Goal: Information Seeking & Learning: Learn about a topic

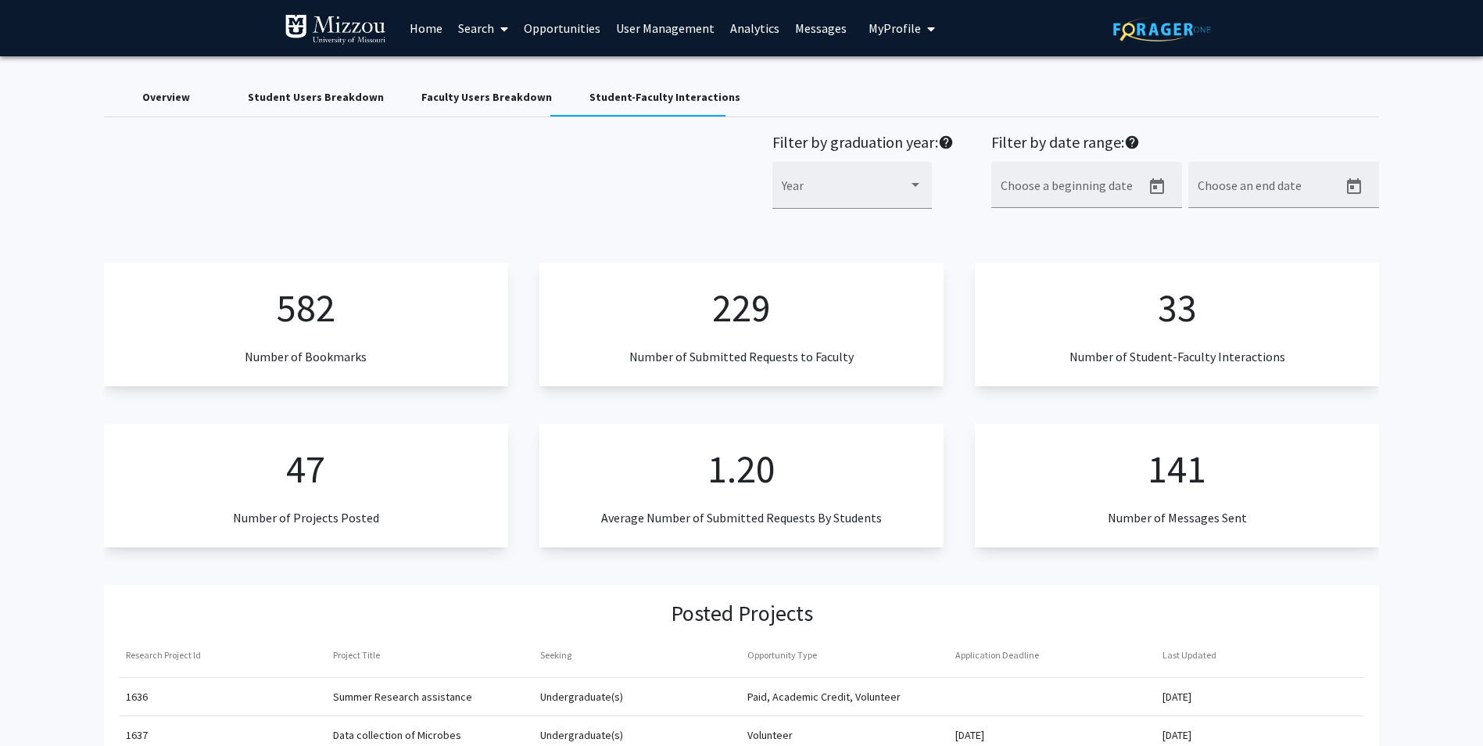
click at [473, 27] on link "Search" at bounding box center [483, 28] width 66 height 55
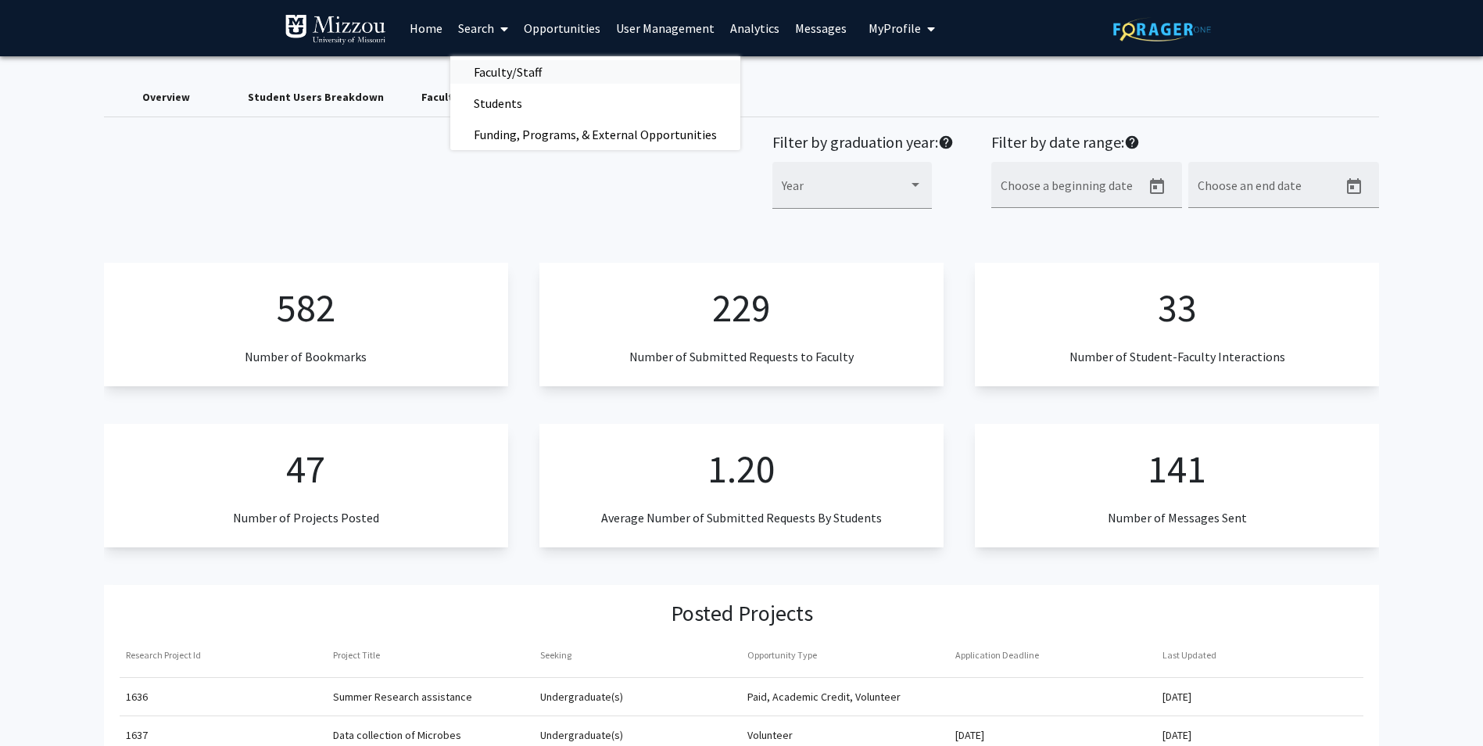
click at [488, 77] on span "Faculty/Staff" at bounding box center [507, 71] width 115 height 31
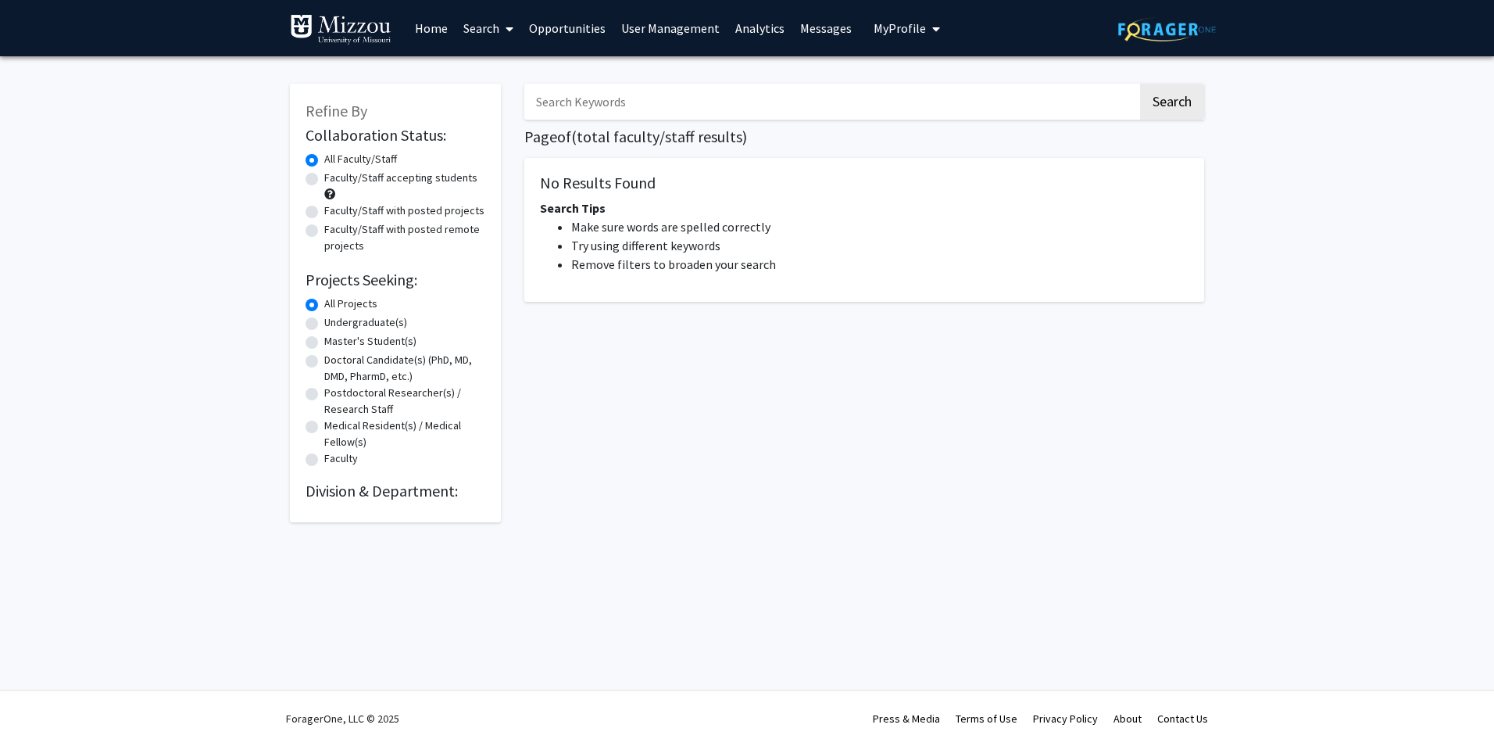
click at [641, 106] on input "Search Keywords" at bounding box center [831, 102] width 614 height 36
type input "Orbann"
click at [1140, 84] on button "Search" at bounding box center [1172, 102] width 64 height 36
click at [1157, 108] on button "Search" at bounding box center [1172, 102] width 64 height 36
click at [542, 23] on link "Opportunities" at bounding box center [567, 28] width 92 height 55
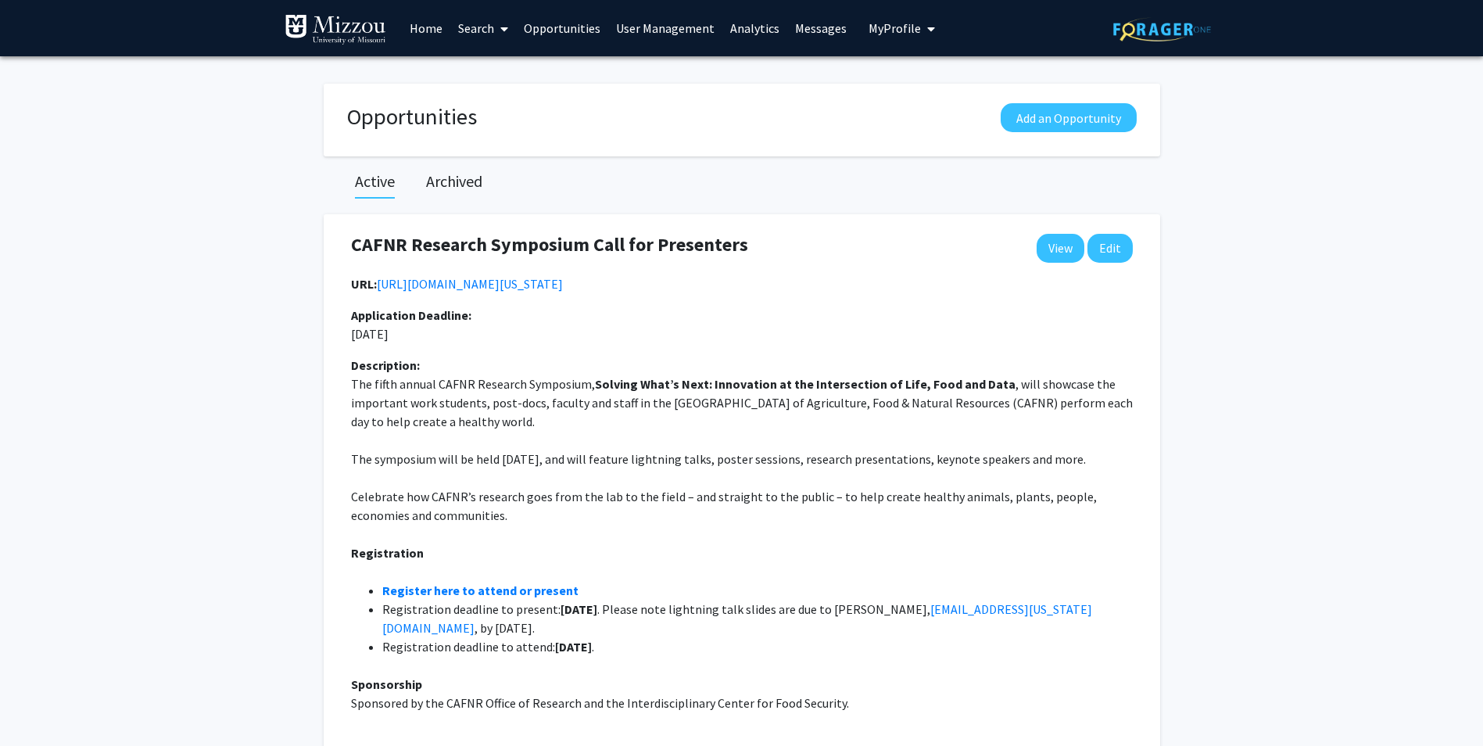
click at [455, 25] on link "Search" at bounding box center [483, 28] width 66 height 55
click at [479, 70] on span "Faculty/Staff" at bounding box center [507, 71] width 115 height 31
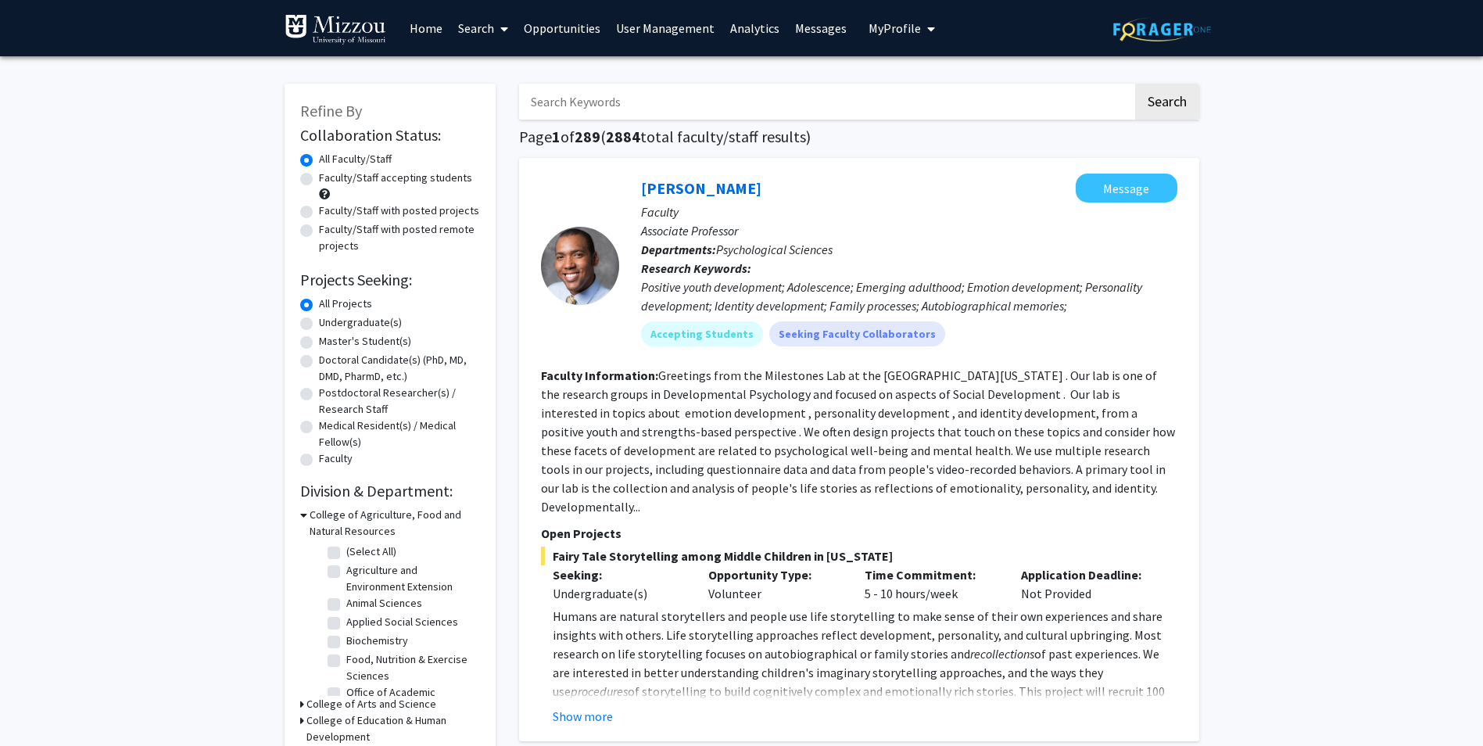
click at [605, 95] on input "Search Keywords" at bounding box center [826, 102] width 614 height 36
type input "[PERSON_NAME]"
click at [576, 707] on button "Show more" at bounding box center [583, 716] width 60 height 19
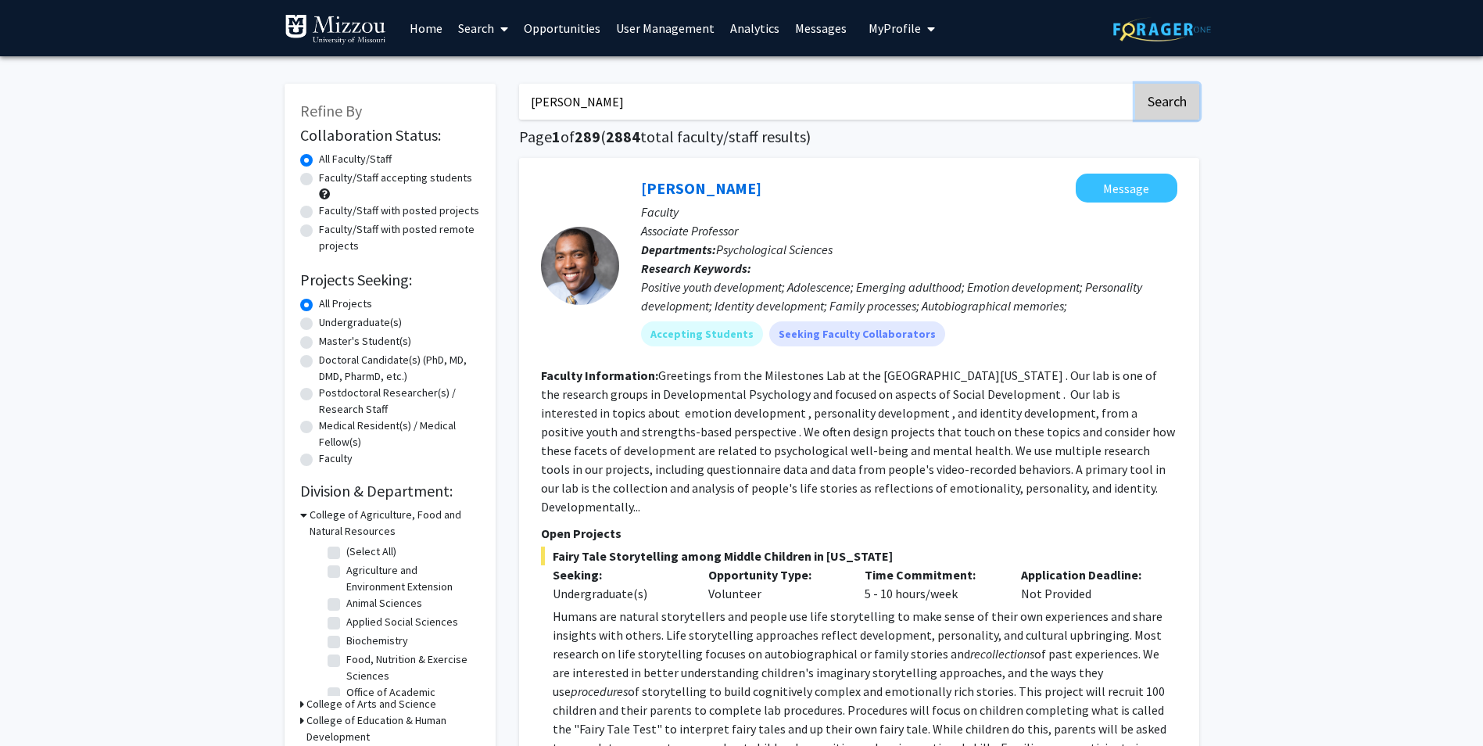
click at [1177, 91] on button "Search" at bounding box center [1167, 102] width 64 height 36
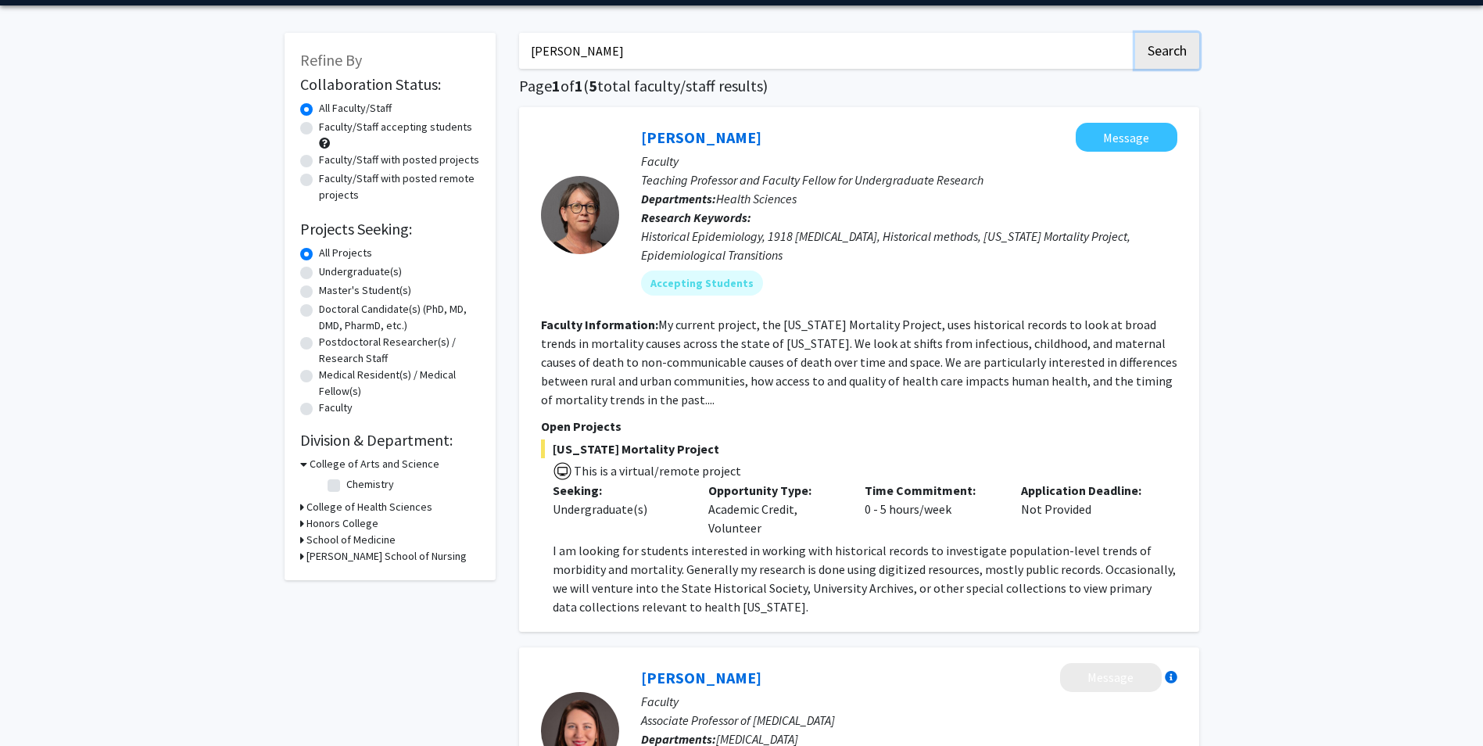
scroll to position [78, 0]
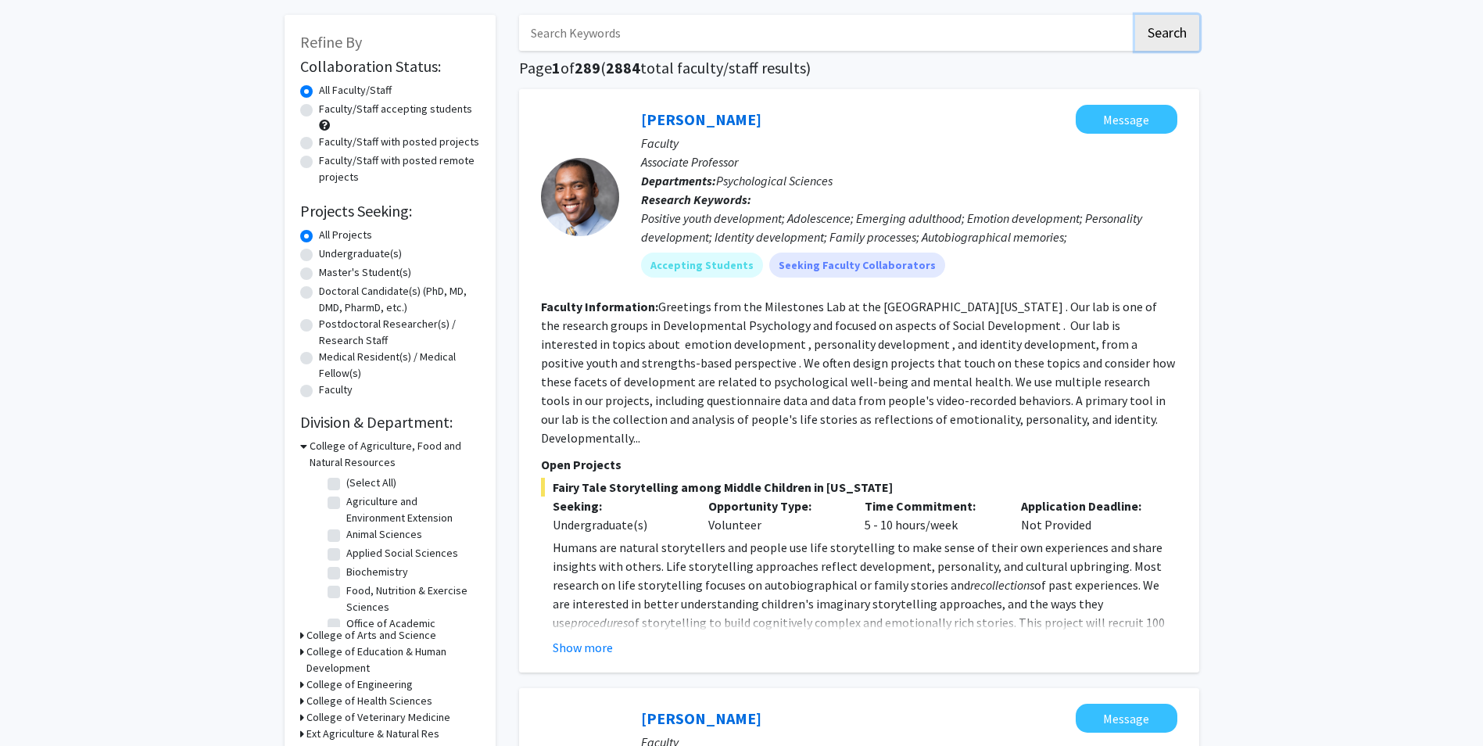
scroll to position [234, 0]
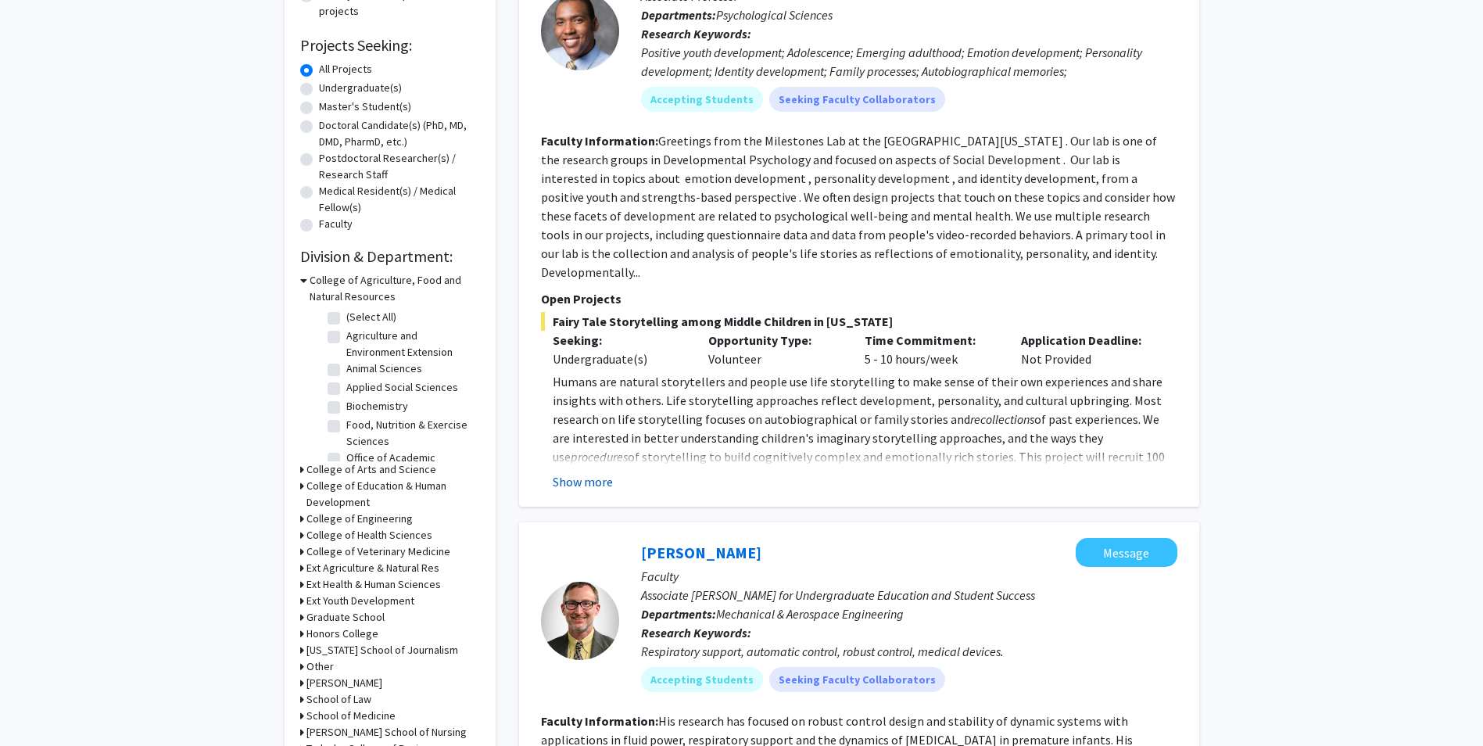
click at [599, 472] on button "Show more" at bounding box center [583, 481] width 60 height 19
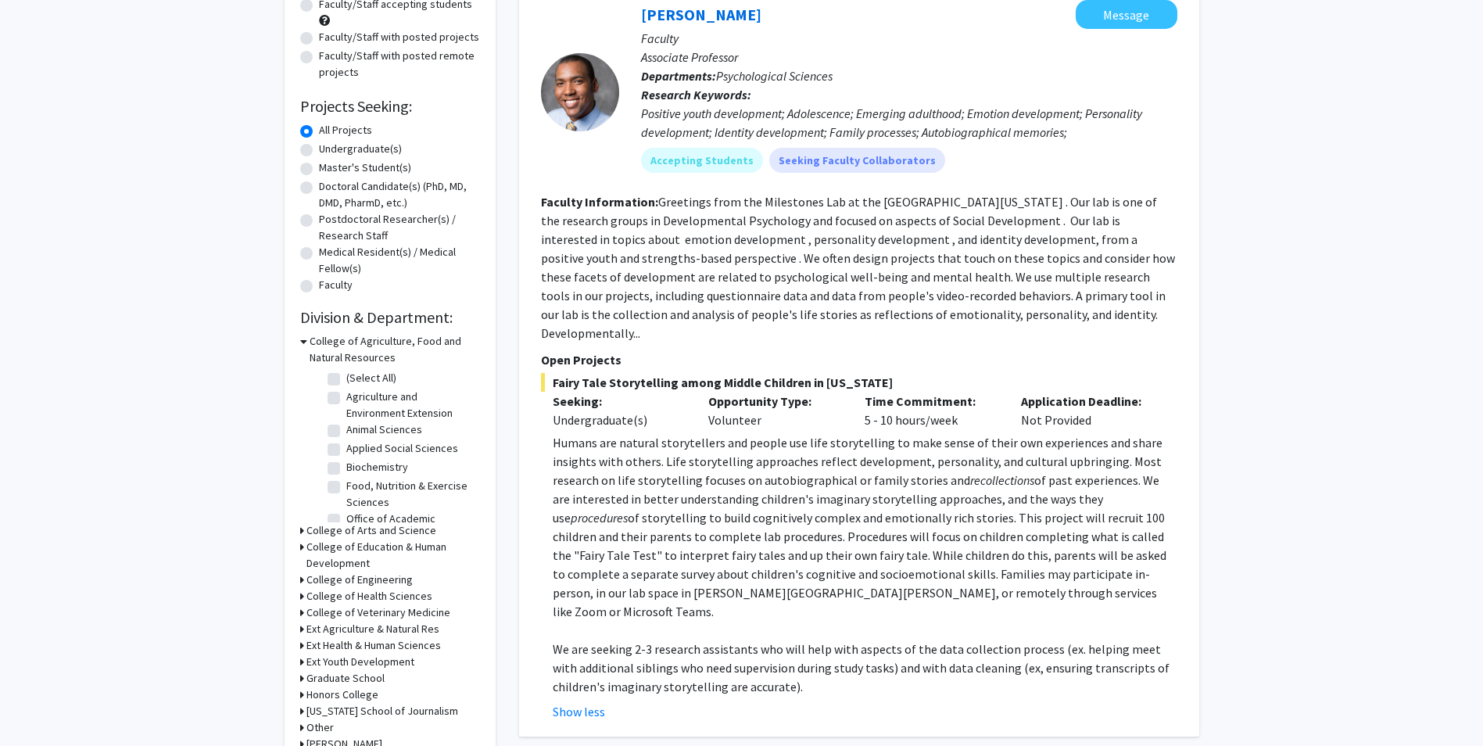
scroll to position [0, 0]
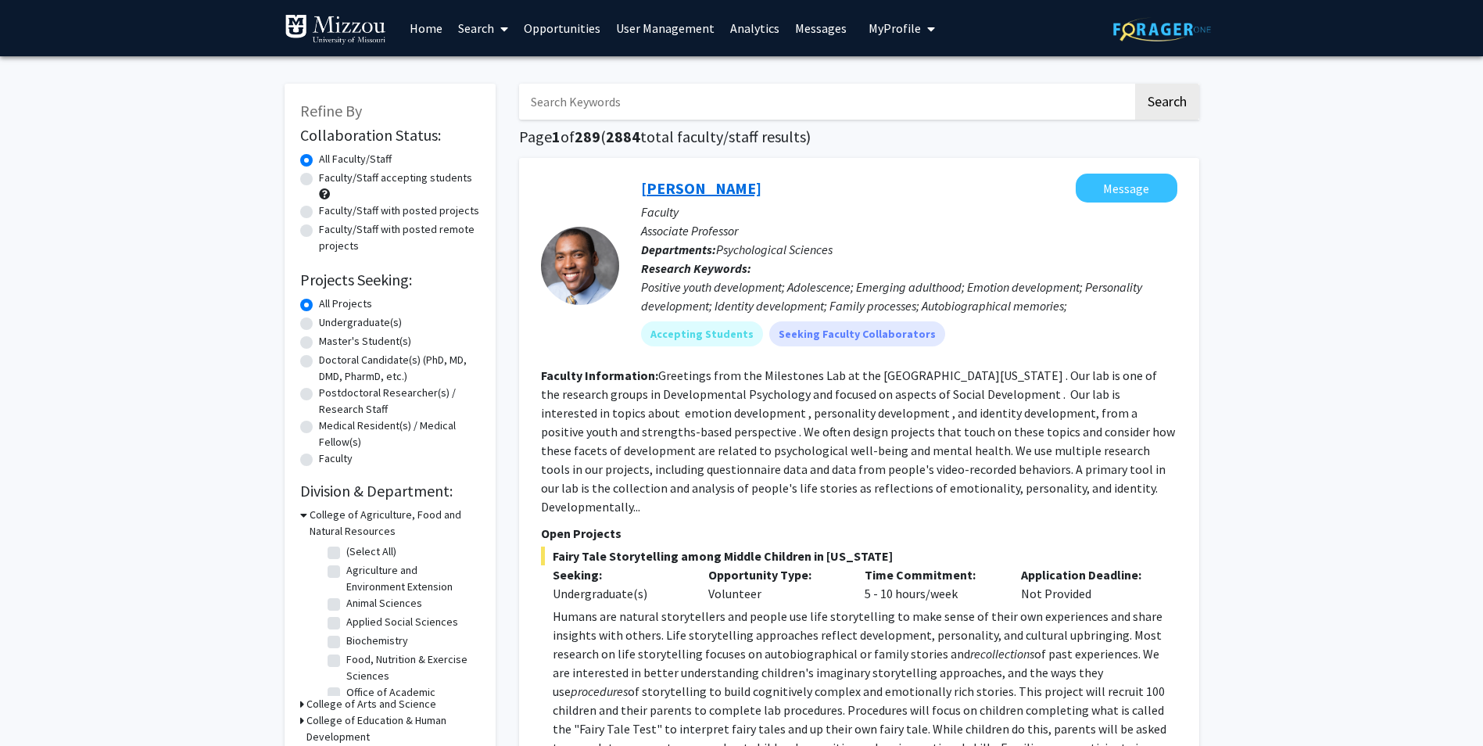
click at [701, 191] on link "[PERSON_NAME]" at bounding box center [701, 188] width 120 height 20
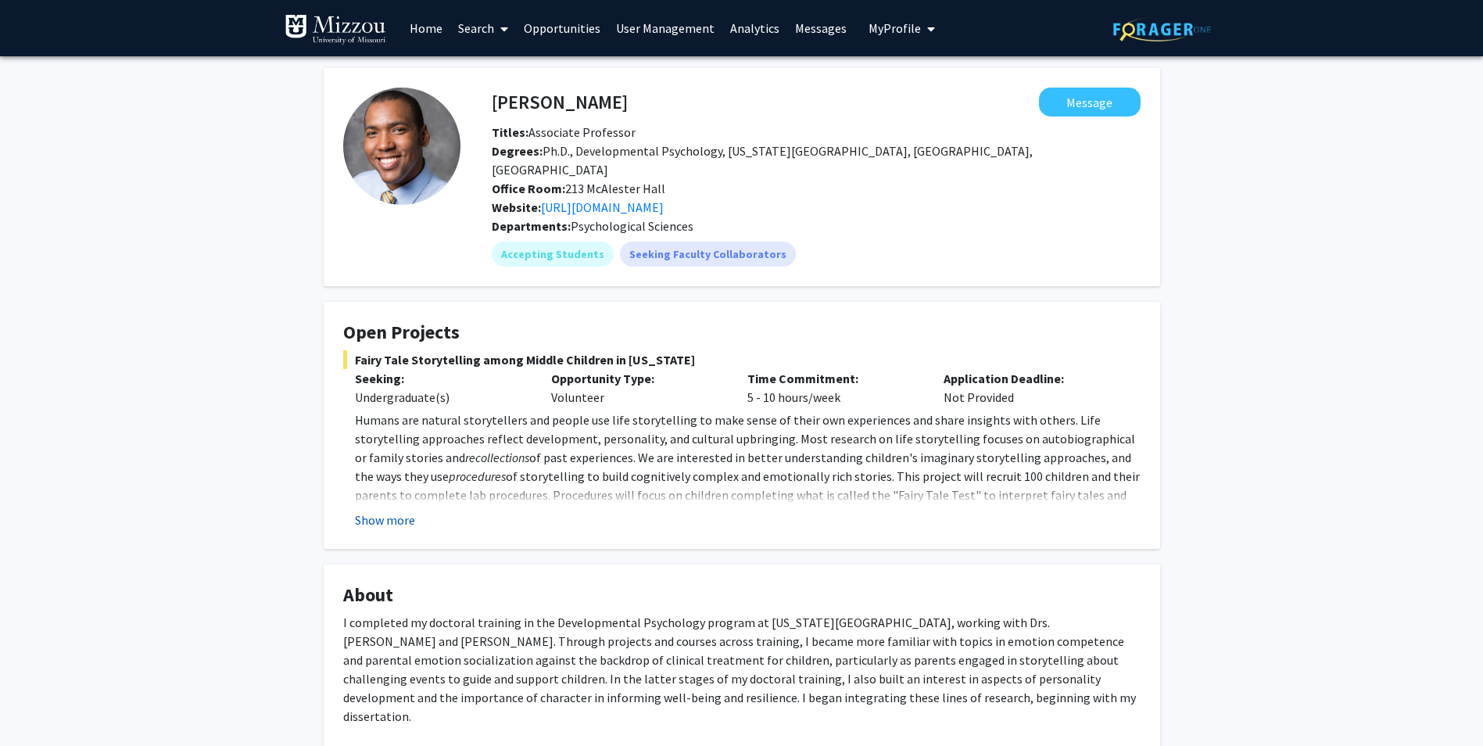
click at [360, 510] on button "Show more" at bounding box center [385, 519] width 60 height 19
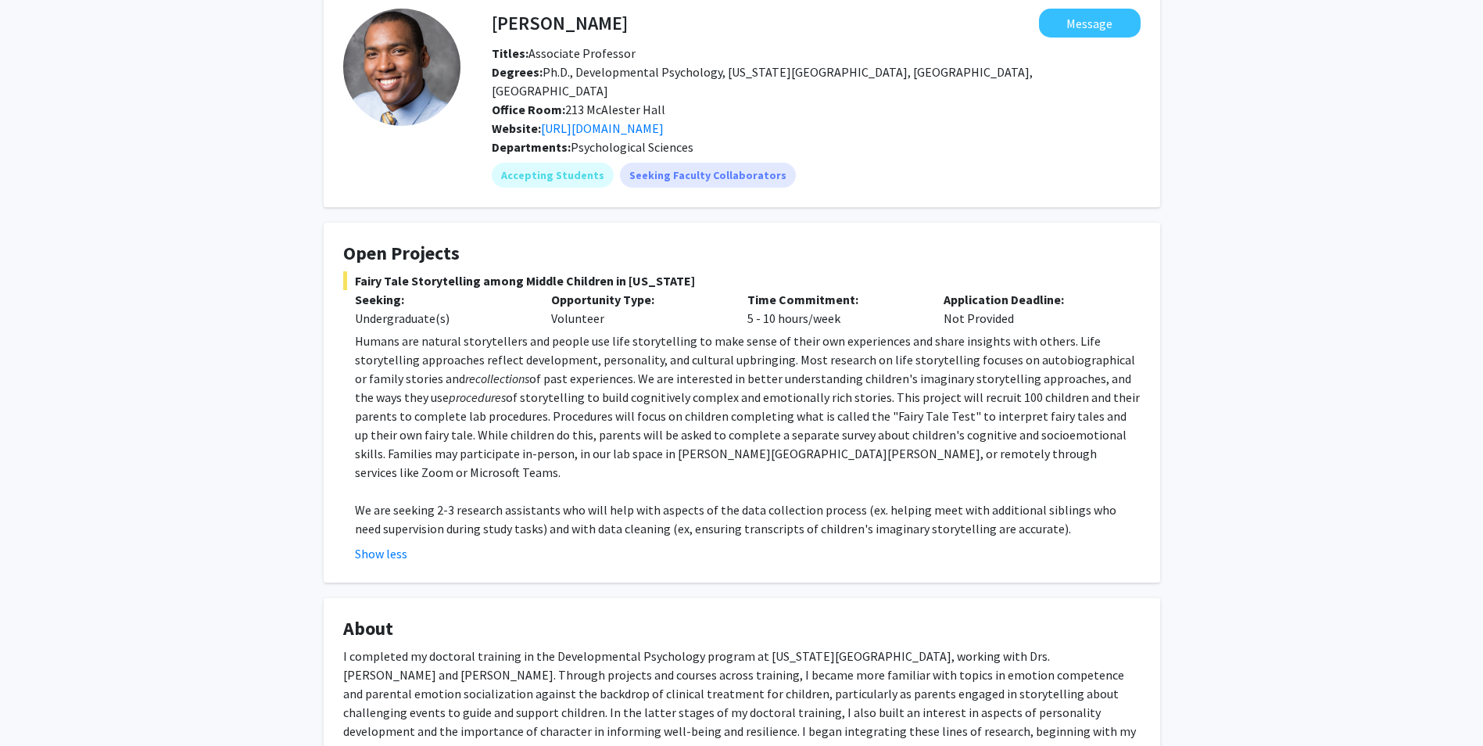
scroll to position [78, 0]
click at [656, 121] on link "https://www.milestoneslab.org/" at bounding box center [602, 129] width 123 height 16
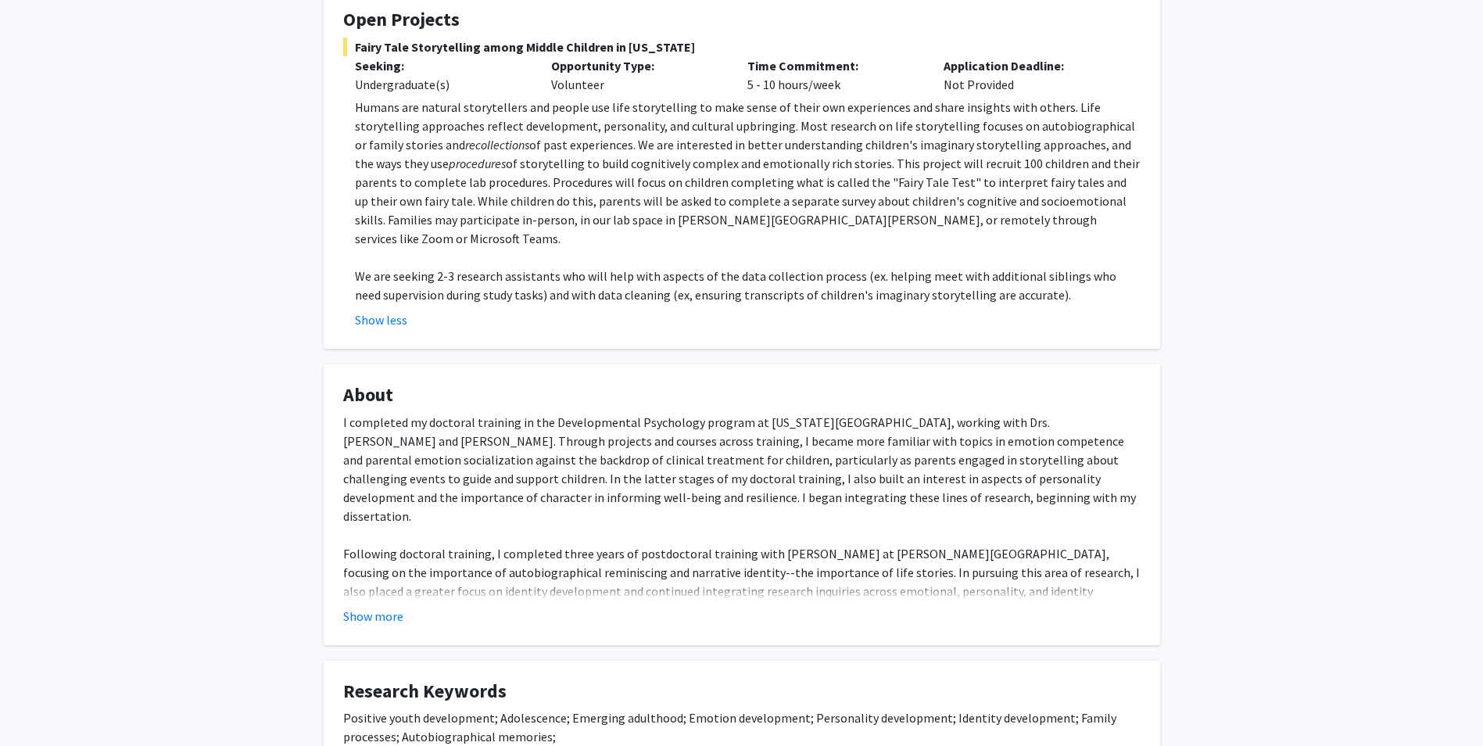
scroll to position [0, 0]
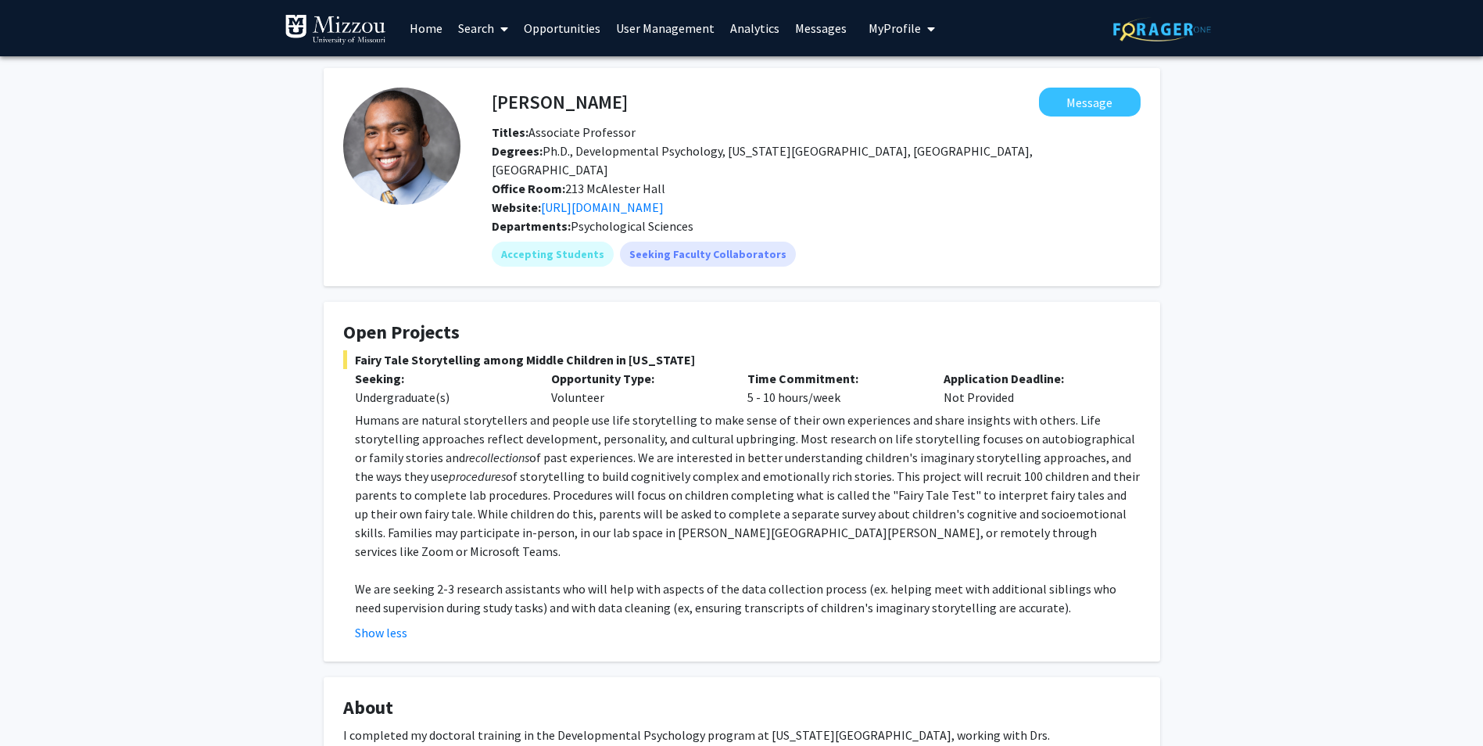
click at [454, 19] on link "Search" at bounding box center [483, 28] width 66 height 55
click at [499, 72] on span "Faculty/Staff" at bounding box center [507, 71] width 115 height 31
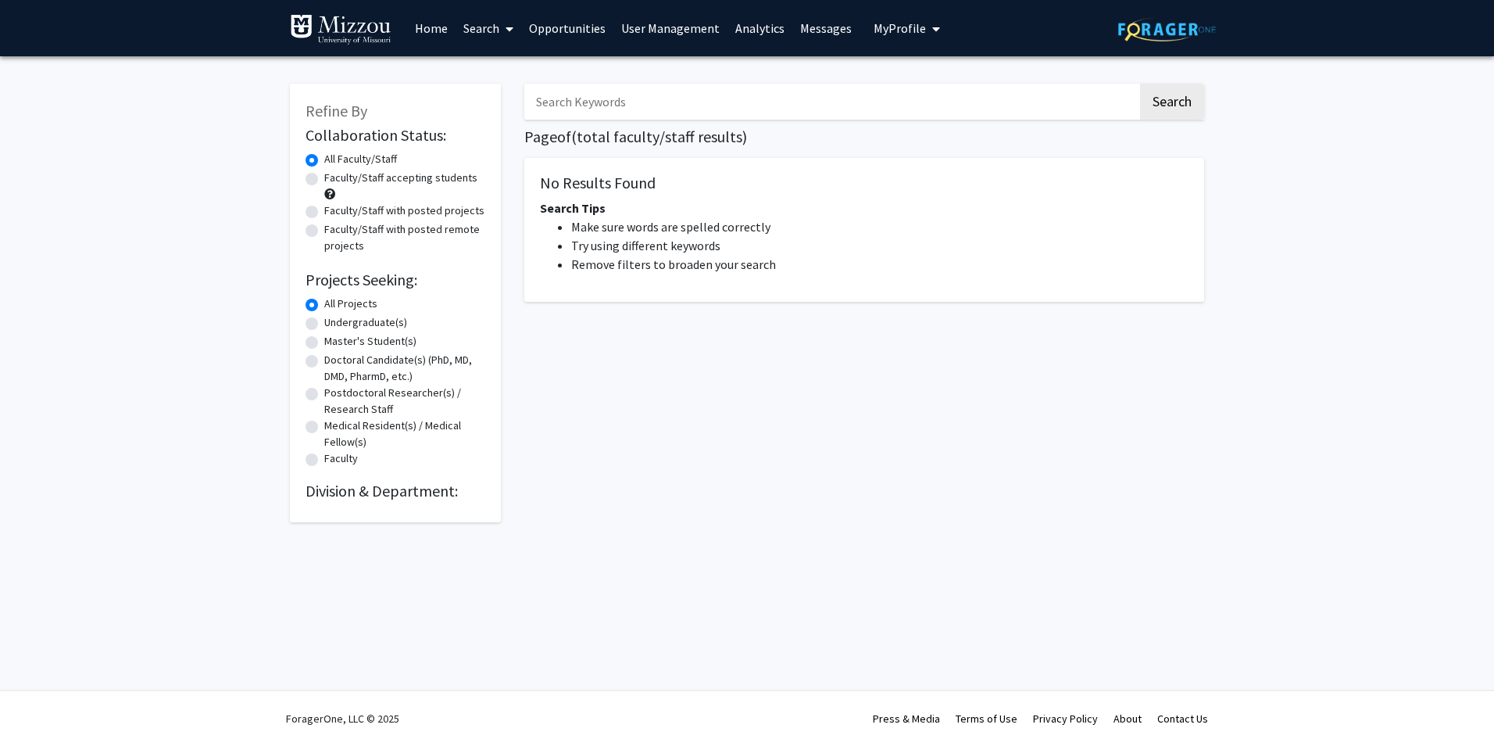
click at [324, 213] on label "Faculty/Staff with posted projects" at bounding box center [404, 210] width 160 height 16
click at [324, 213] on input "Faculty/Staff with posted projects" at bounding box center [329, 207] width 10 height 10
radio input "true"
click at [324, 232] on label "Faculty/Staff with posted remote projects" at bounding box center [404, 237] width 161 height 33
click at [324, 231] on input "Faculty/Staff with posted remote projects" at bounding box center [329, 226] width 10 height 10
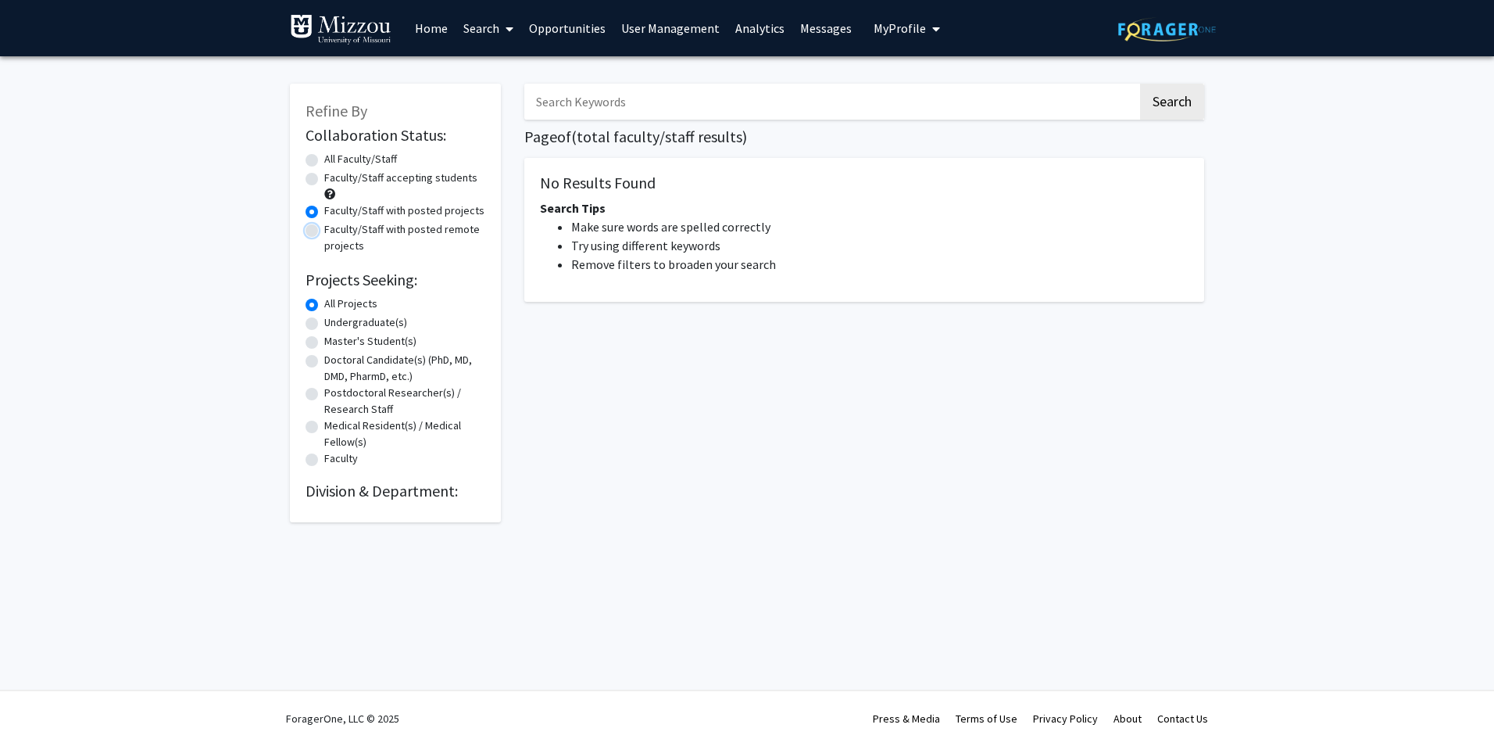
radio input "true"
click at [324, 209] on label "Faculty/Staff with posted projects" at bounding box center [404, 210] width 160 height 16
click at [324, 209] on input "Faculty/Staff with posted projects" at bounding box center [329, 207] width 10 height 10
radio input "true"
click at [1164, 98] on button "Search" at bounding box center [1172, 102] width 64 height 36
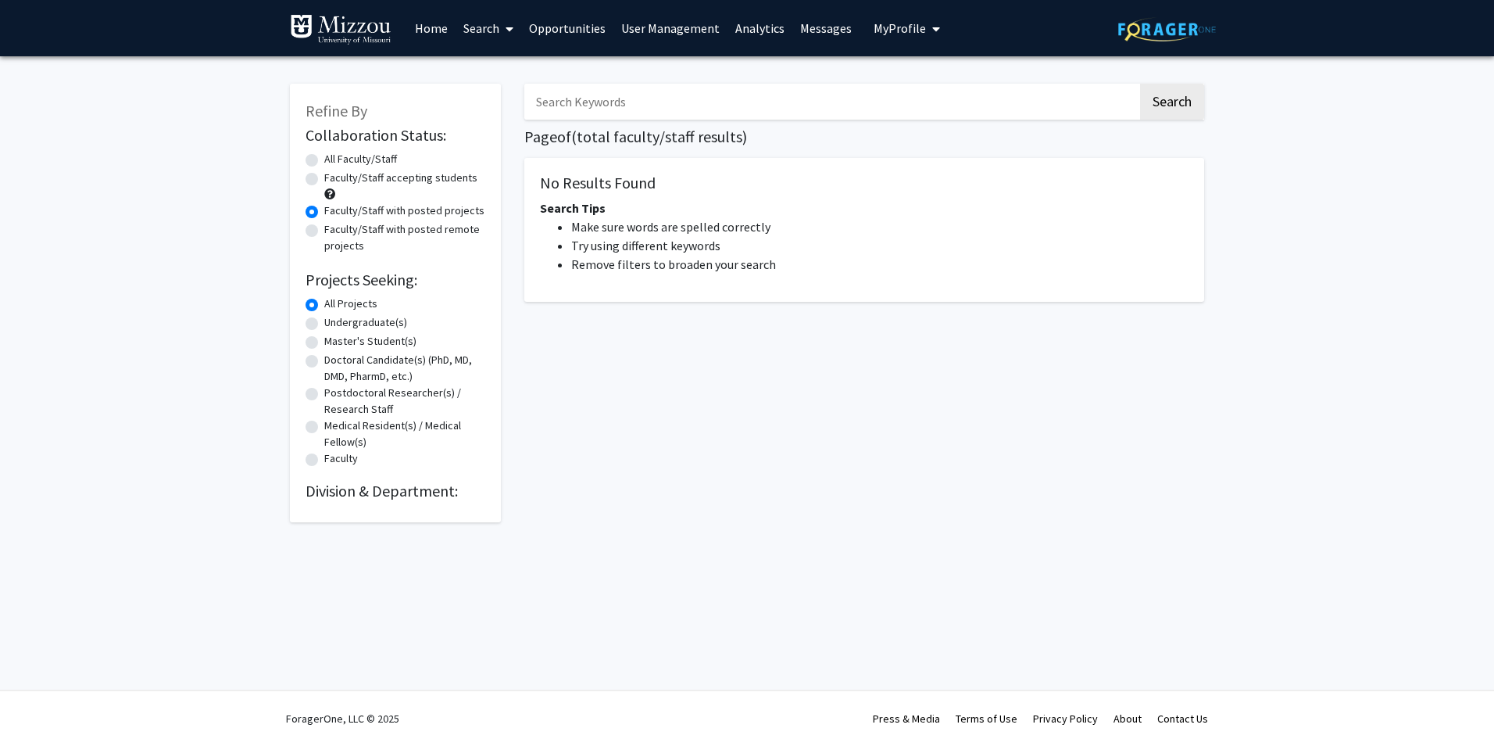
click at [324, 156] on label "All Faculty/Staff" at bounding box center [360, 159] width 73 height 16
click at [324, 156] on input "All Faculty/Staff" at bounding box center [329, 156] width 10 height 10
radio input "true"
click at [438, 25] on link "Home" at bounding box center [431, 28] width 48 height 55
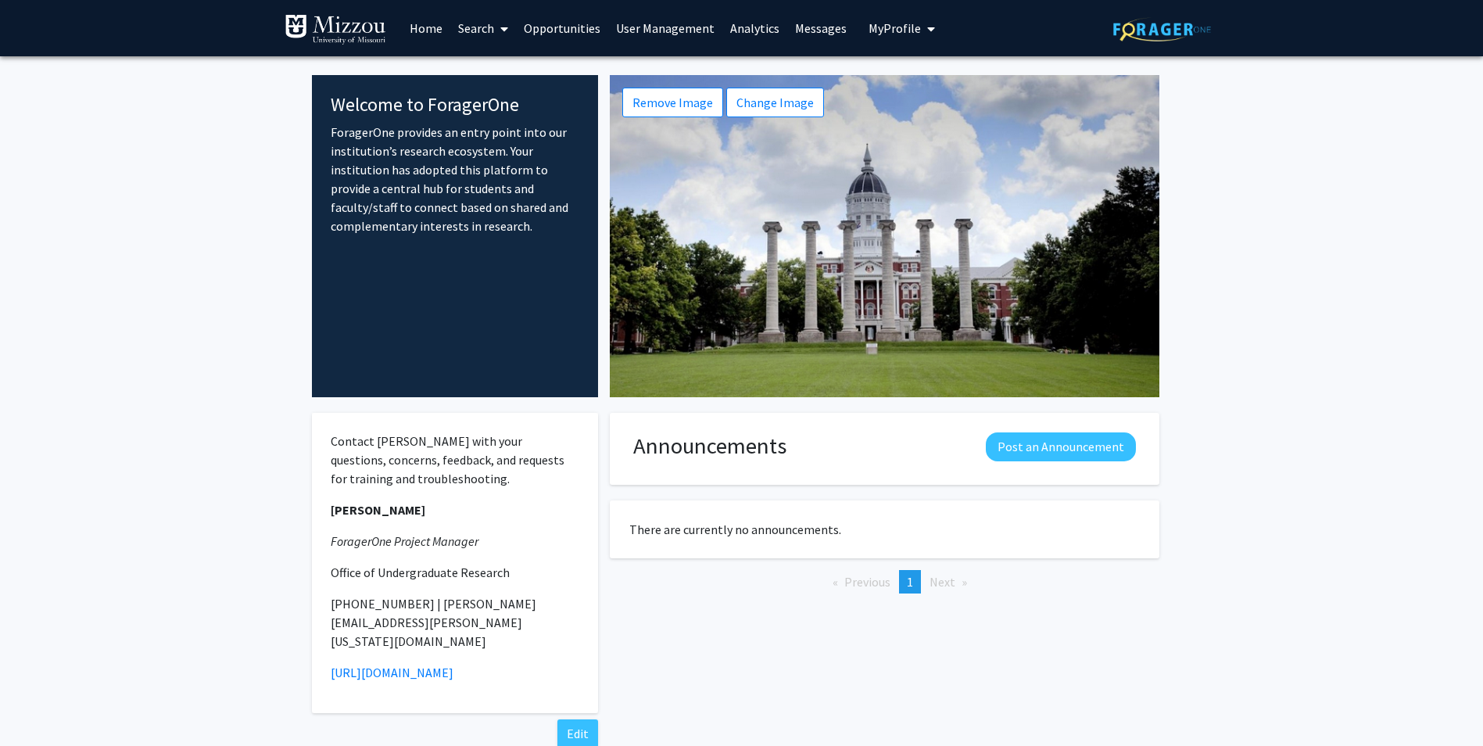
click at [483, 25] on link "Search" at bounding box center [483, 28] width 66 height 55
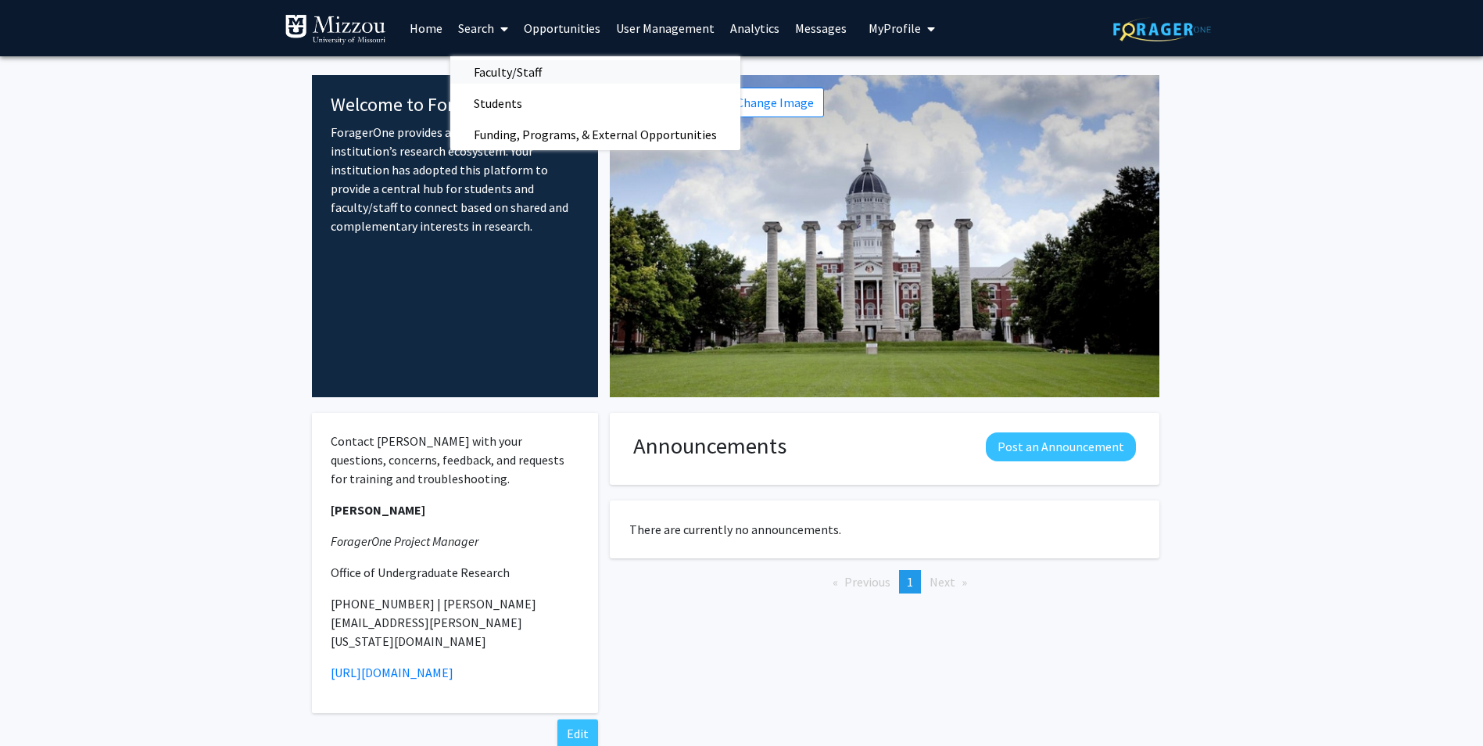
click at [486, 73] on span "Faculty/Staff" at bounding box center [507, 71] width 115 height 31
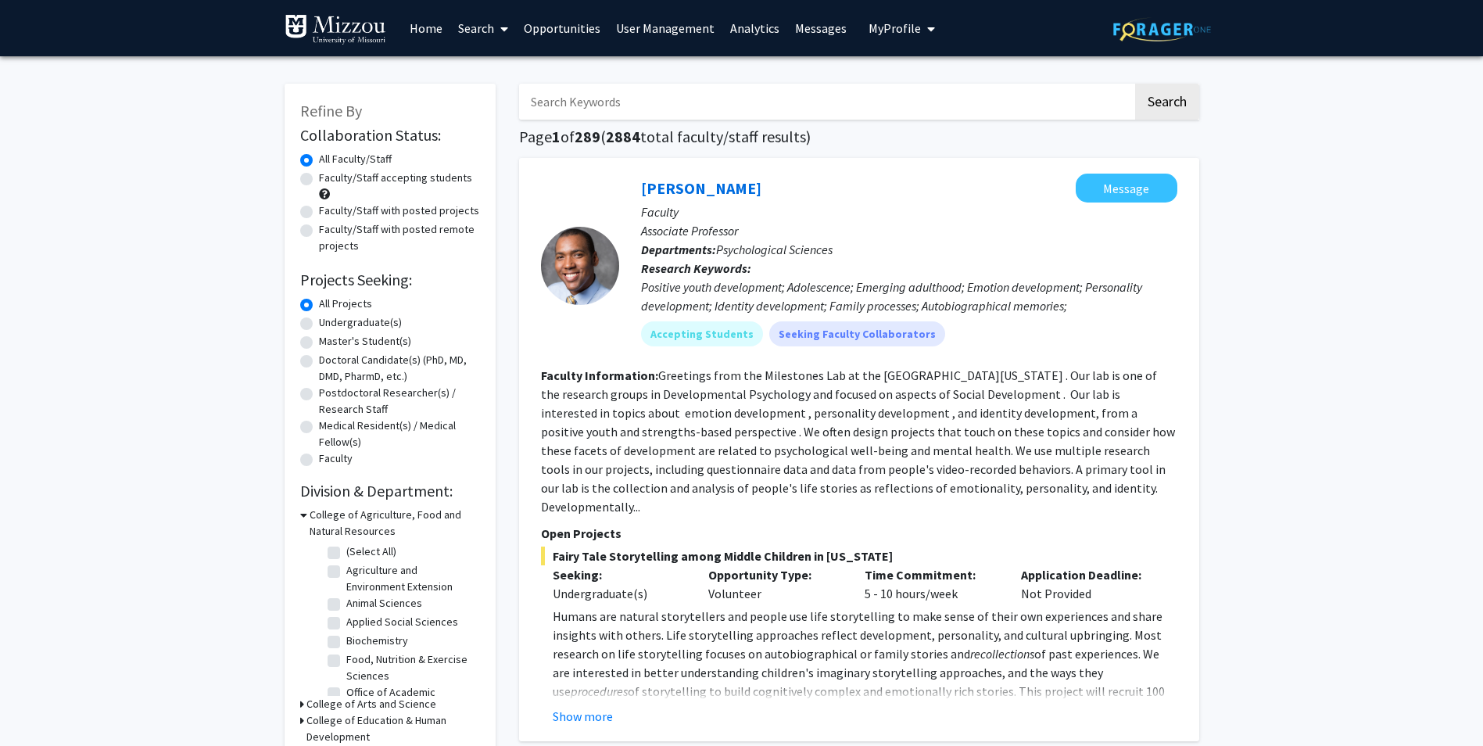
click at [303, 224] on div "Faculty/Staff with posted remote projects" at bounding box center [390, 237] width 180 height 33
click at [319, 206] on label "Faculty/Staff with posted projects" at bounding box center [399, 210] width 160 height 16
click at [319, 206] on input "Faculty/Staff with posted projects" at bounding box center [324, 207] width 10 height 10
radio input "true"
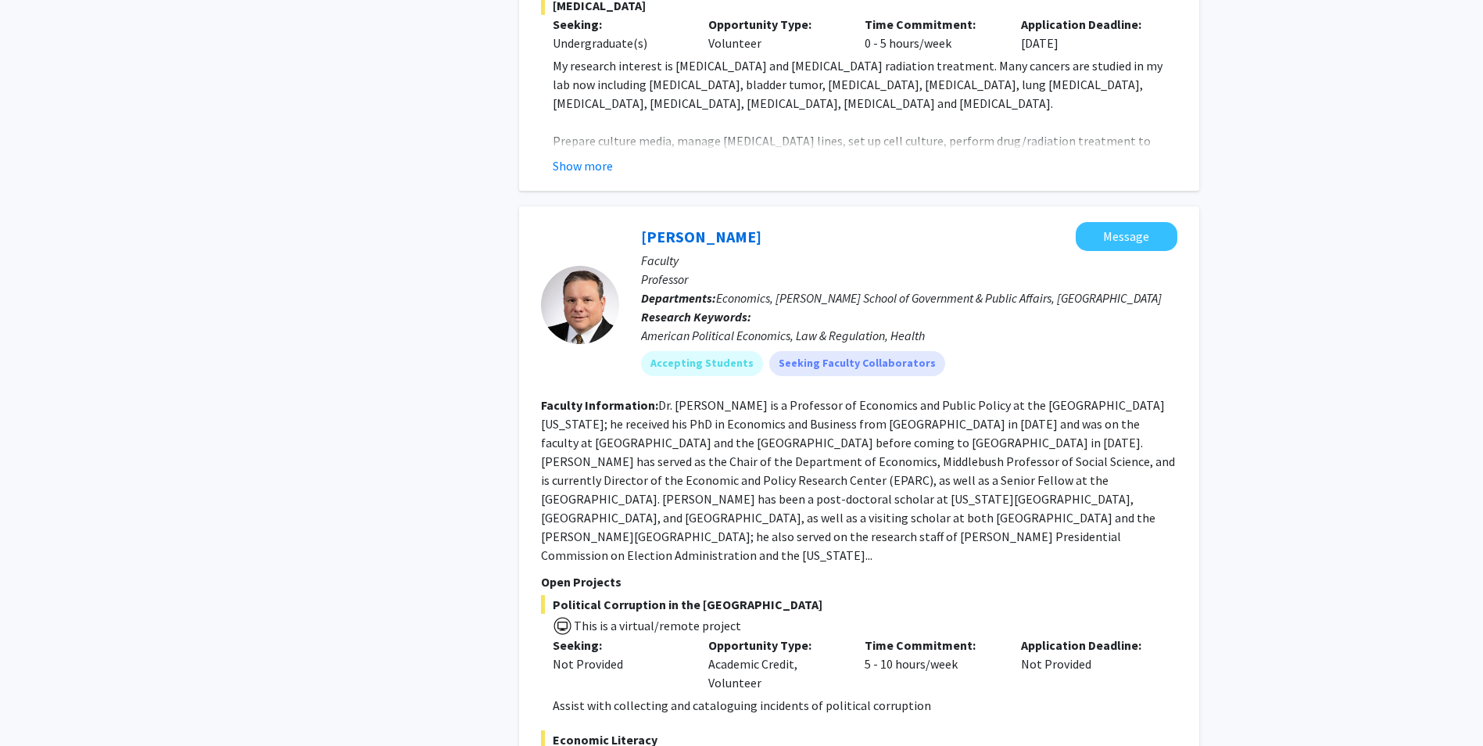
scroll to position [6629, 0]
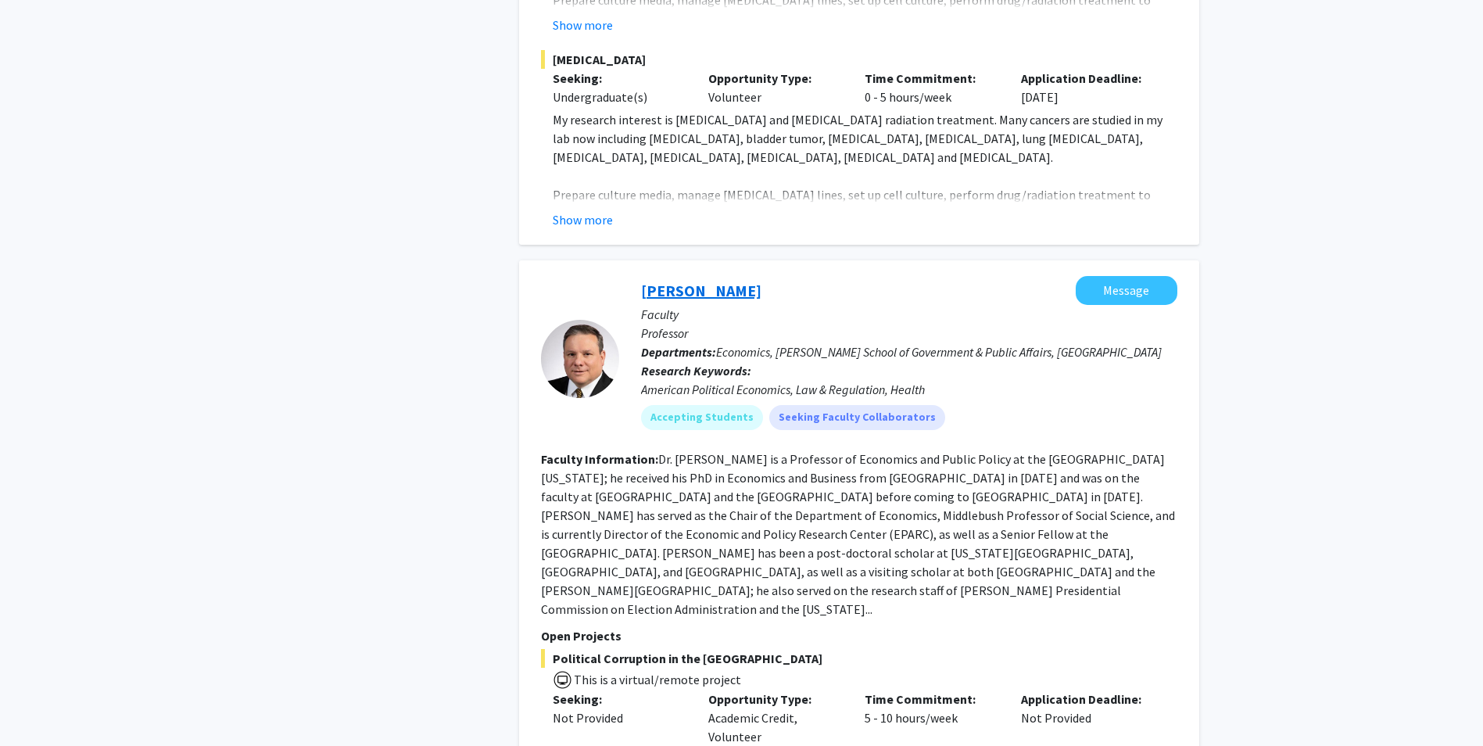
click at [667, 281] on link "[PERSON_NAME]" at bounding box center [701, 291] width 120 height 20
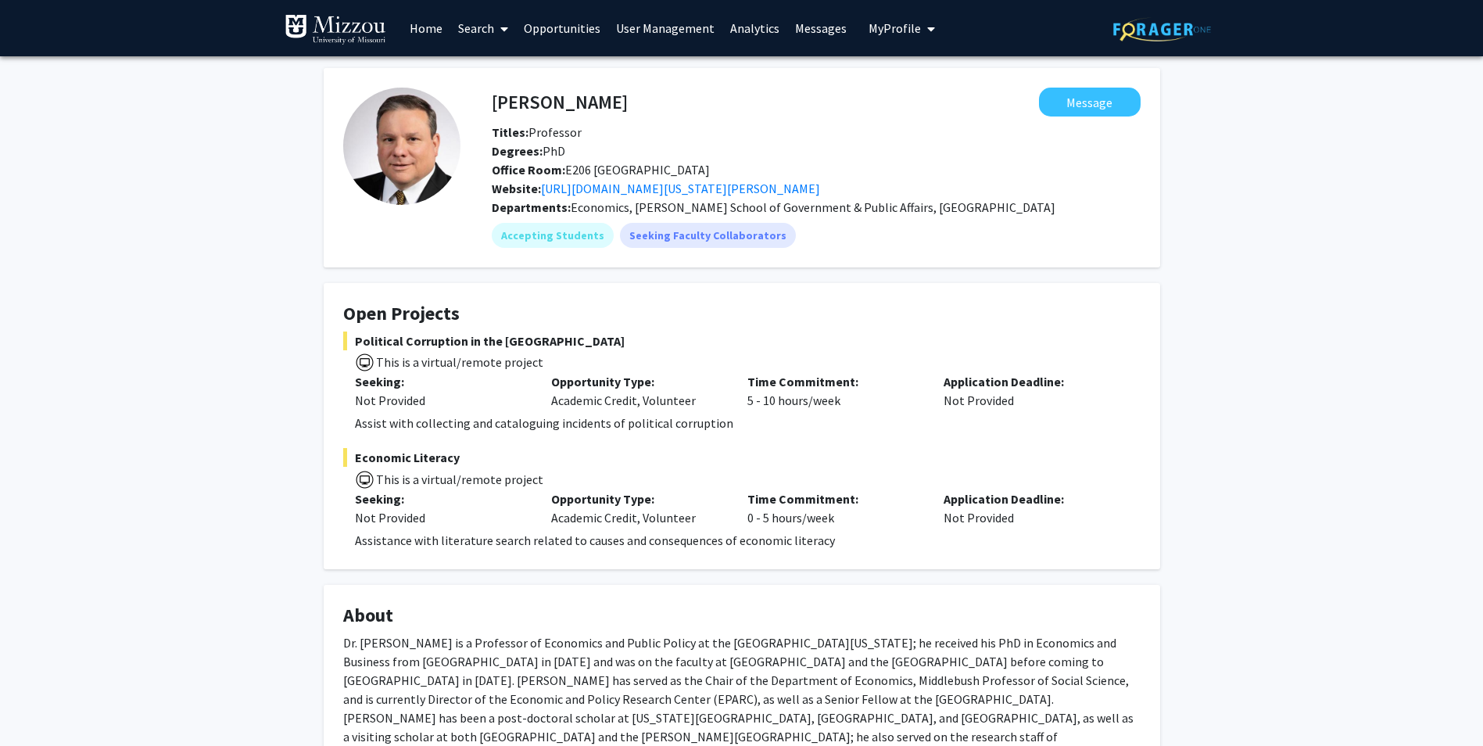
click at [742, 33] on link "Analytics" at bounding box center [754, 28] width 65 height 55
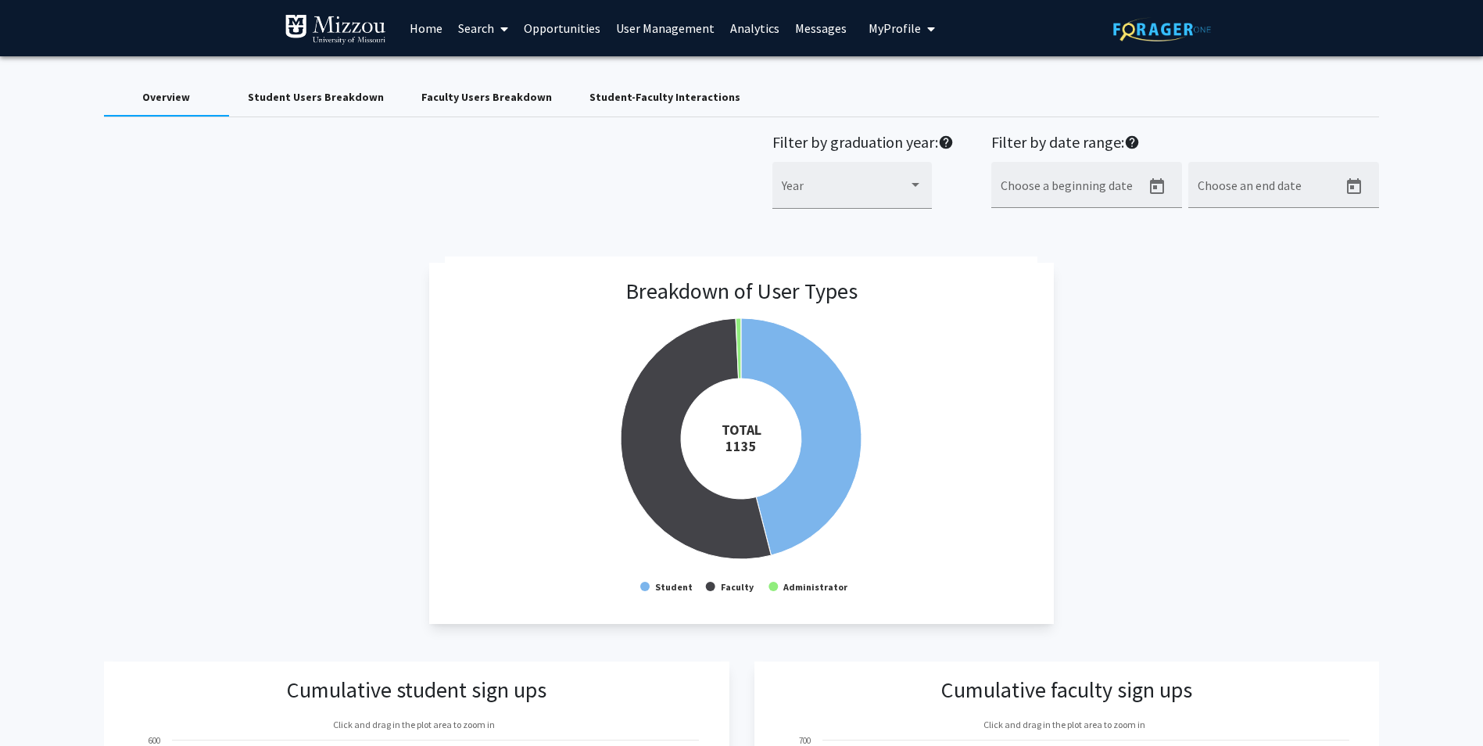
click at [634, 108] on div "Student-Faculty Interactions" at bounding box center [665, 98] width 188 height 38
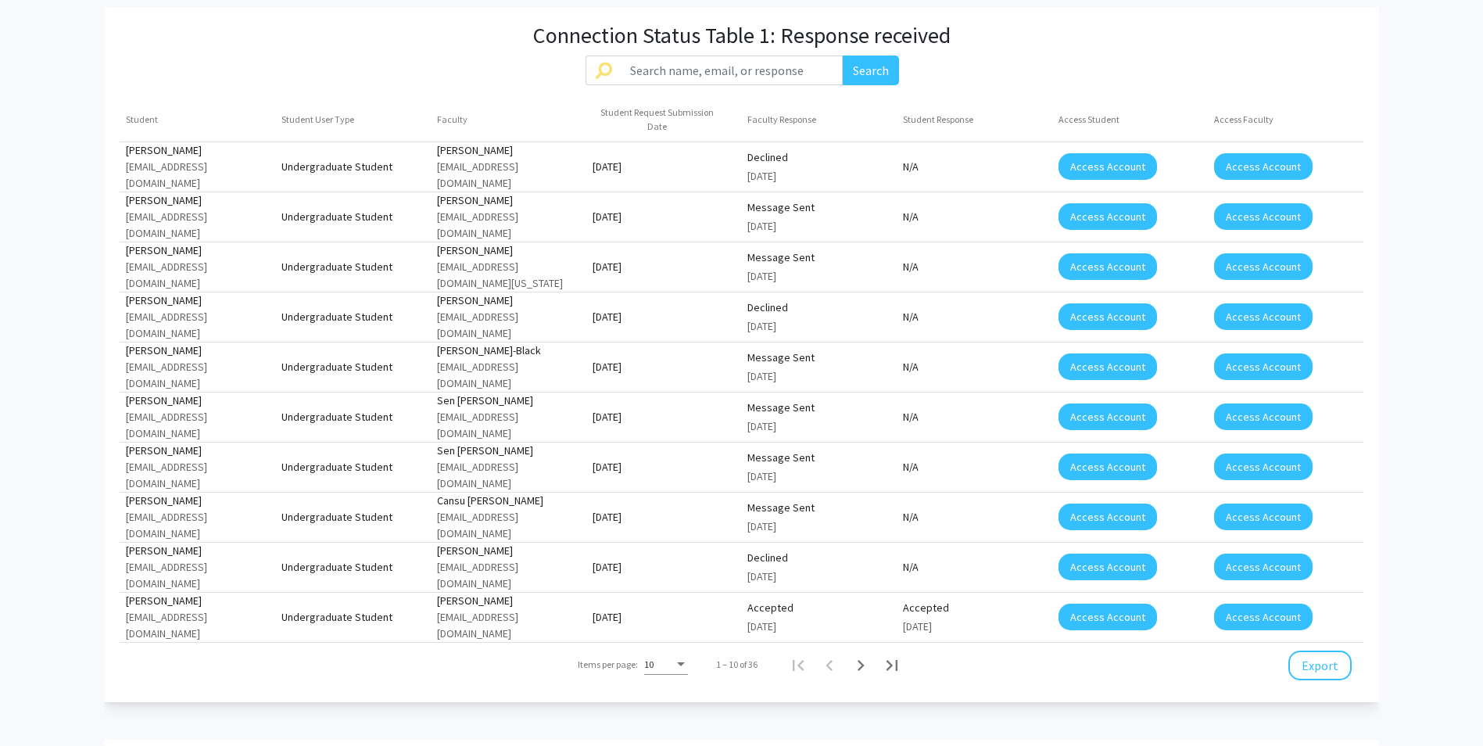
scroll to position [1199, 0]
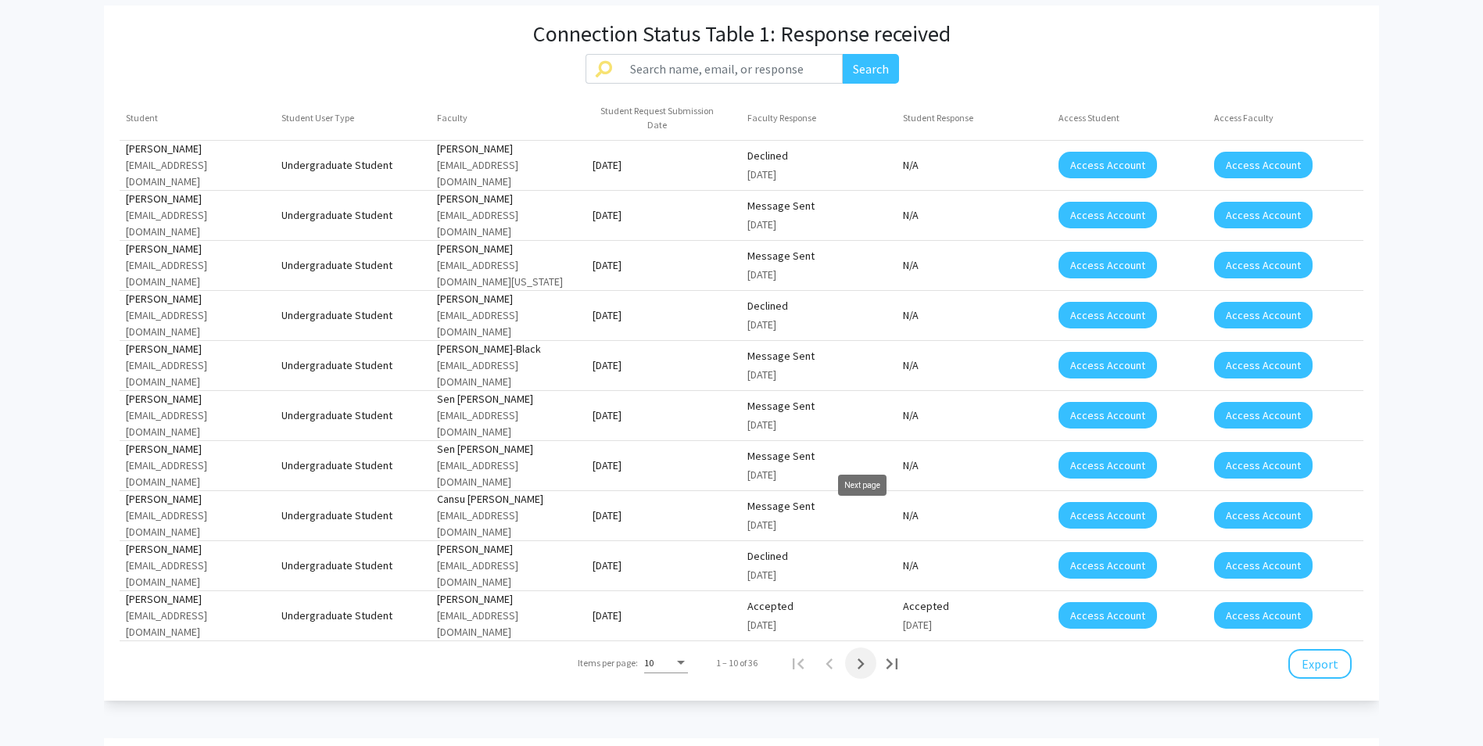
click at [862, 658] on icon "Next page" at bounding box center [861, 663] width 7 height 11
click at [862, 653] on icon "Next page" at bounding box center [863, 664] width 22 height 22
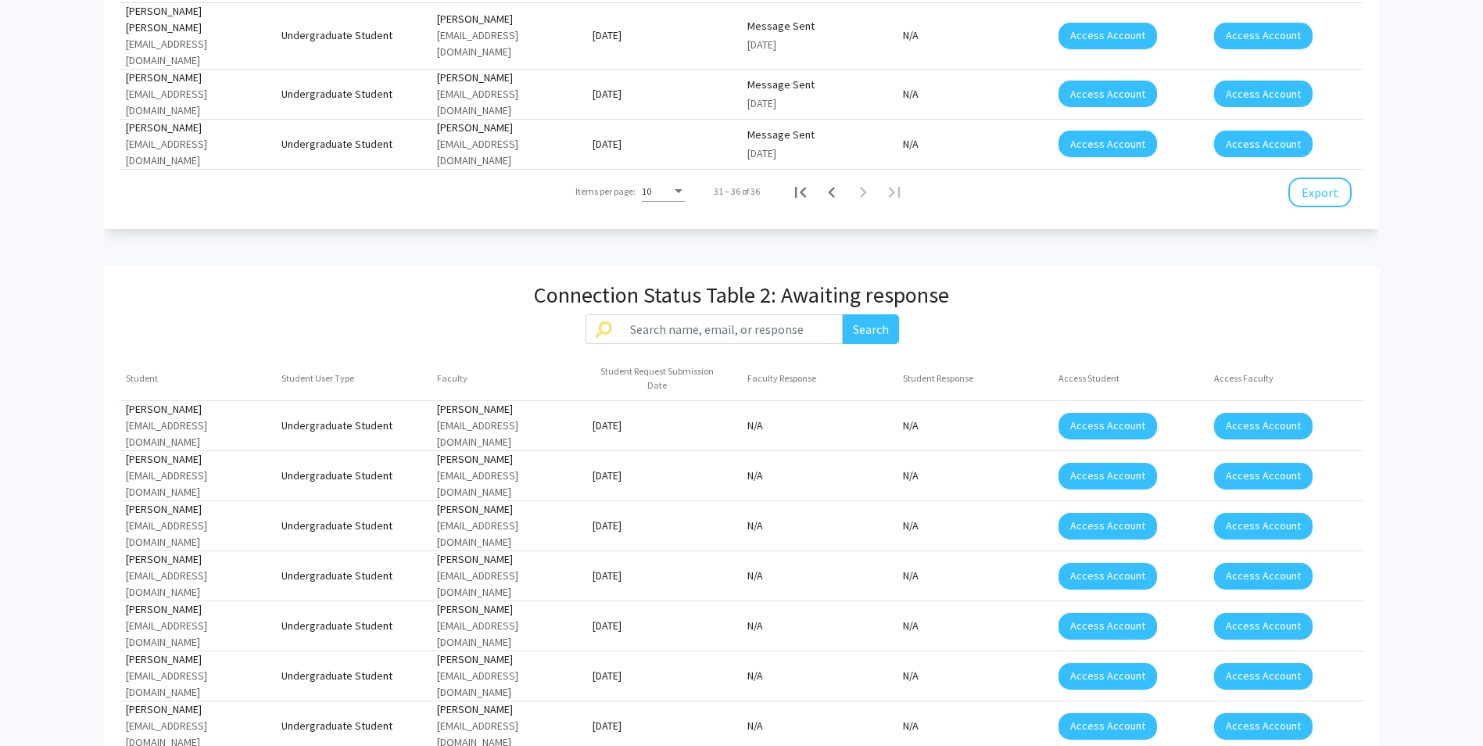
scroll to position [1511, 0]
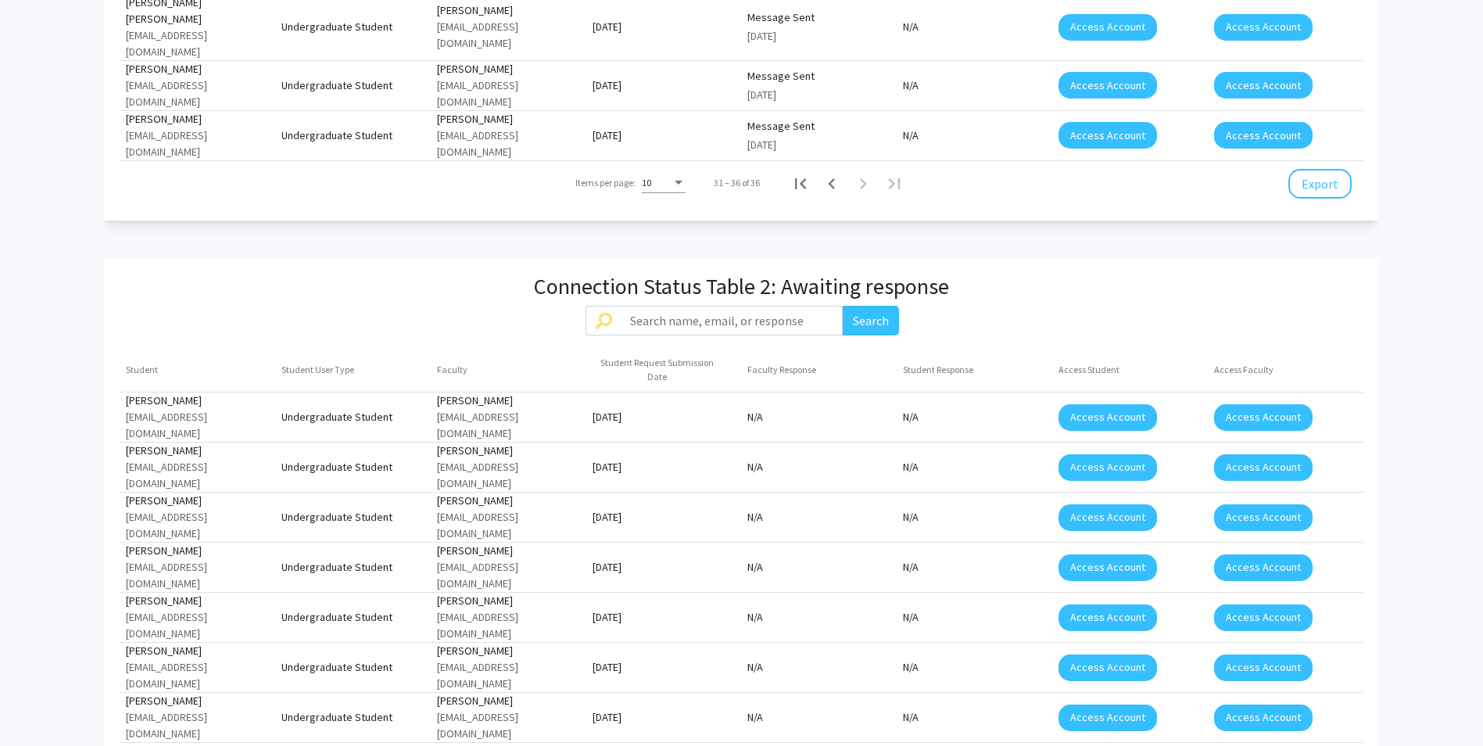
scroll to position [1590, 0]
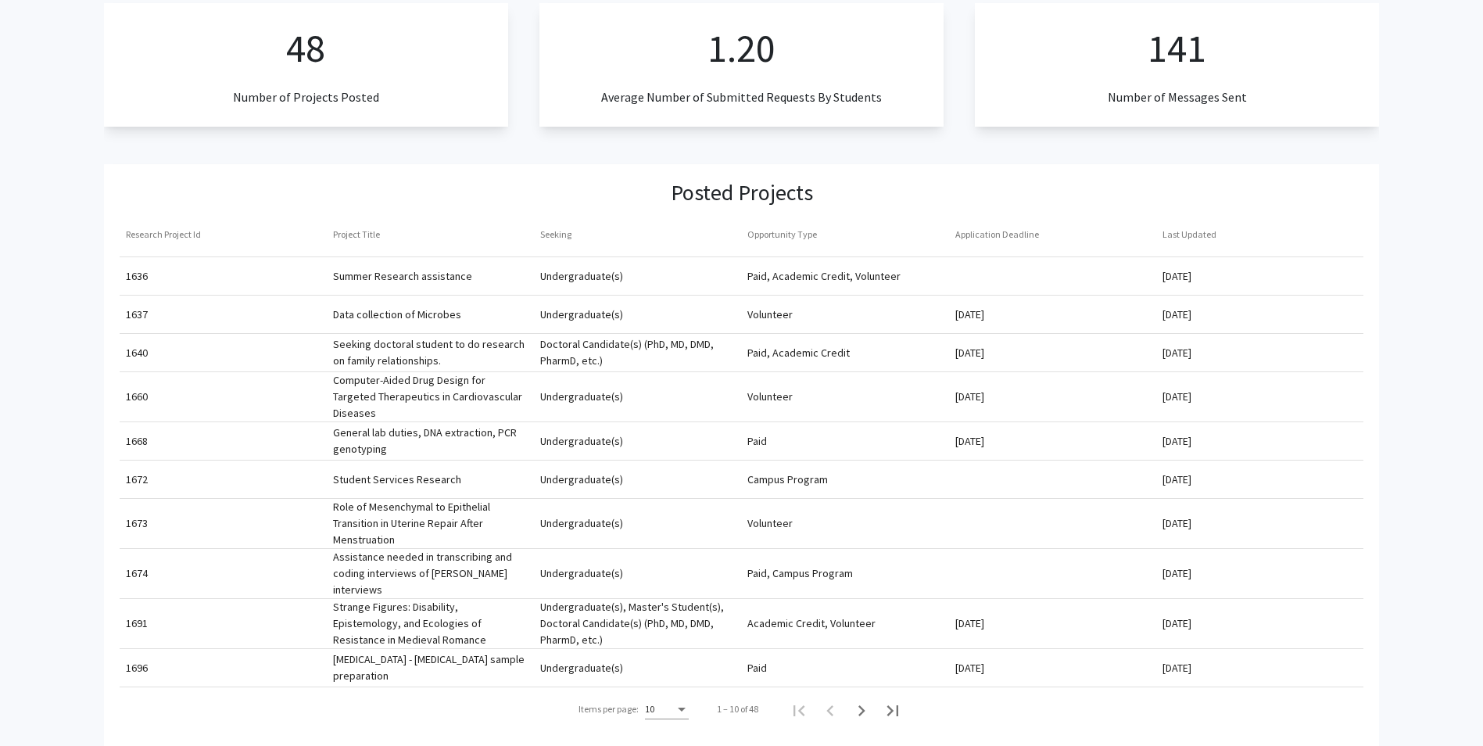
scroll to position [0, 0]
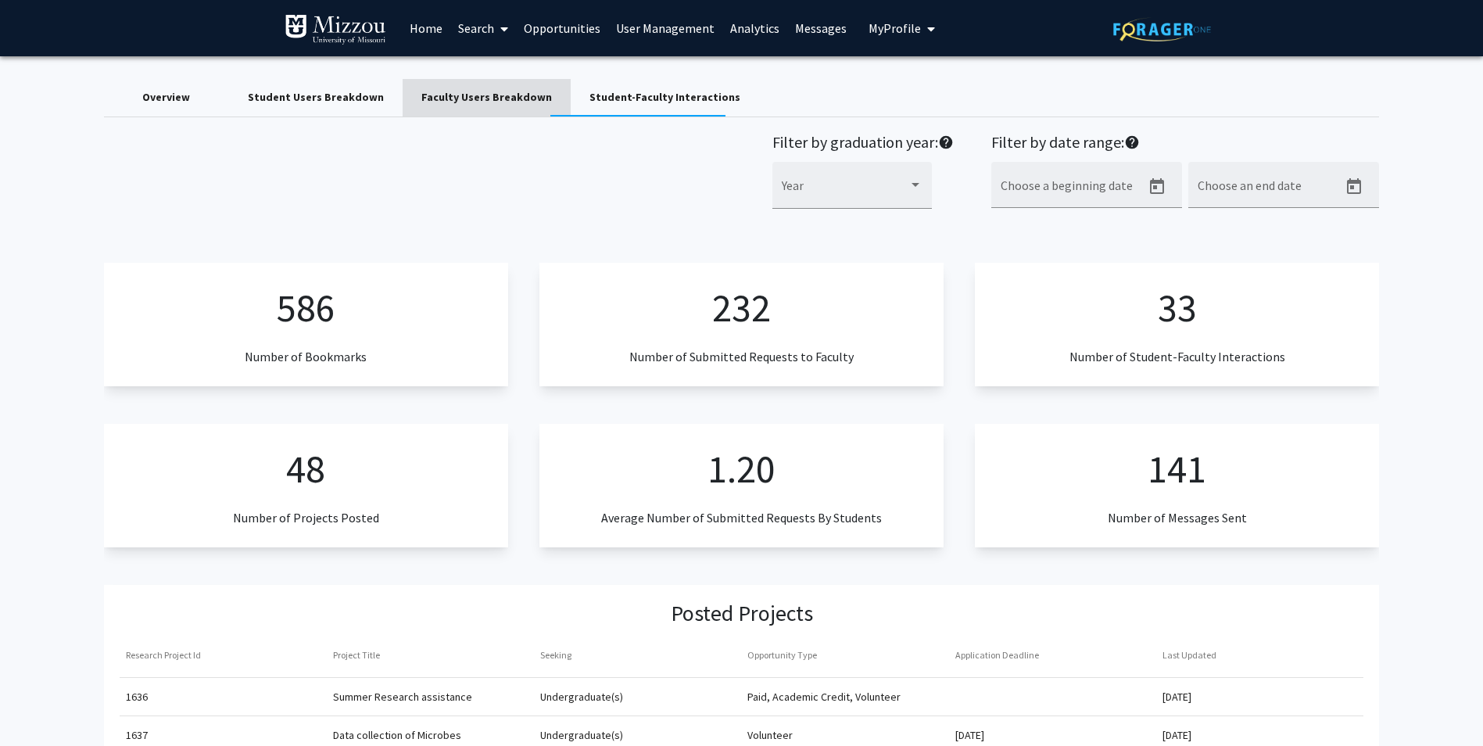
click at [493, 106] on div "Faculty Users Breakdown" at bounding box center [486, 98] width 168 height 38
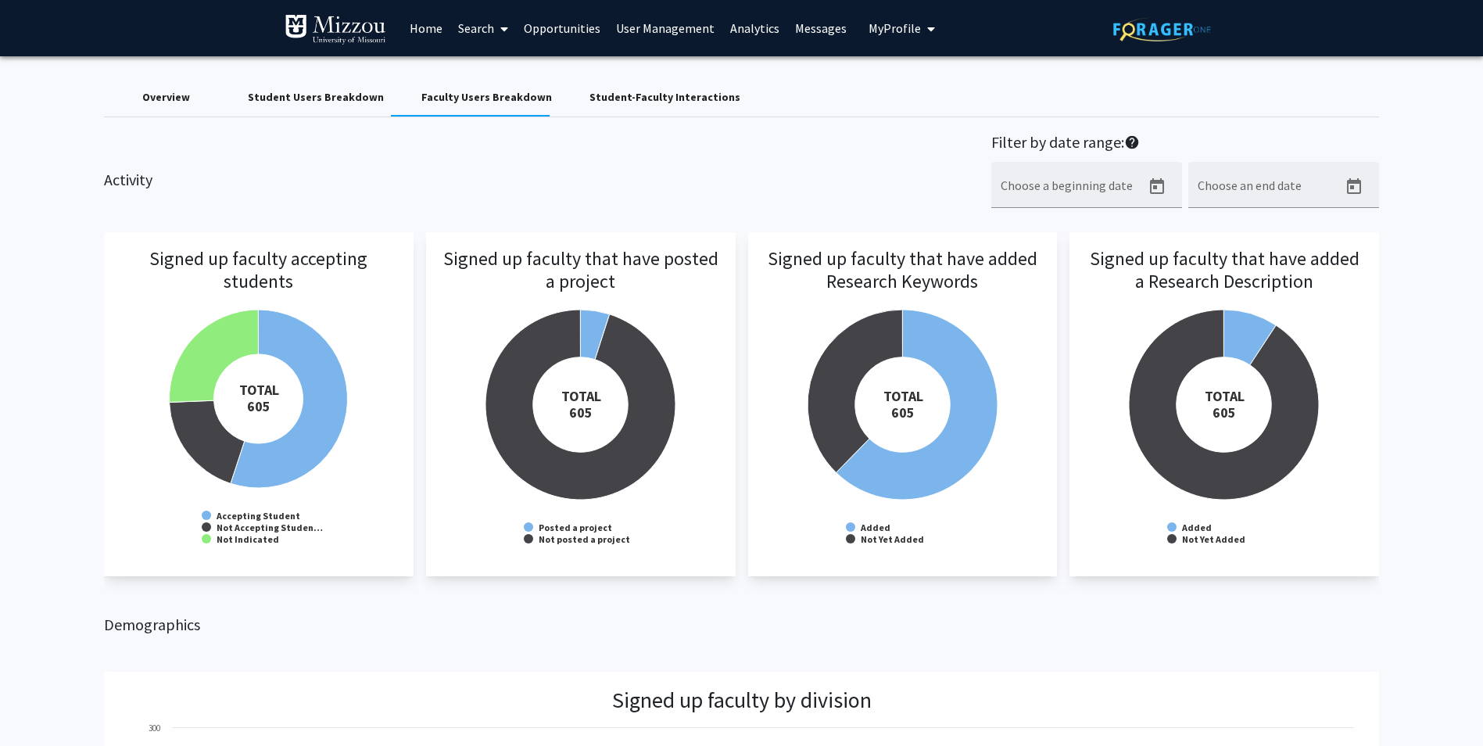
click at [438, 23] on link "Home" at bounding box center [426, 28] width 48 height 55
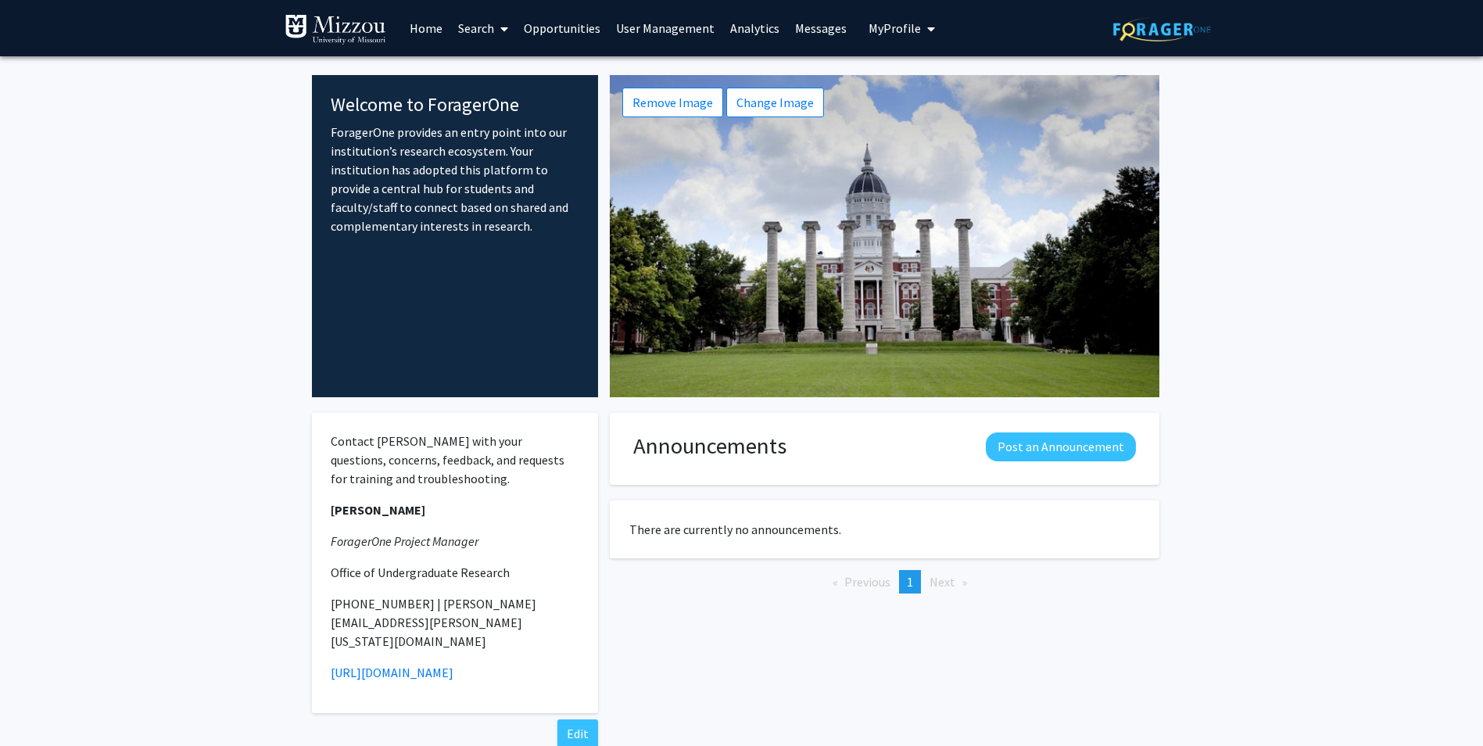
click at [492, 30] on link "Search" at bounding box center [483, 28] width 66 height 55
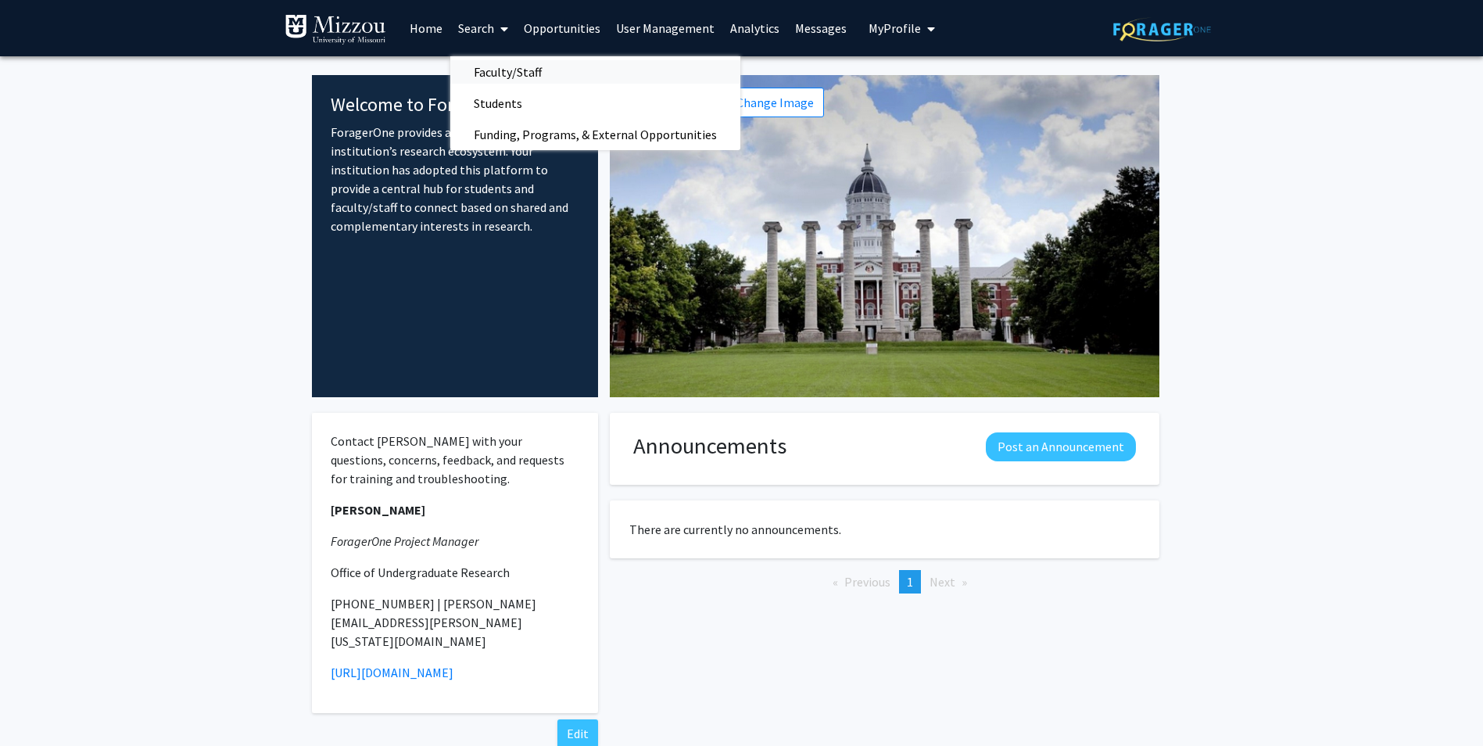
click at [509, 73] on span "Faculty/Staff" at bounding box center [507, 71] width 115 height 31
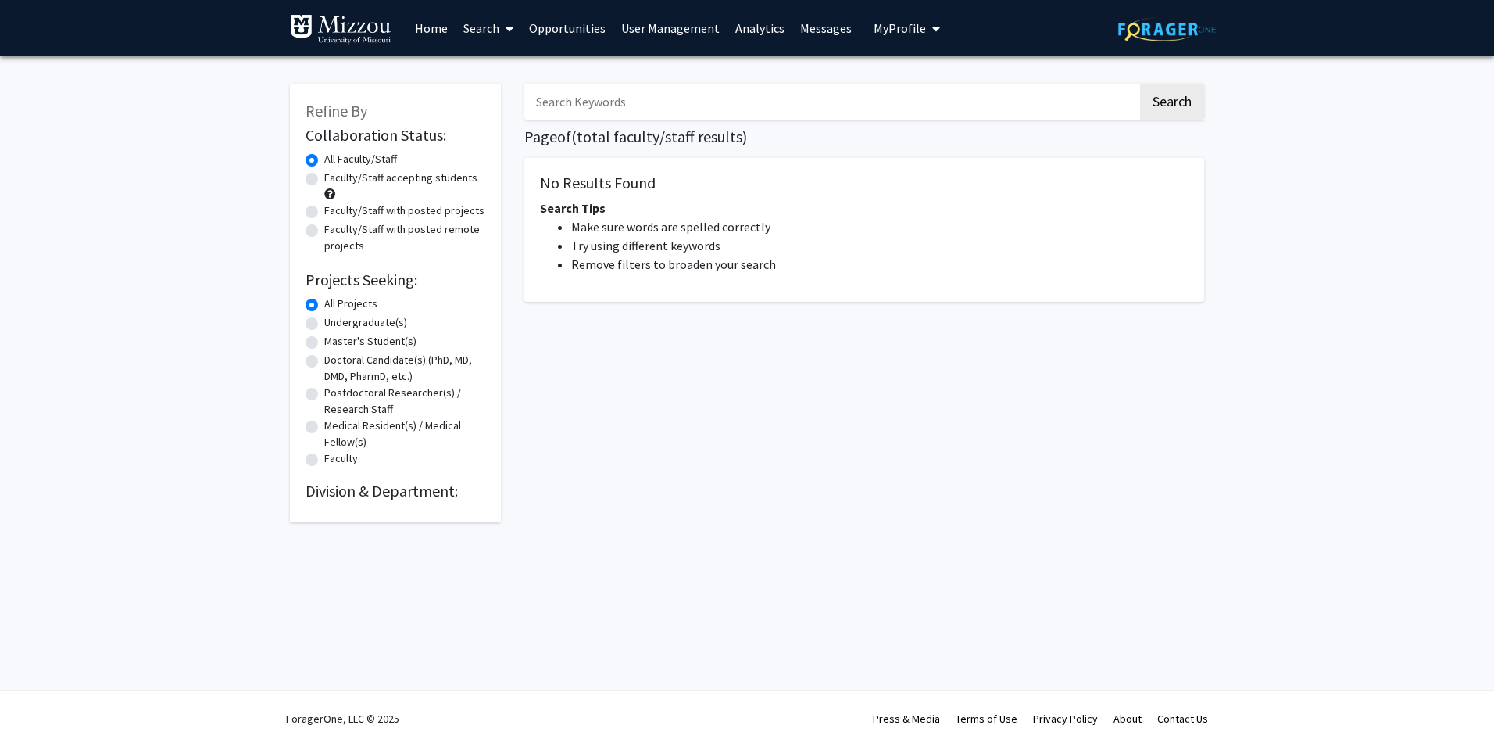
click at [564, 28] on link "Opportunities" at bounding box center [567, 28] width 92 height 55
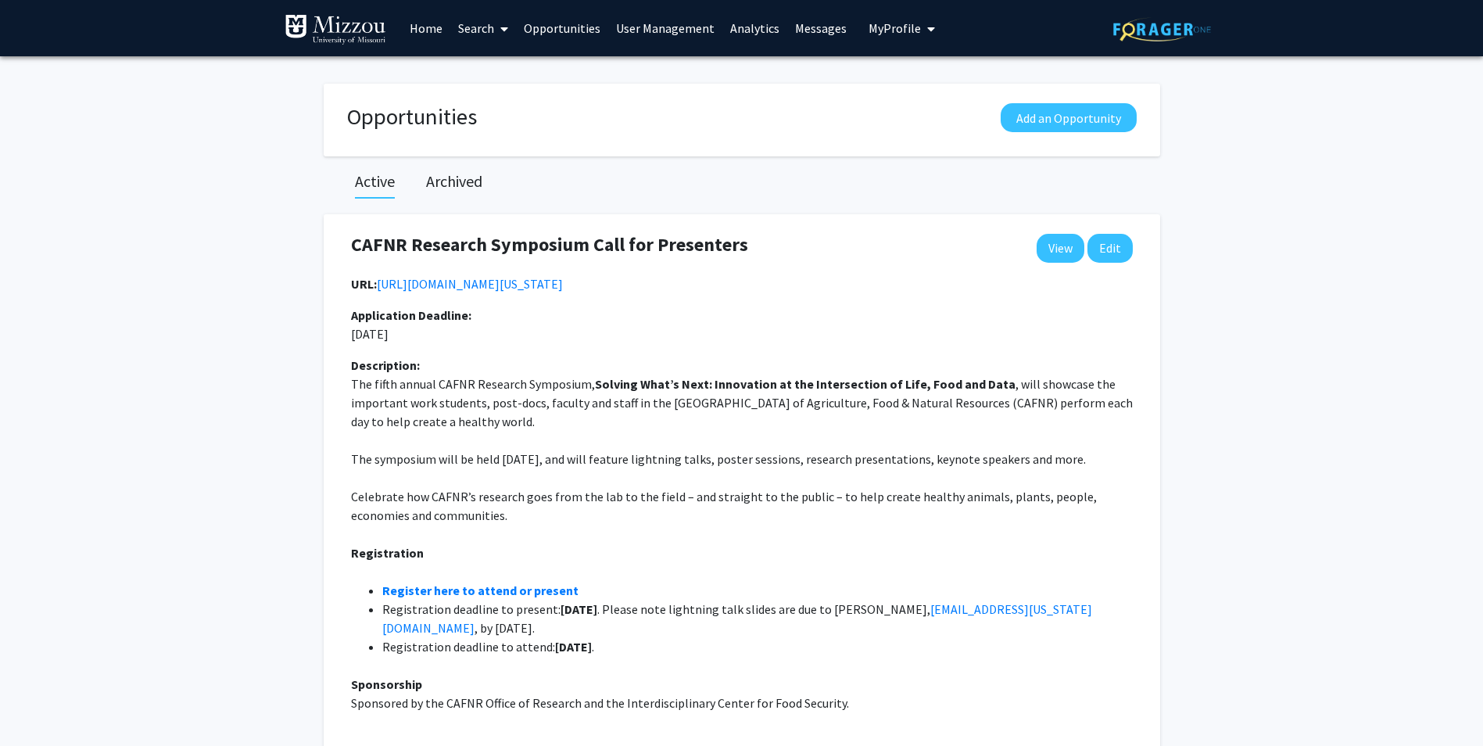
click at [480, 26] on link "Search" at bounding box center [483, 28] width 66 height 55
click at [488, 77] on span "Faculty/Staff" at bounding box center [507, 71] width 115 height 31
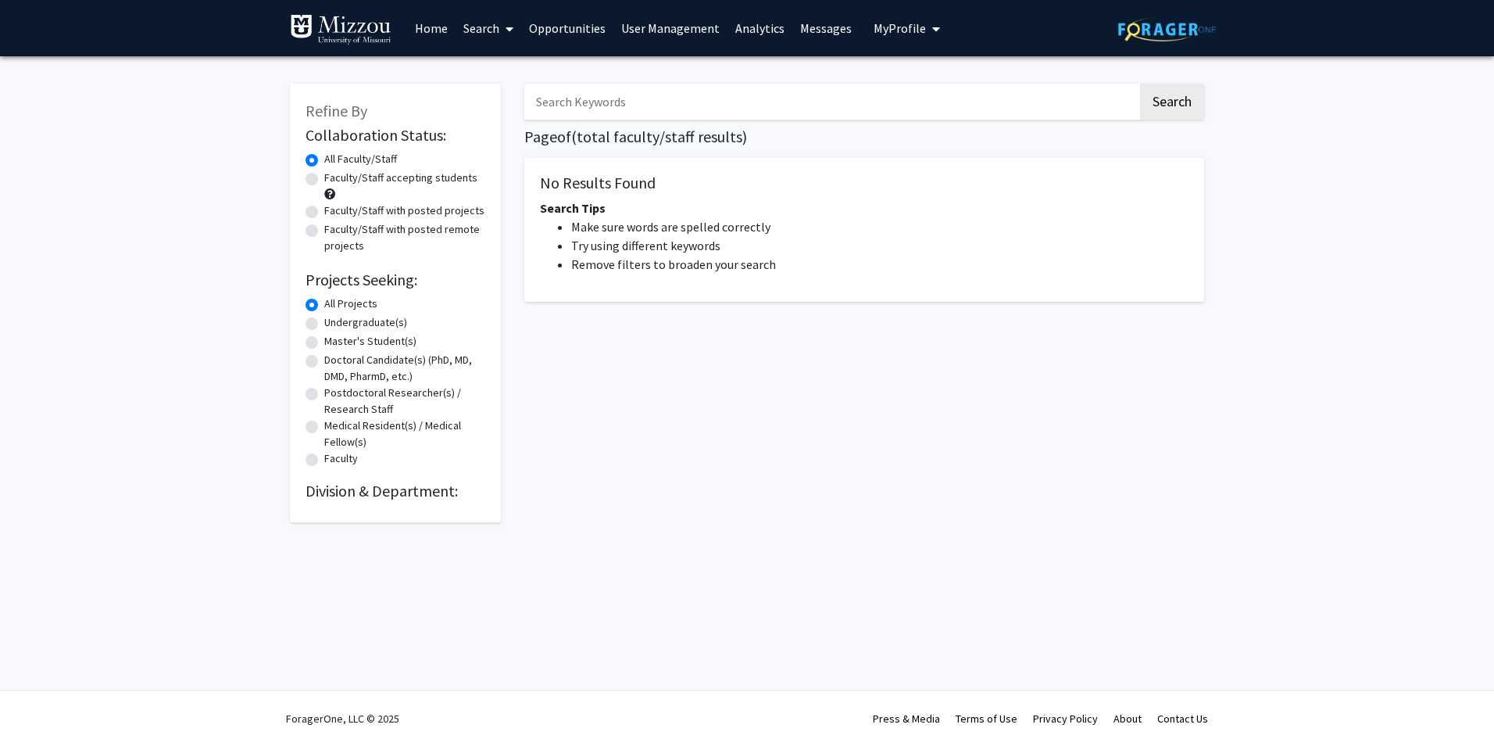
click at [437, 40] on link "Home" at bounding box center [431, 28] width 48 height 55
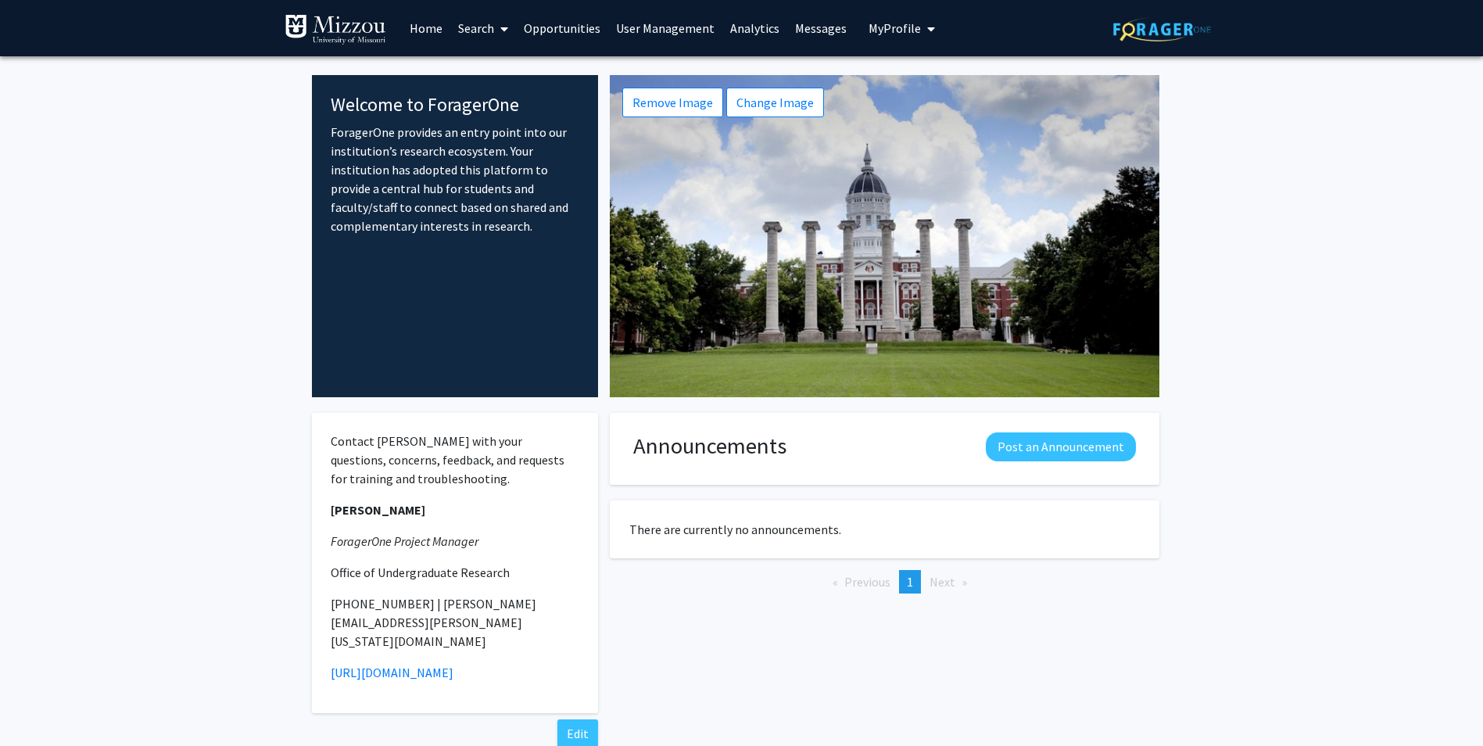
click at [478, 22] on link "Search" at bounding box center [483, 28] width 66 height 55
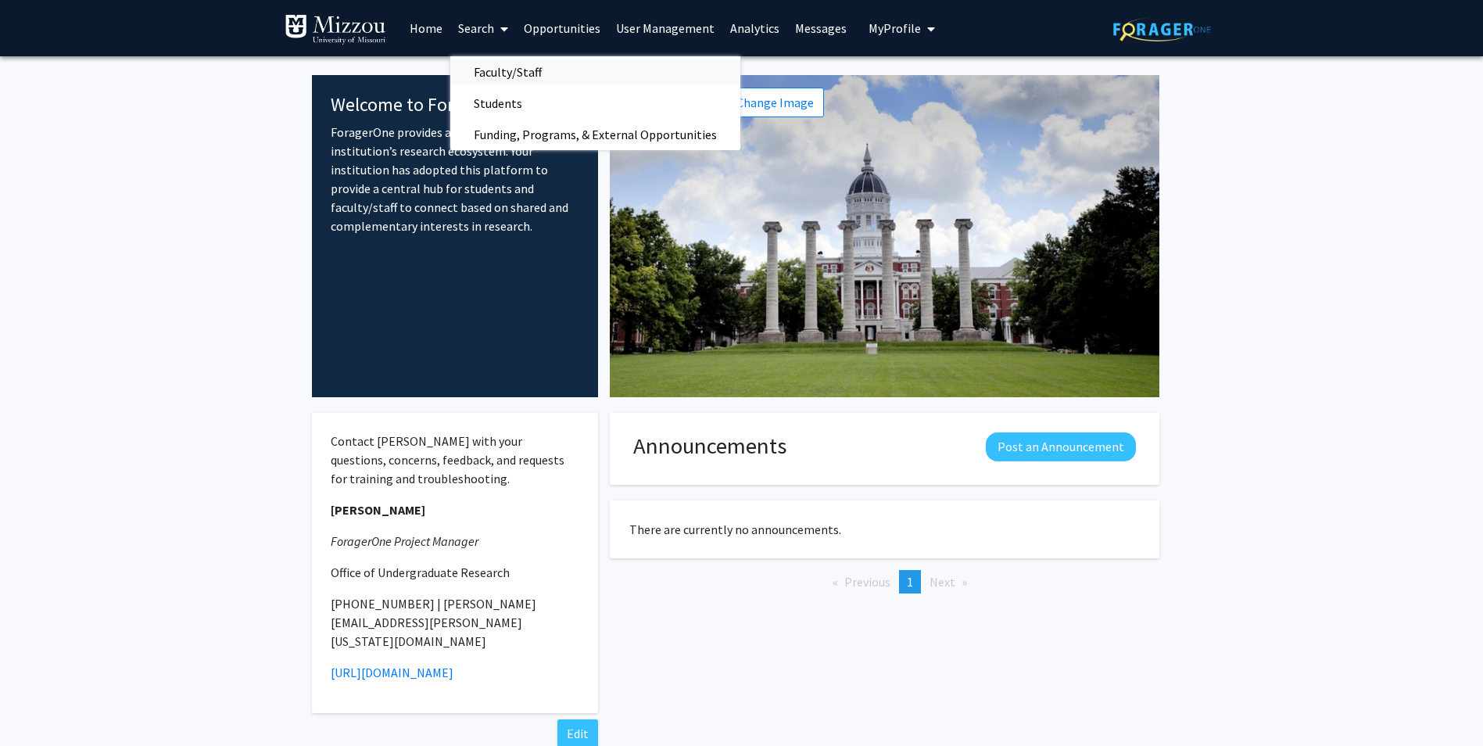
click at [484, 74] on span "Faculty/Staff" at bounding box center [507, 71] width 115 height 31
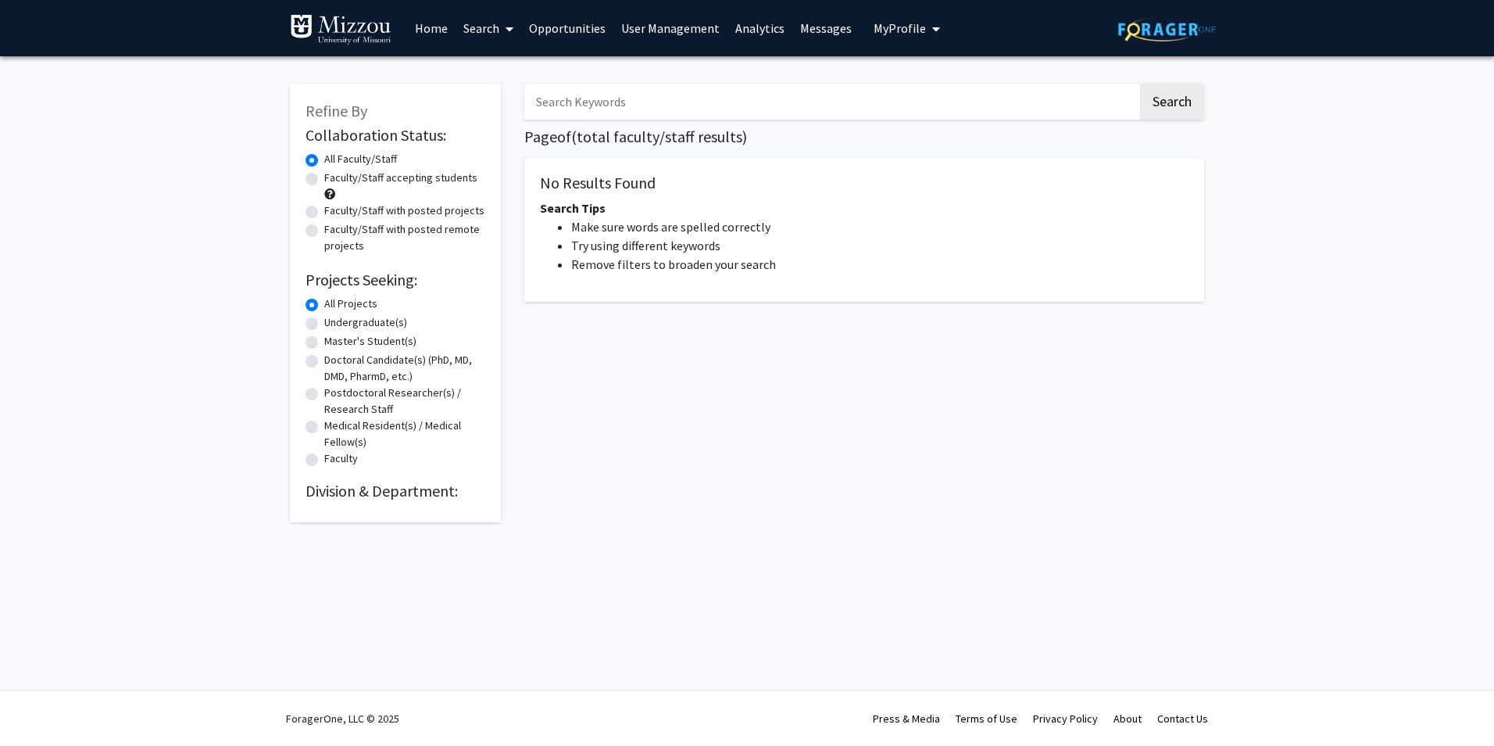
click at [324, 302] on label "All Projects" at bounding box center [350, 303] width 53 height 16
click at [324, 302] on input "All Projects" at bounding box center [329, 300] width 10 height 10
click at [803, 30] on link "Messages" at bounding box center [825, 28] width 67 height 55
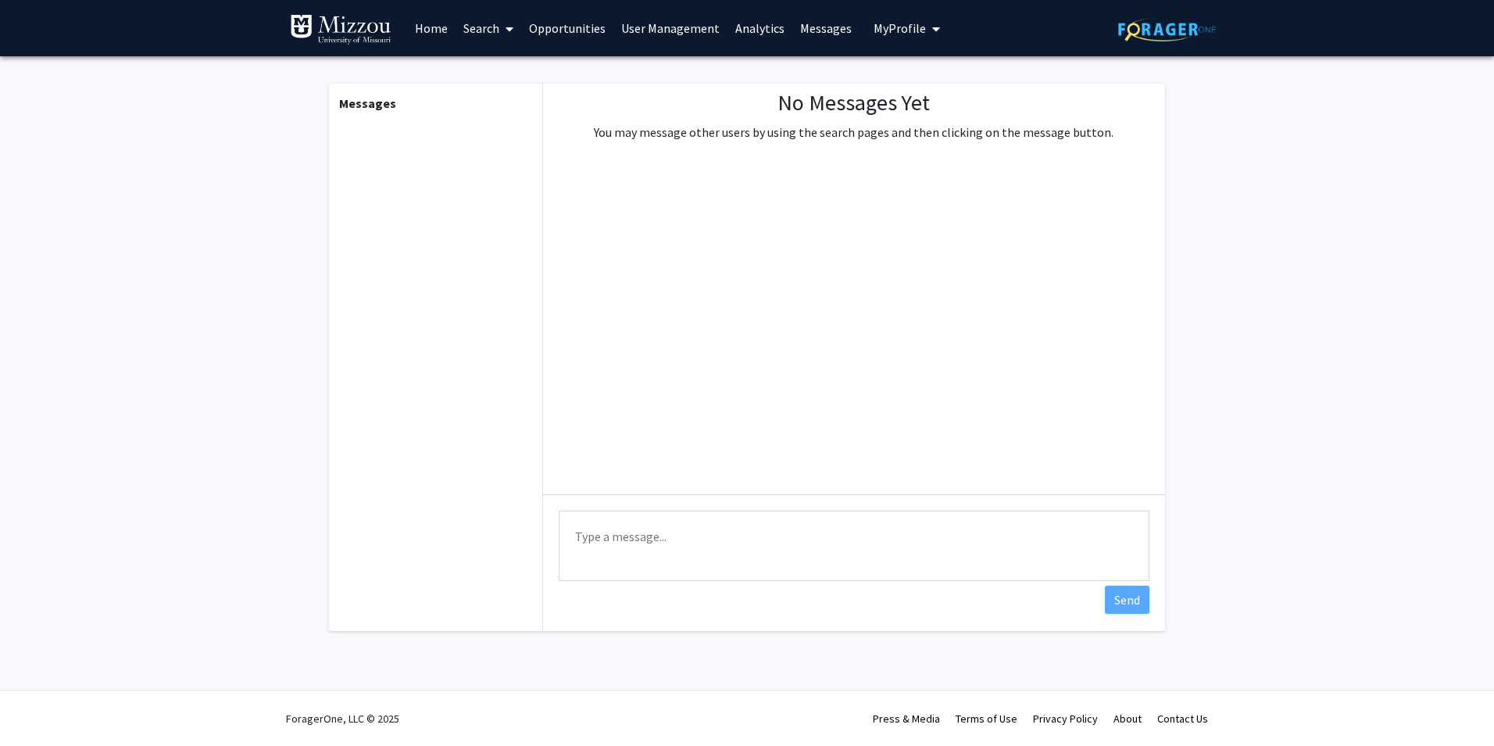
click at [585, 27] on link "Opportunities" at bounding box center [567, 28] width 92 height 55
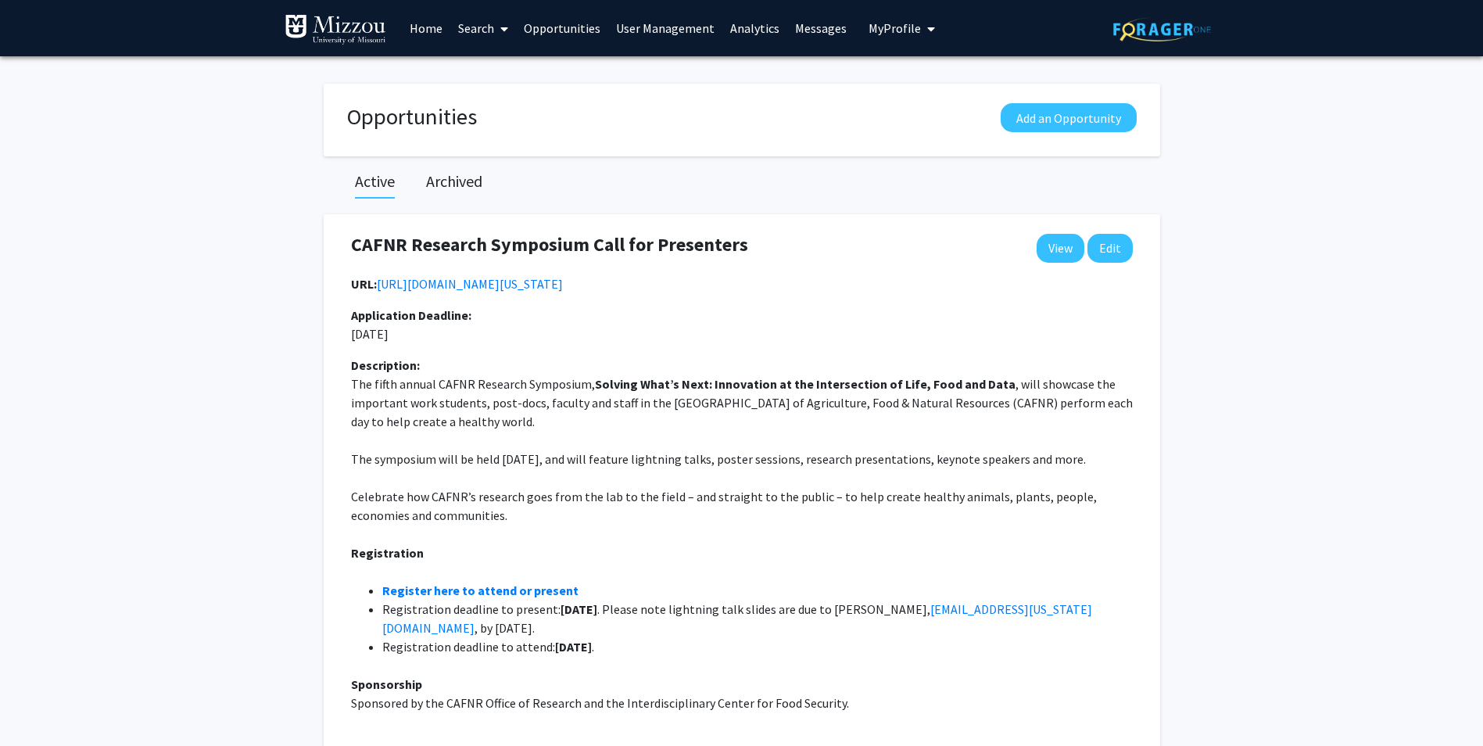
click at [472, 29] on link "Search" at bounding box center [483, 28] width 66 height 55
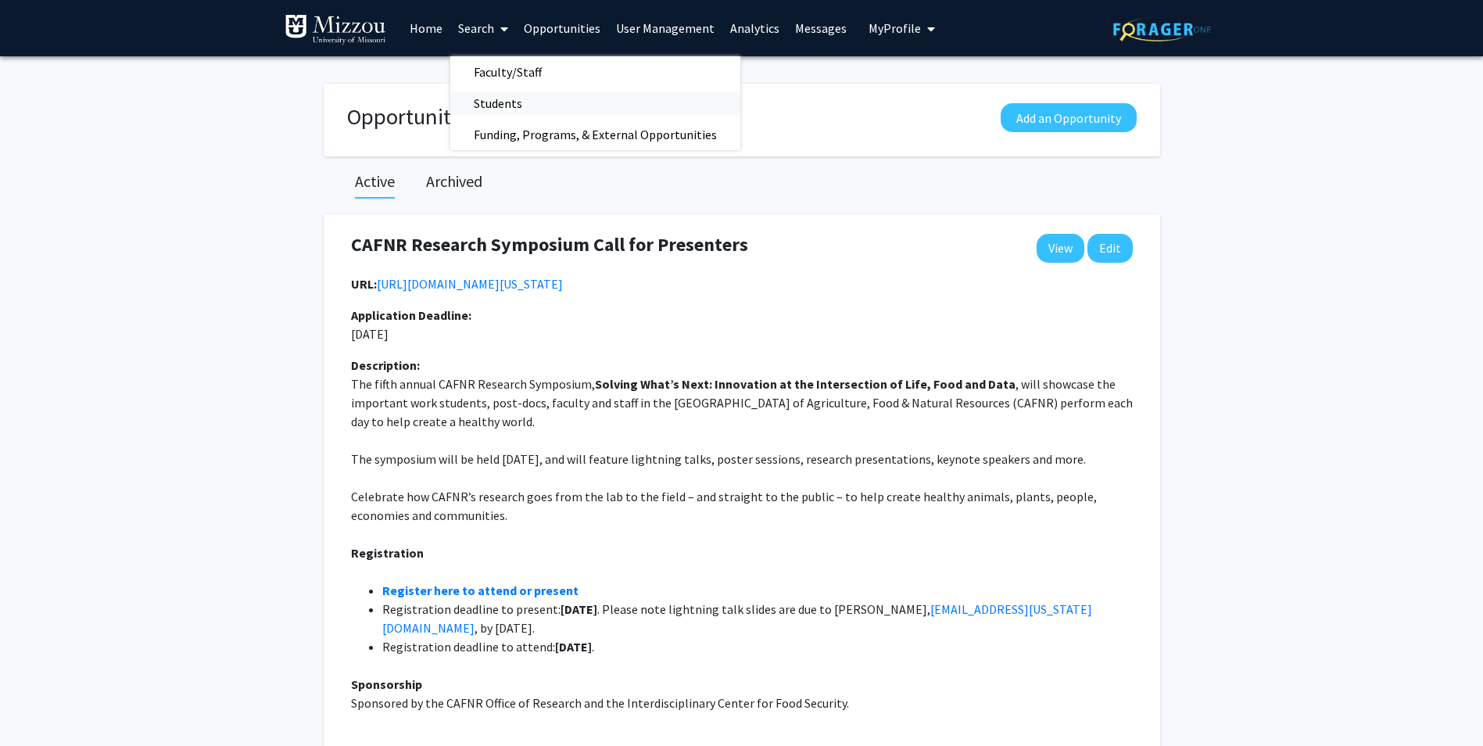
click at [492, 113] on span "Students" at bounding box center [497, 103] width 95 height 31
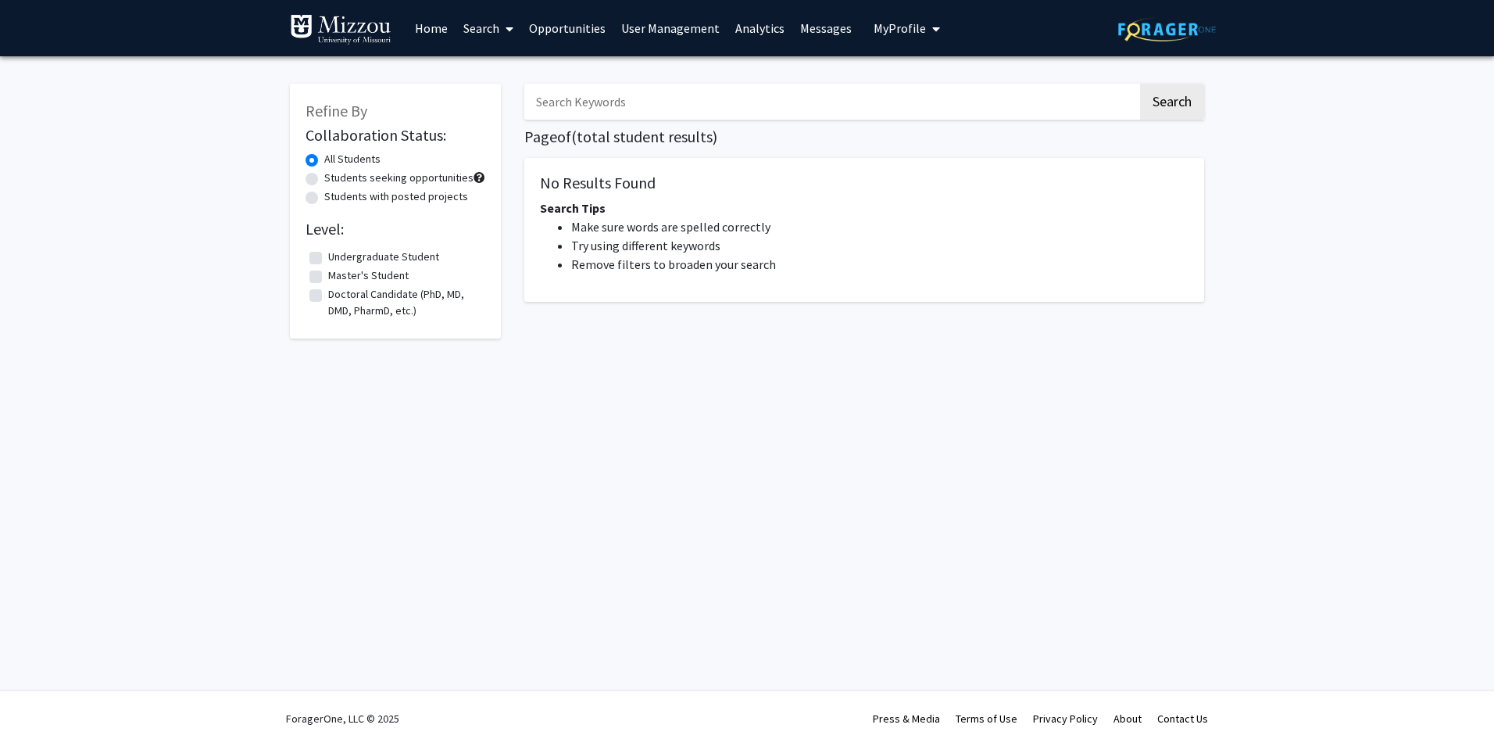
click at [437, 30] on link "Home" at bounding box center [431, 28] width 48 height 55
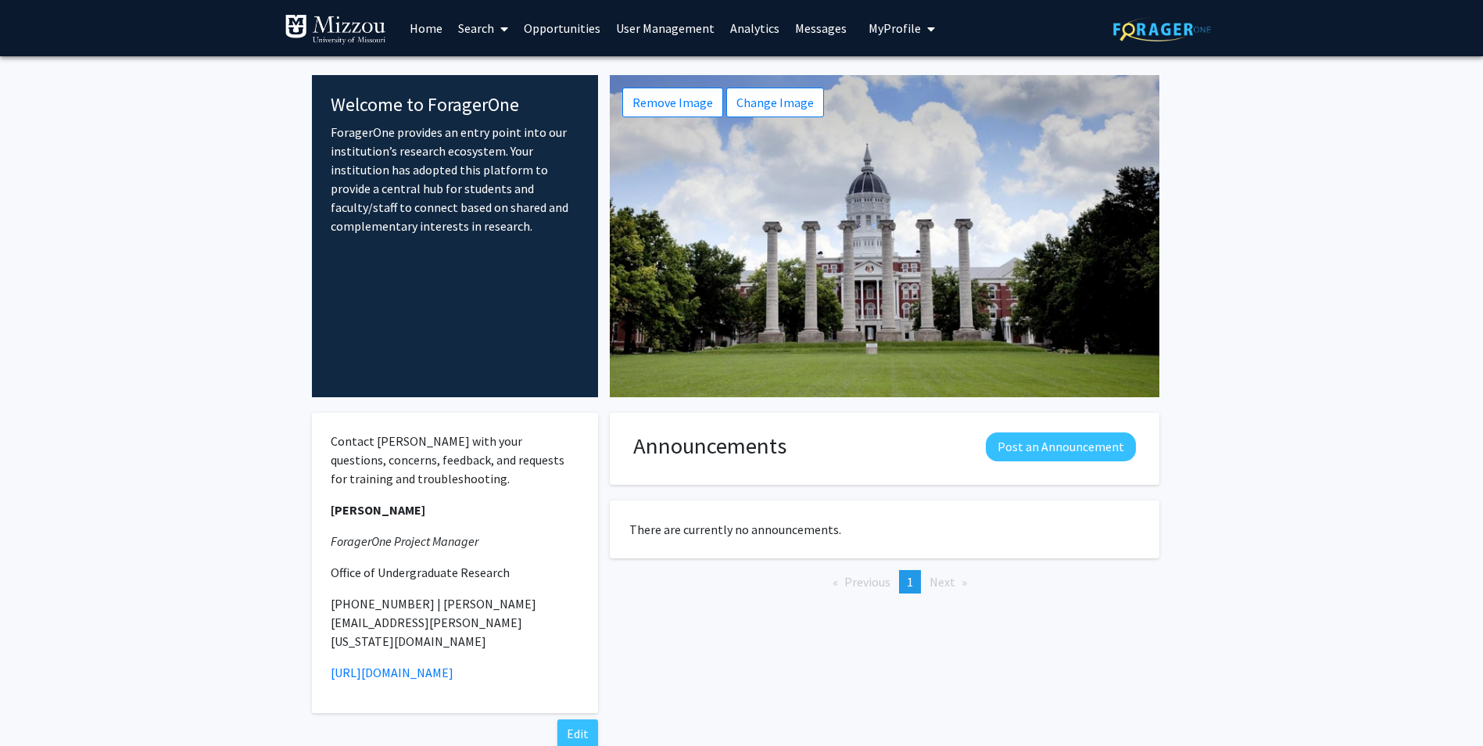
click at [367, 19] on img at bounding box center [335, 29] width 102 height 31
click at [478, 33] on link "Search" at bounding box center [483, 28] width 66 height 55
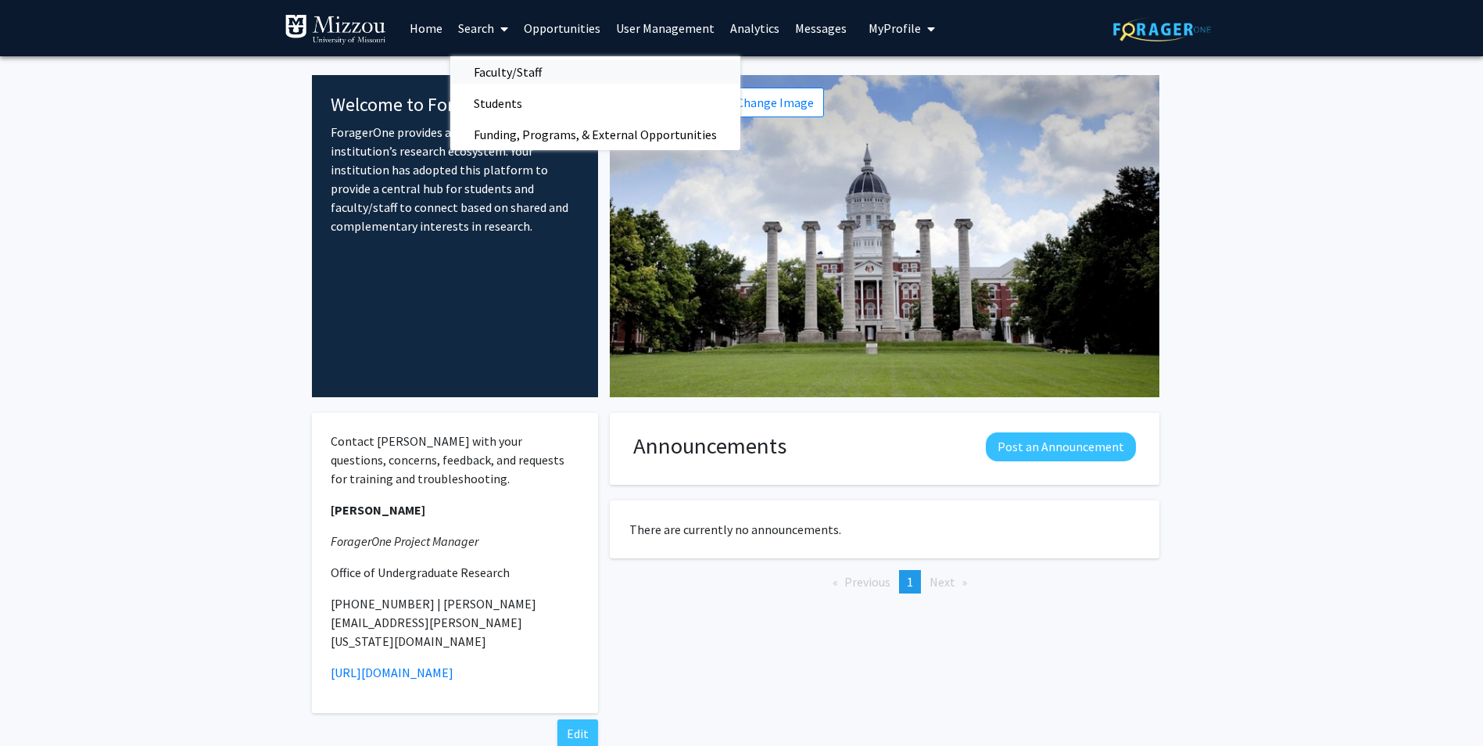
click at [493, 80] on span "Faculty/Staff" at bounding box center [507, 71] width 115 height 31
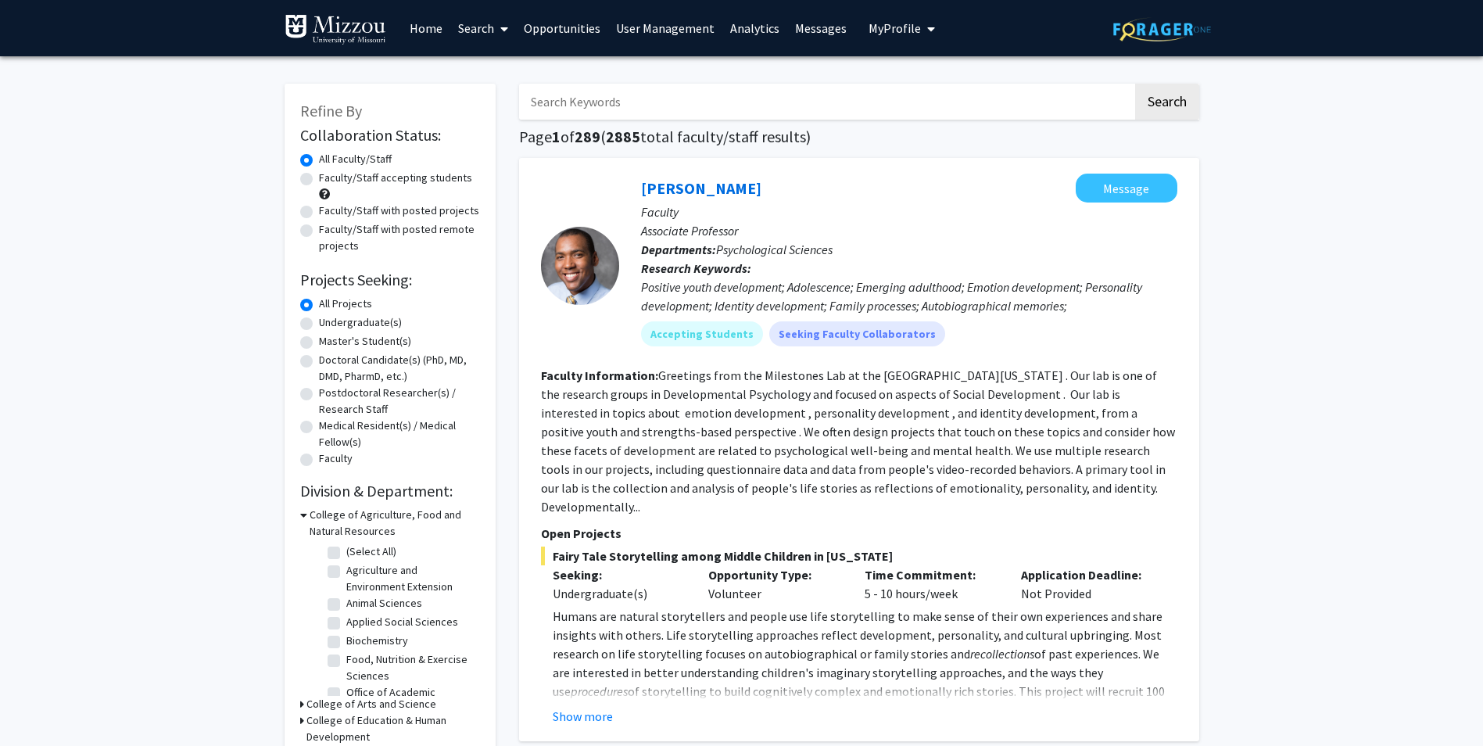
click at [728, 112] on input "Search Keywords" at bounding box center [826, 102] width 614 height 36
type input "[PERSON_NAME]"
click at [1135, 84] on button "Search" at bounding box center [1167, 102] width 64 height 36
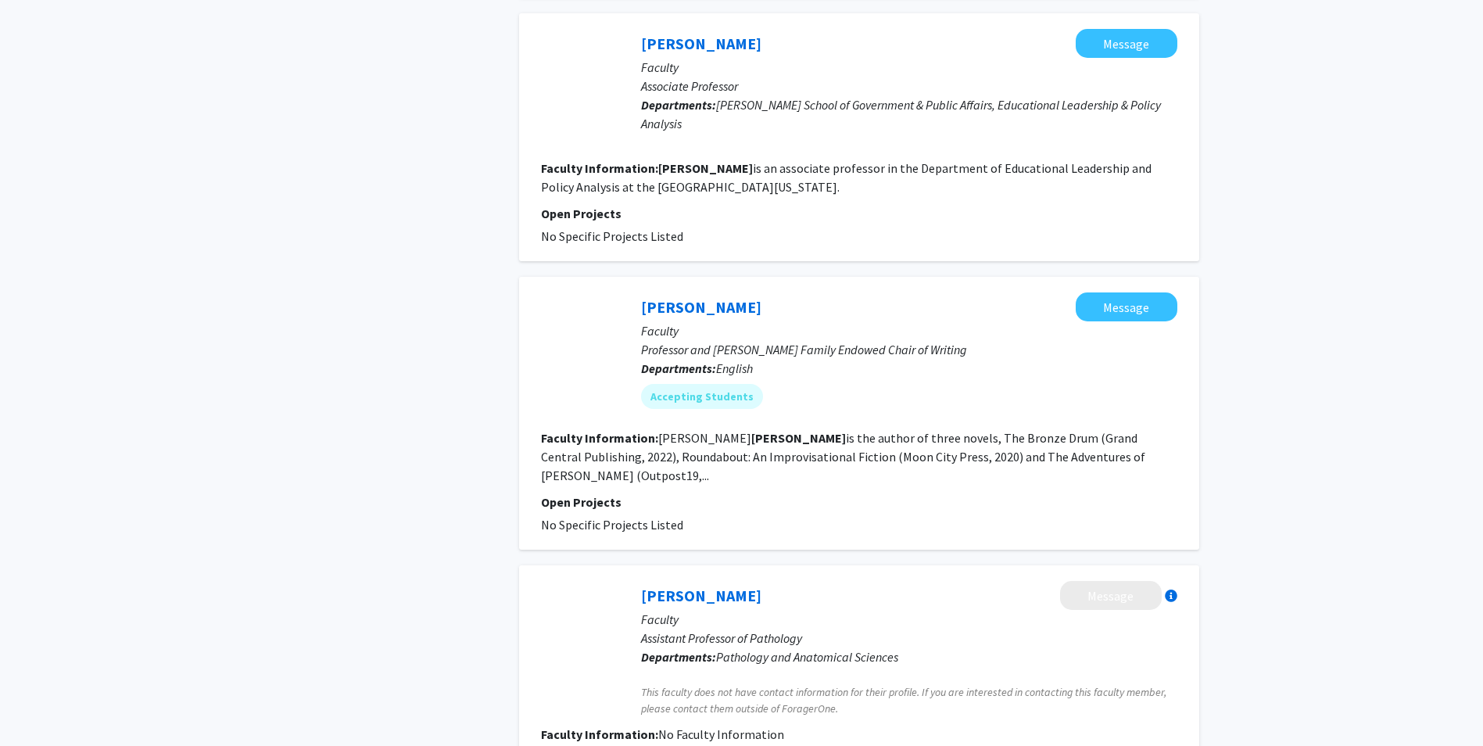
scroll to position [1016, 0]
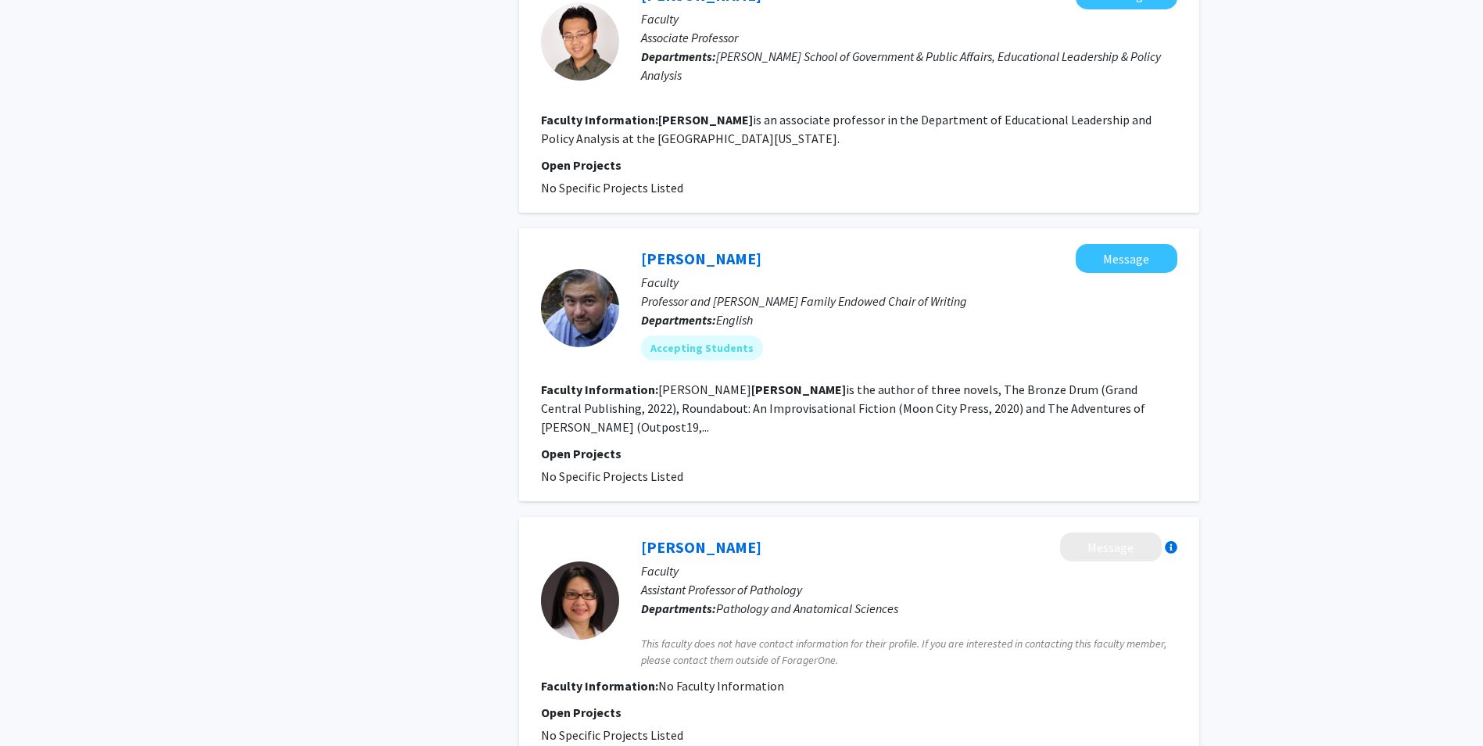
click at [678, 244] on div "[PERSON_NAME] Message" at bounding box center [909, 258] width 536 height 29
click at [680, 249] on link "[PERSON_NAME]" at bounding box center [701, 259] width 120 height 20
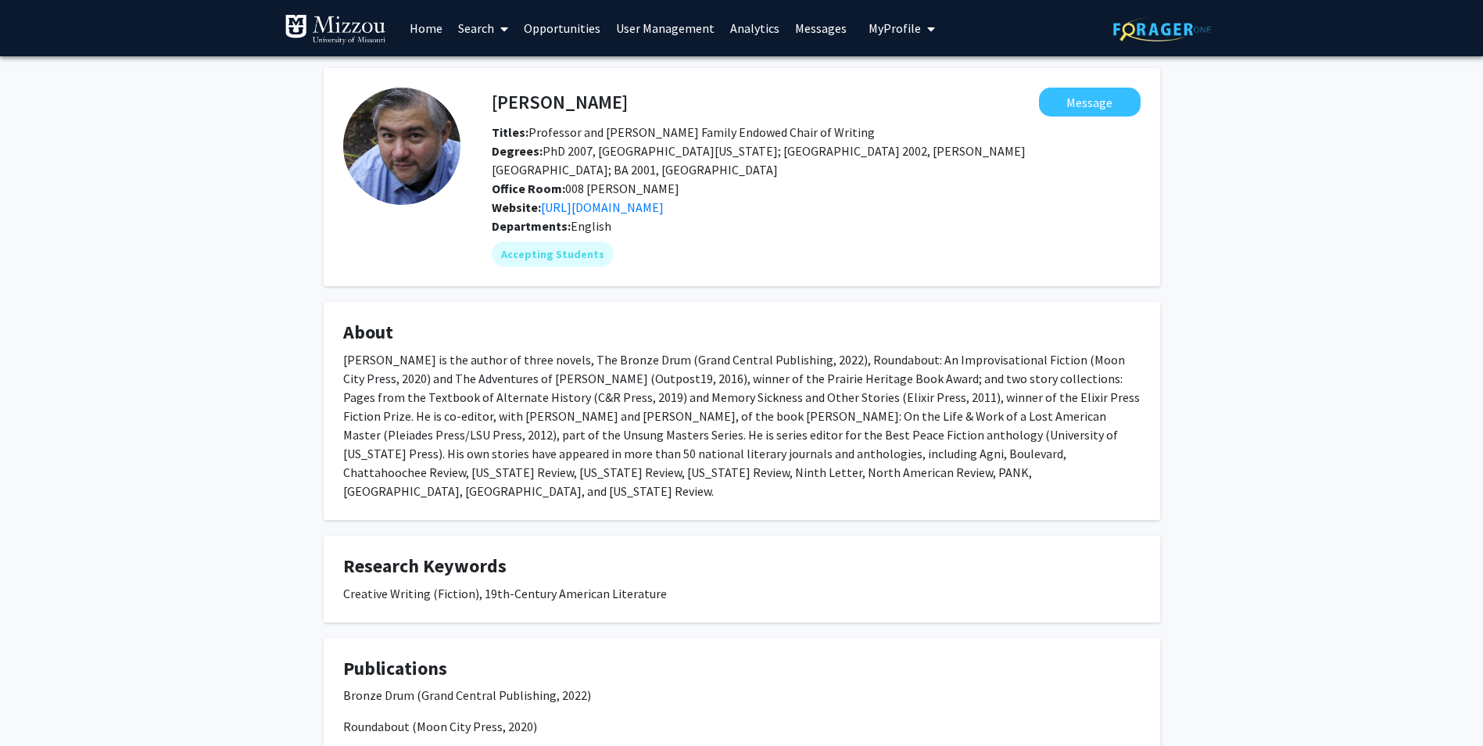
click at [424, 20] on link "Home" at bounding box center [426, 28] width 48 height 55
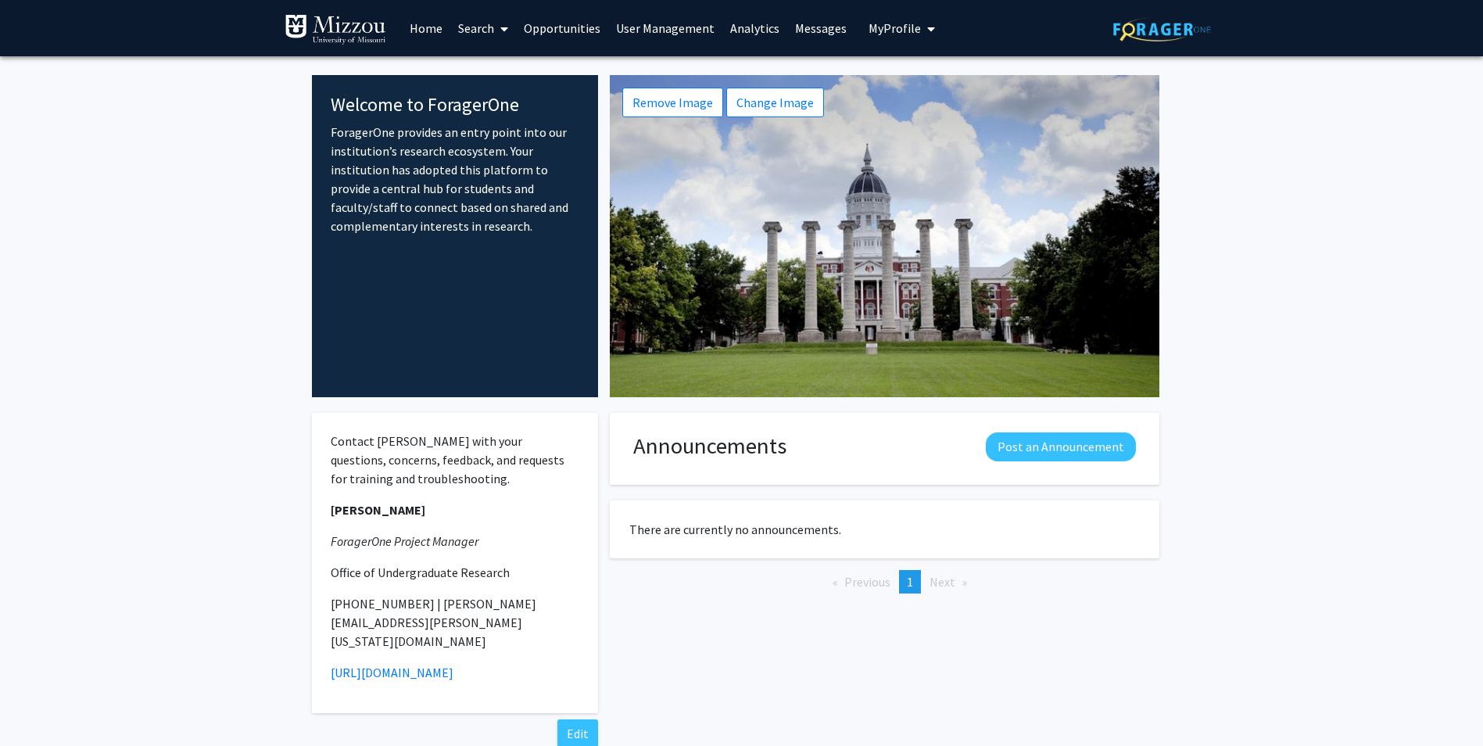
click at [475, 30] on link "Search" at bounding box center [483, 28] width 66 height 55
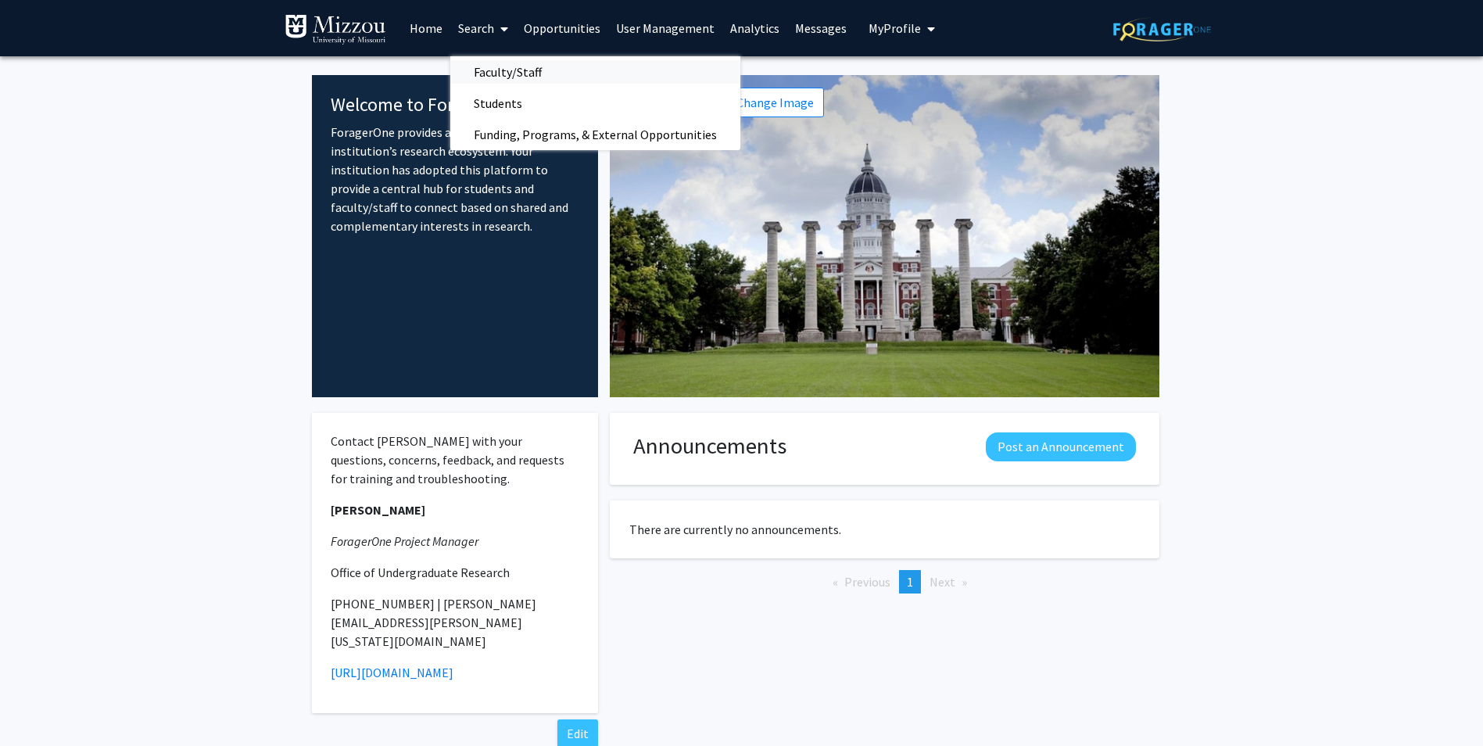
click at [498, 69] on span "Faculty/Staff" at bounding box center [507, 71] width 115 height 31
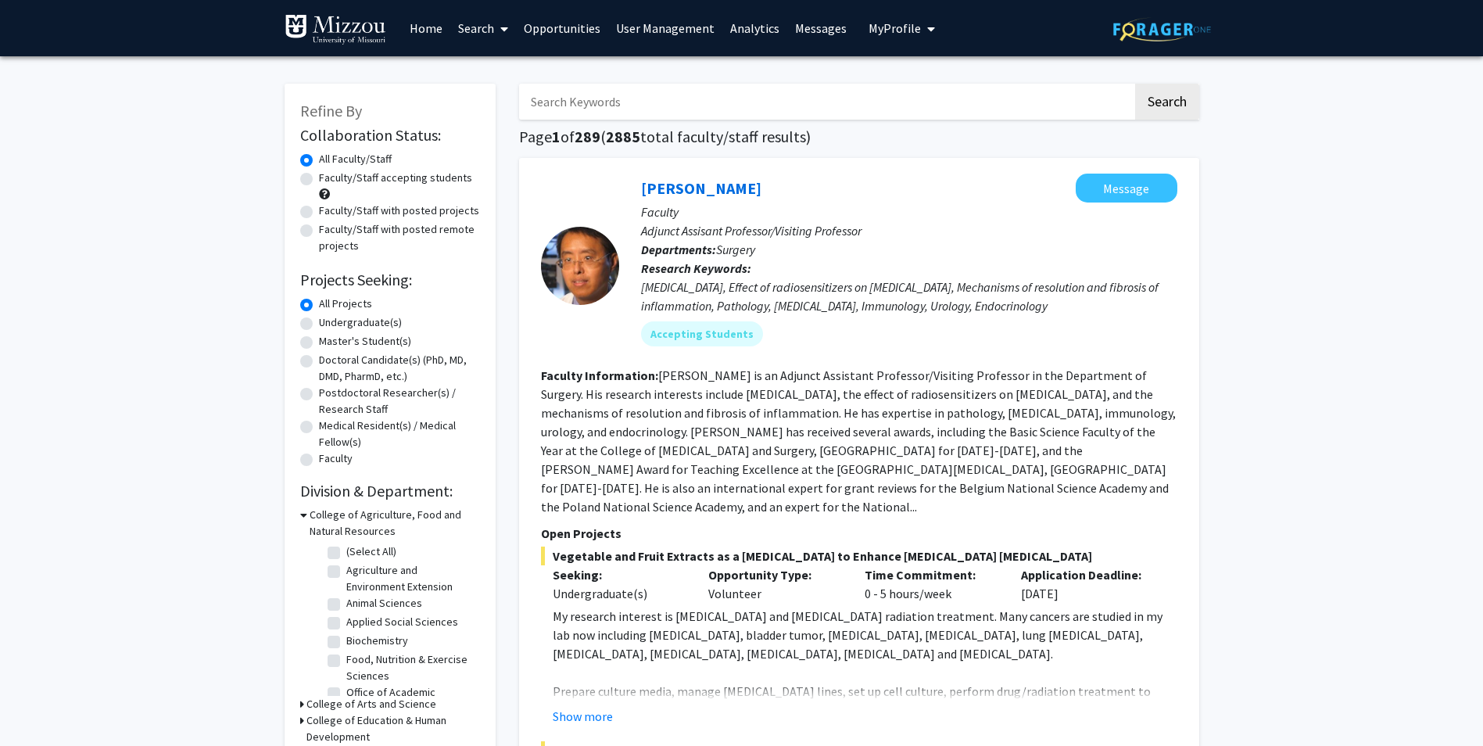
click at [677, 101] on input "Search Keywords" at bounding box center [826, 102] width 614 height 36
type input "[PERSON_NAME]"
click at [1135, 84] on button "Search" at bounding box center [1167, 102] width 64 height 36
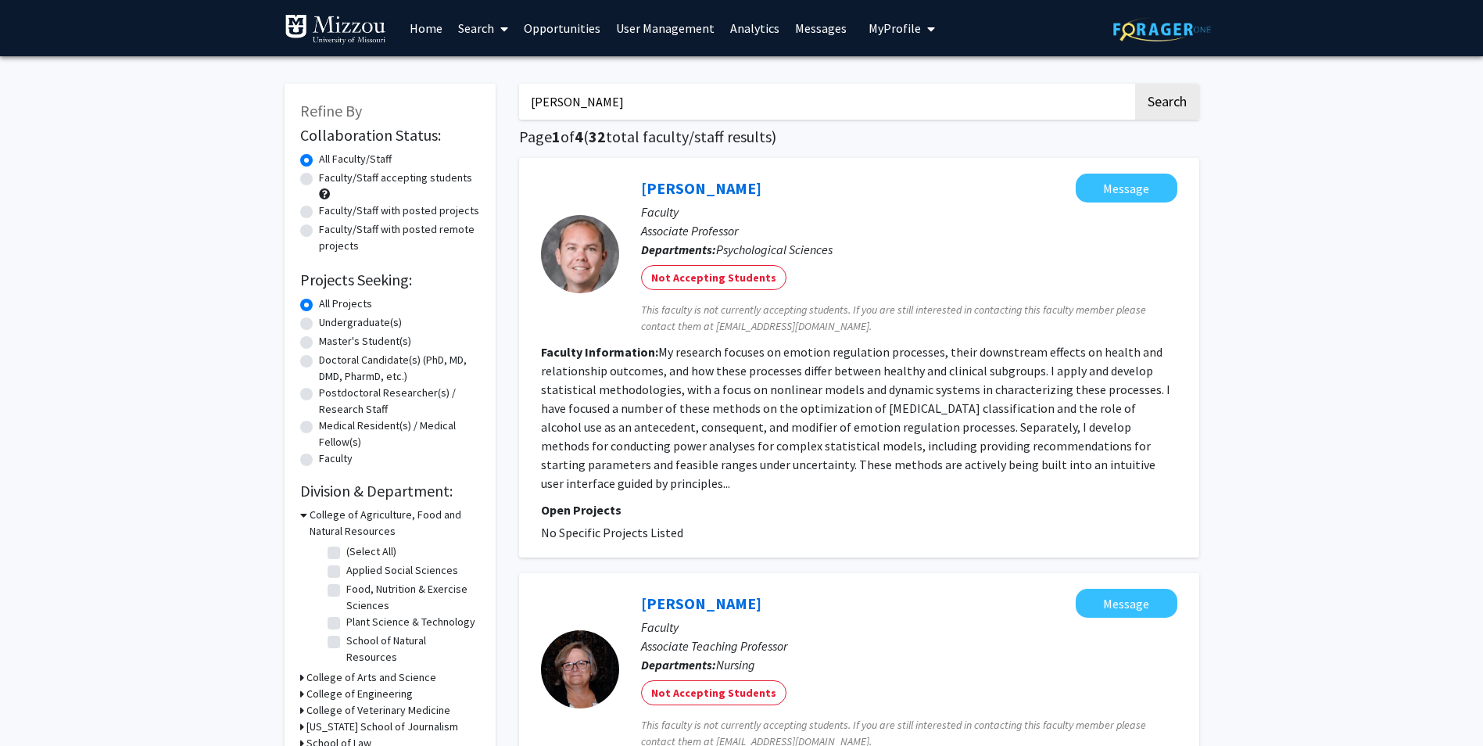
click at [434, 27] on link "Home" at bounding box center [426, 28] width 48 height 55
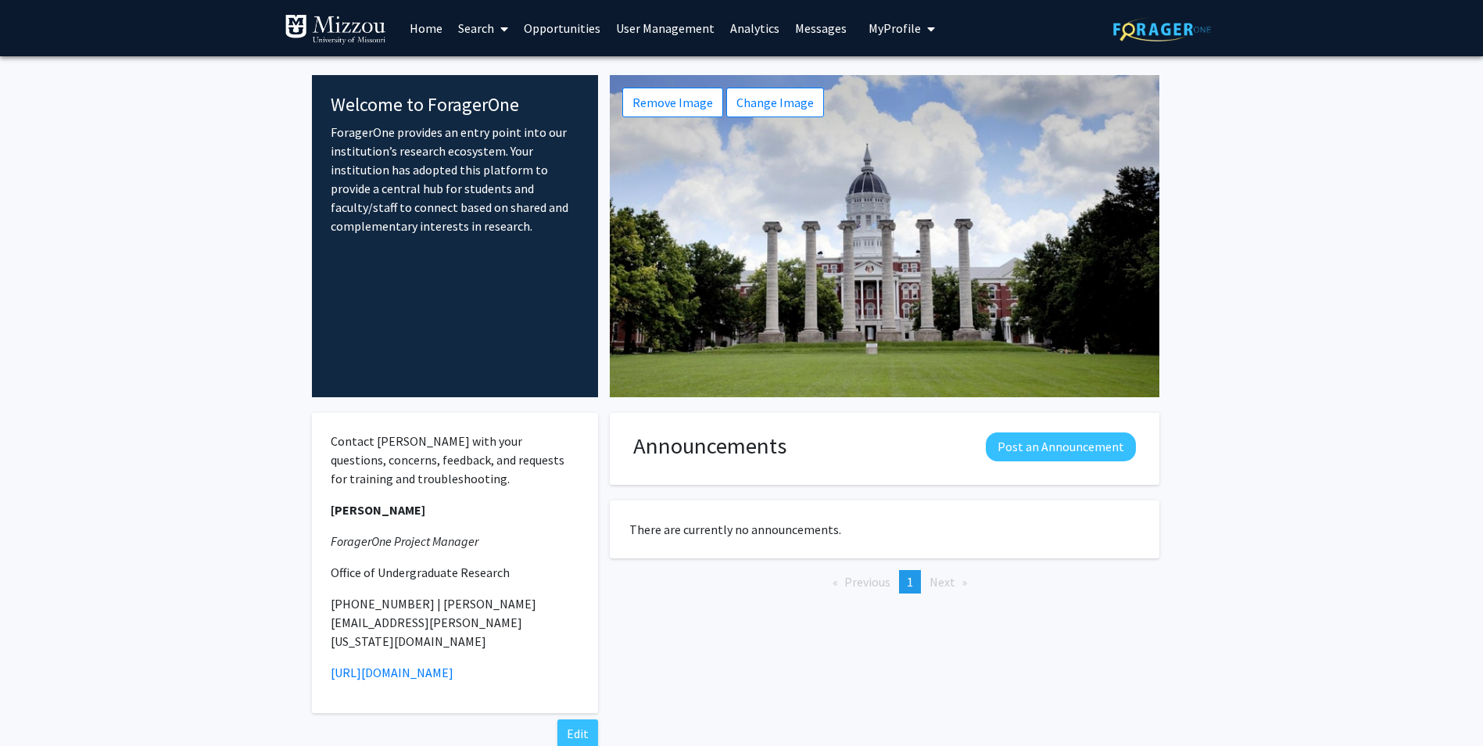
click at [485, 25] on link "Search" at bounding box center [483, 28] width 66 height 55
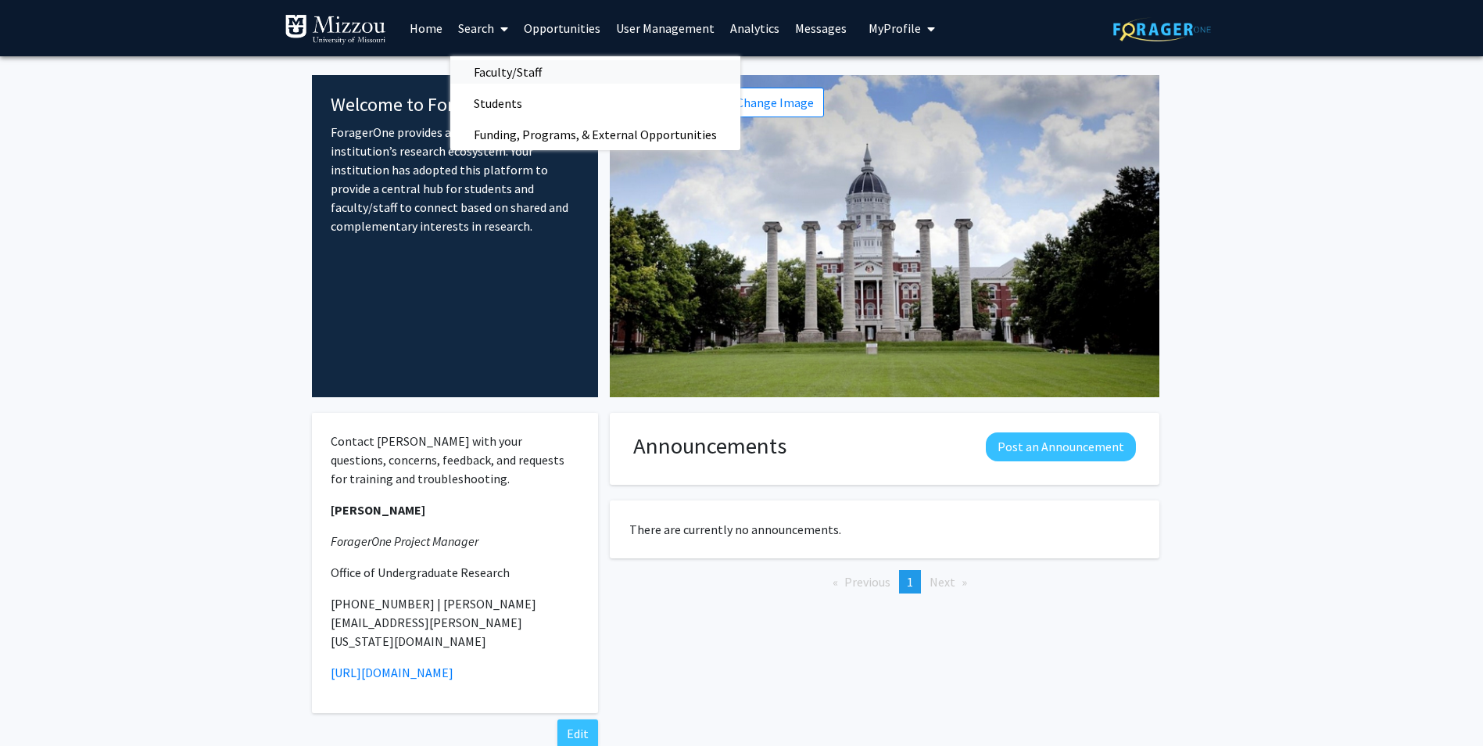
click at [502, 80] on span "Faculty/Staff" at bounding box center [507, 71] width 115 height 31
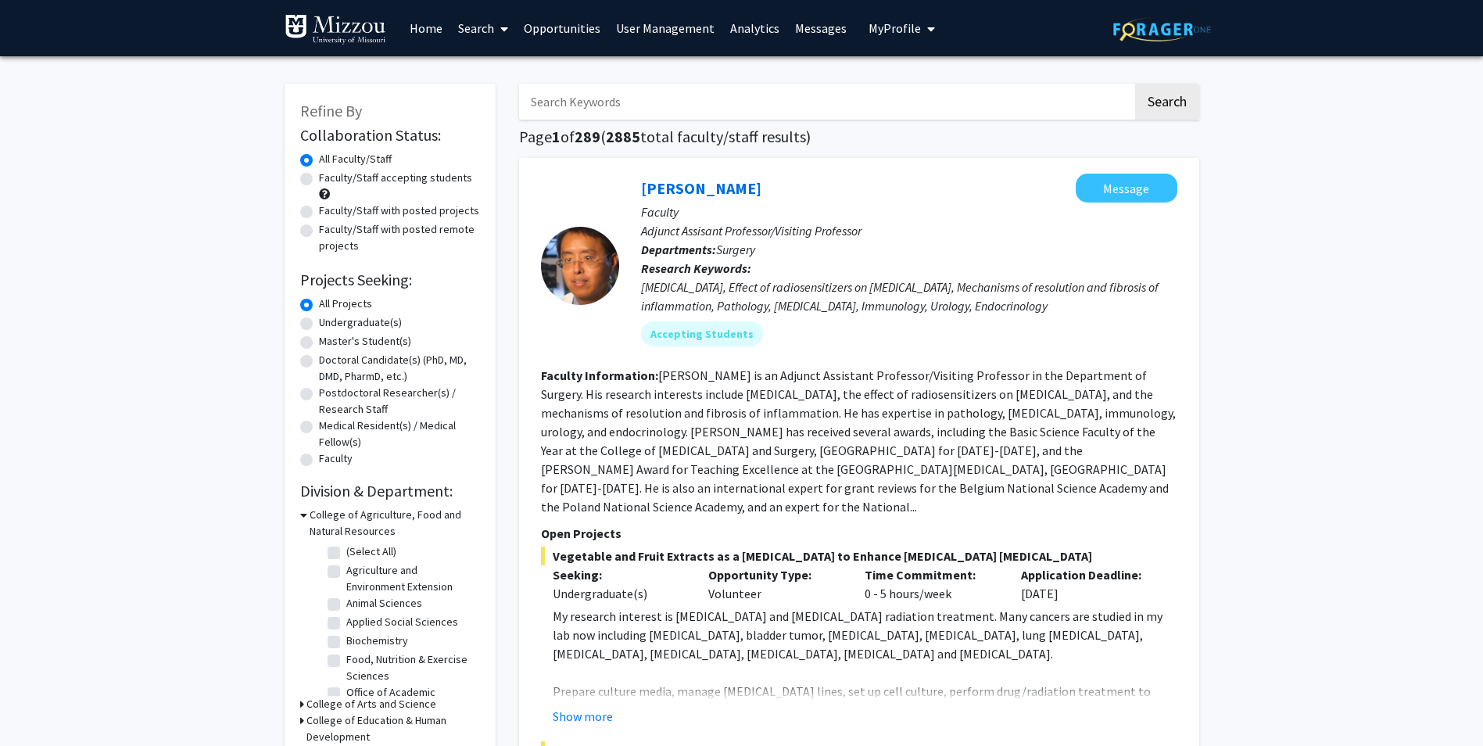
click at [939, 112] on input "Search Keywords" at bounding box center [826, 102] width 614 height 36
type input "[PERSON_NAME]"
click at [1135, 84] on button "Search" at bounding box center [1167, 102] width 64 height 36
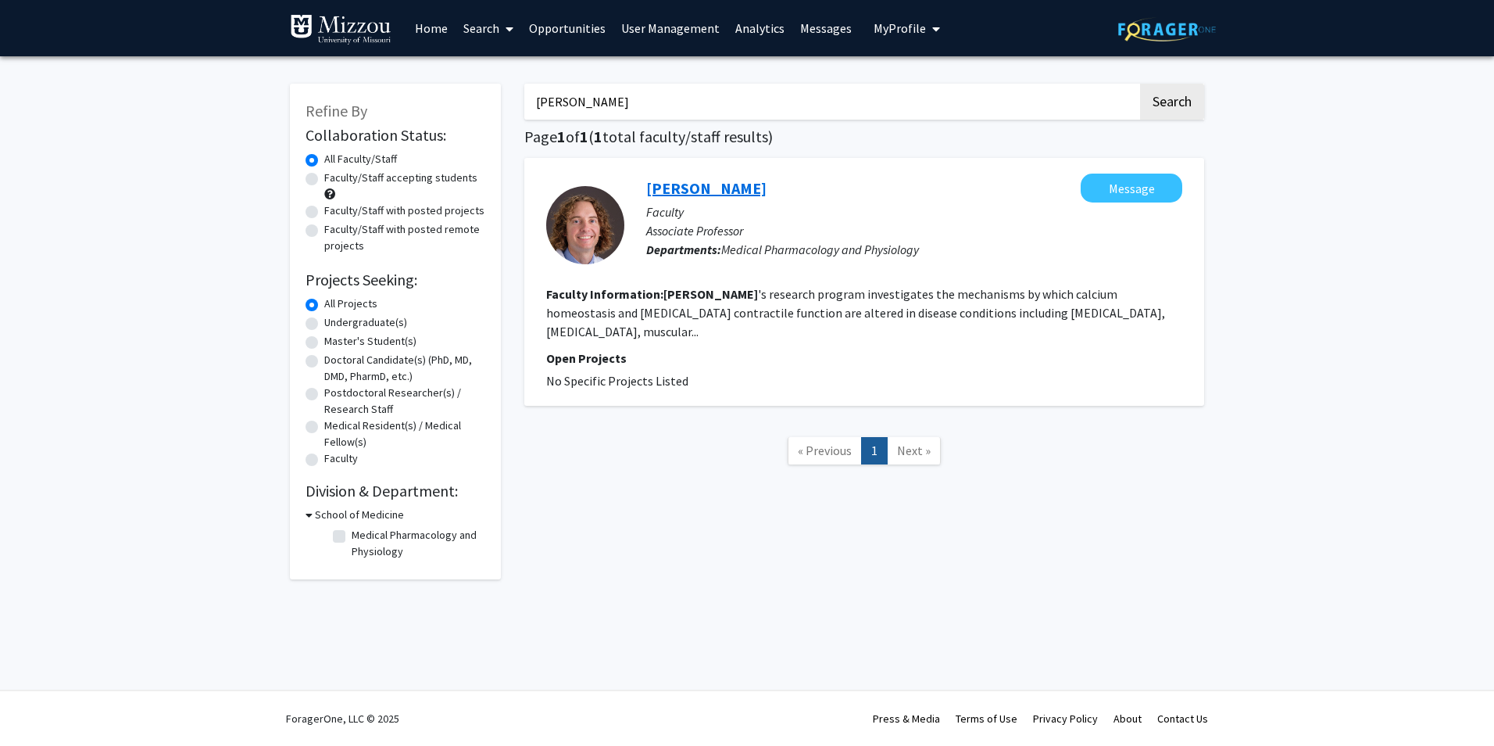
click at [749, 187] on link "[PERSON_NAME]" at bounding box center [706, 188] width 120 height 20
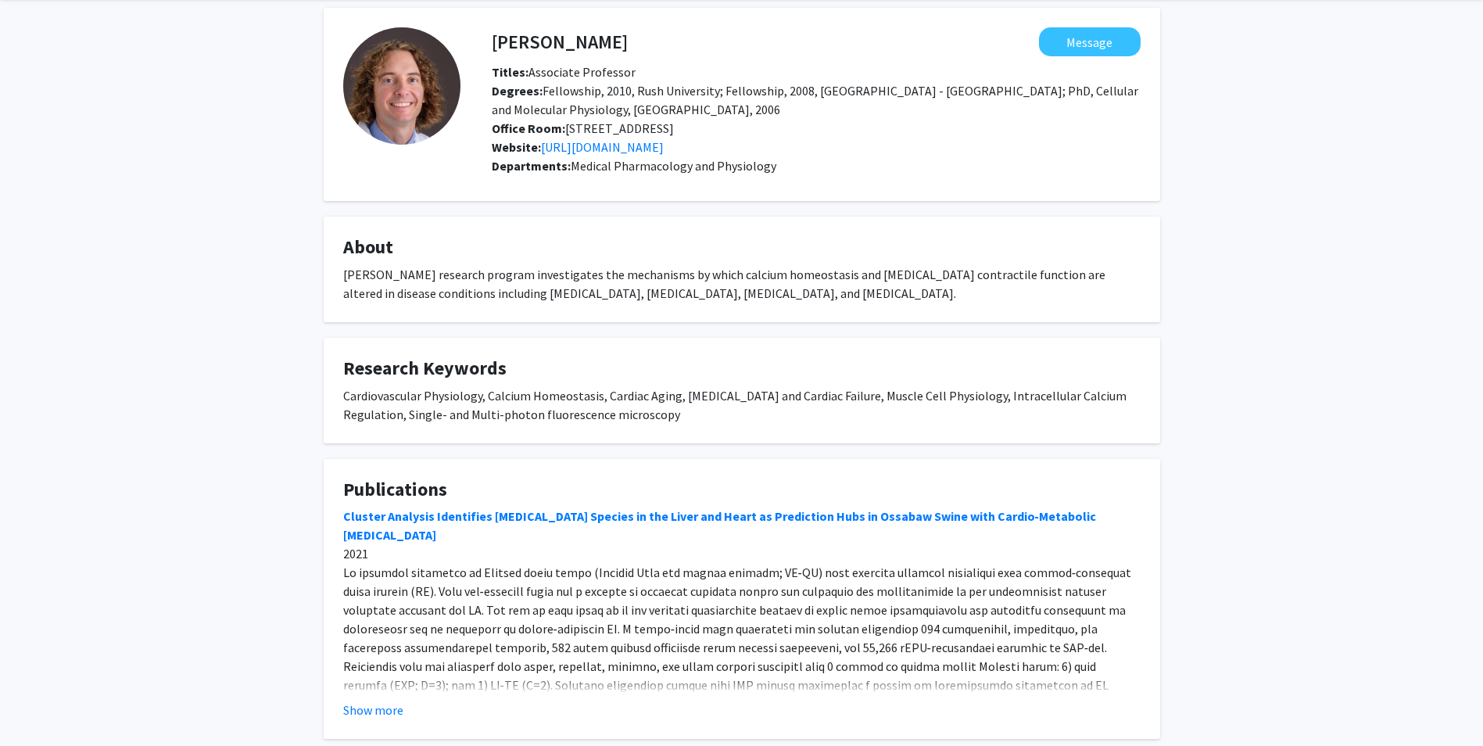
scroll to position [151, 0]
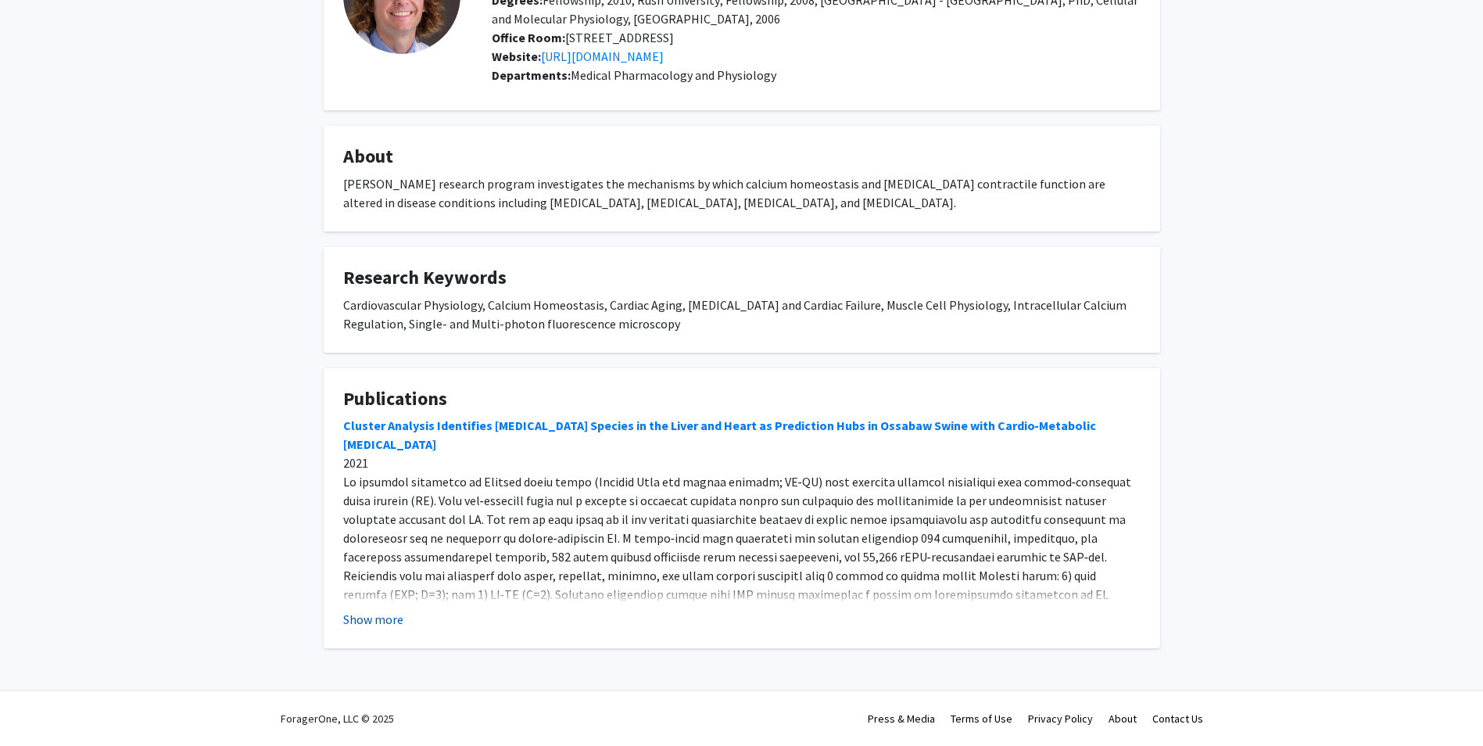
click at [392, 628] on button "Show more" at bounding box center [373, 619] width 60 height 19
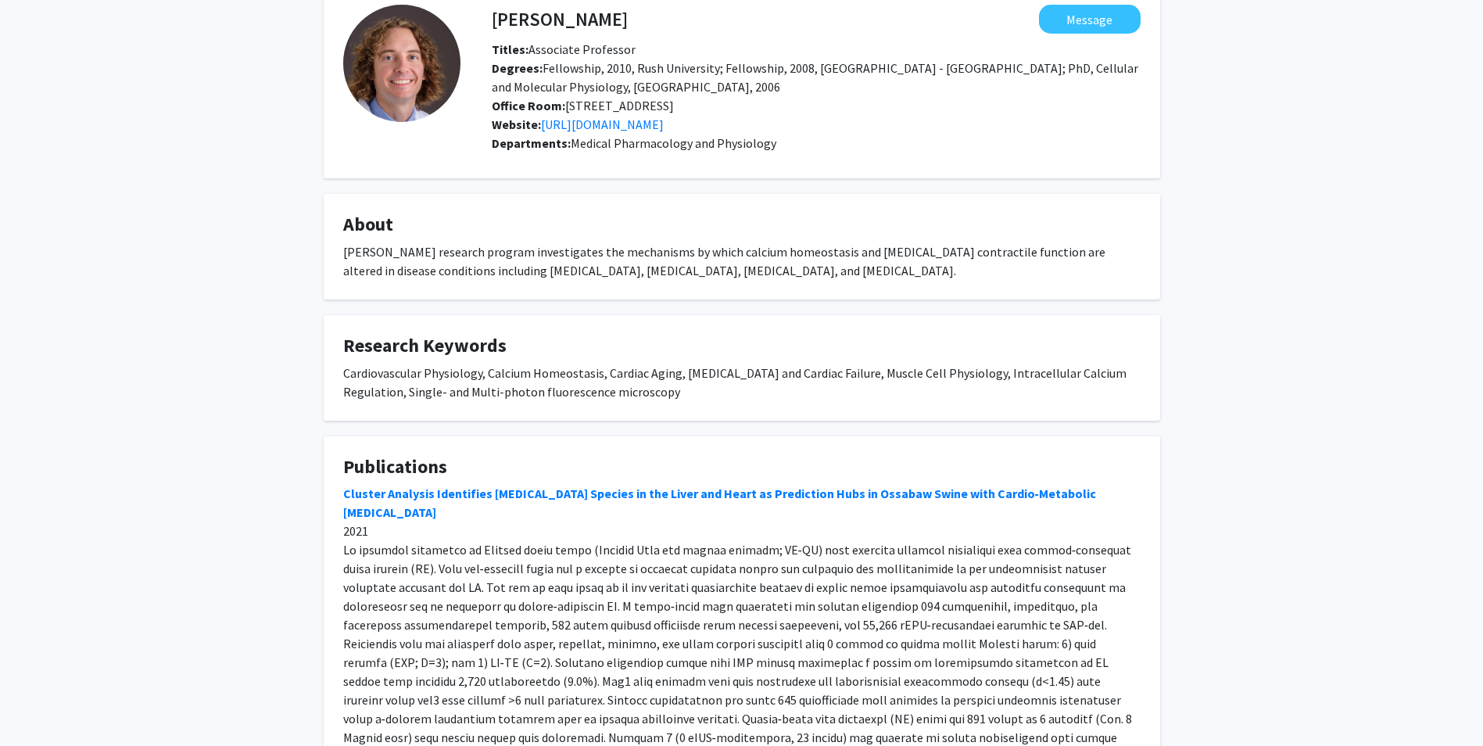
scroll to position [0, 0]
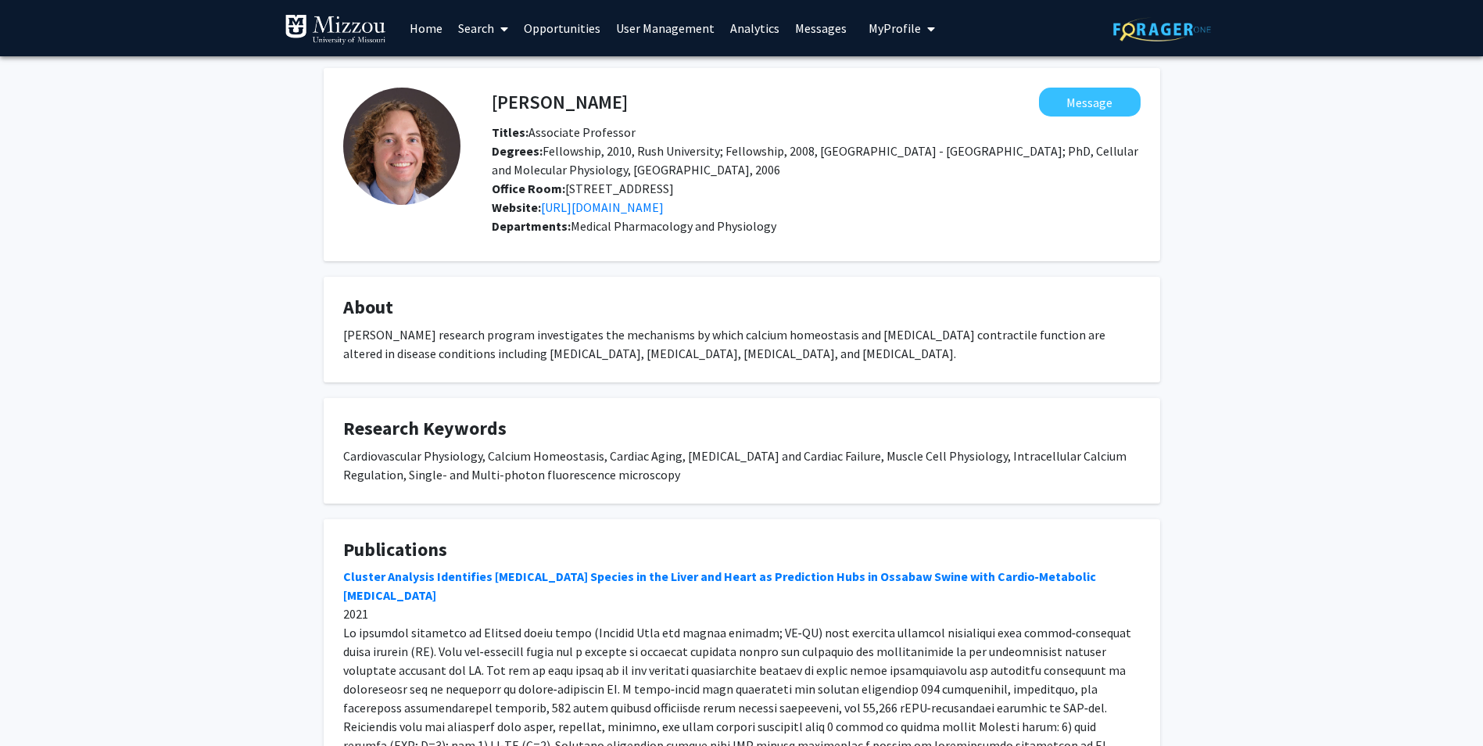
click at [415, 27] on link "Home" at bounding box center [426, 28] width 48 height 55
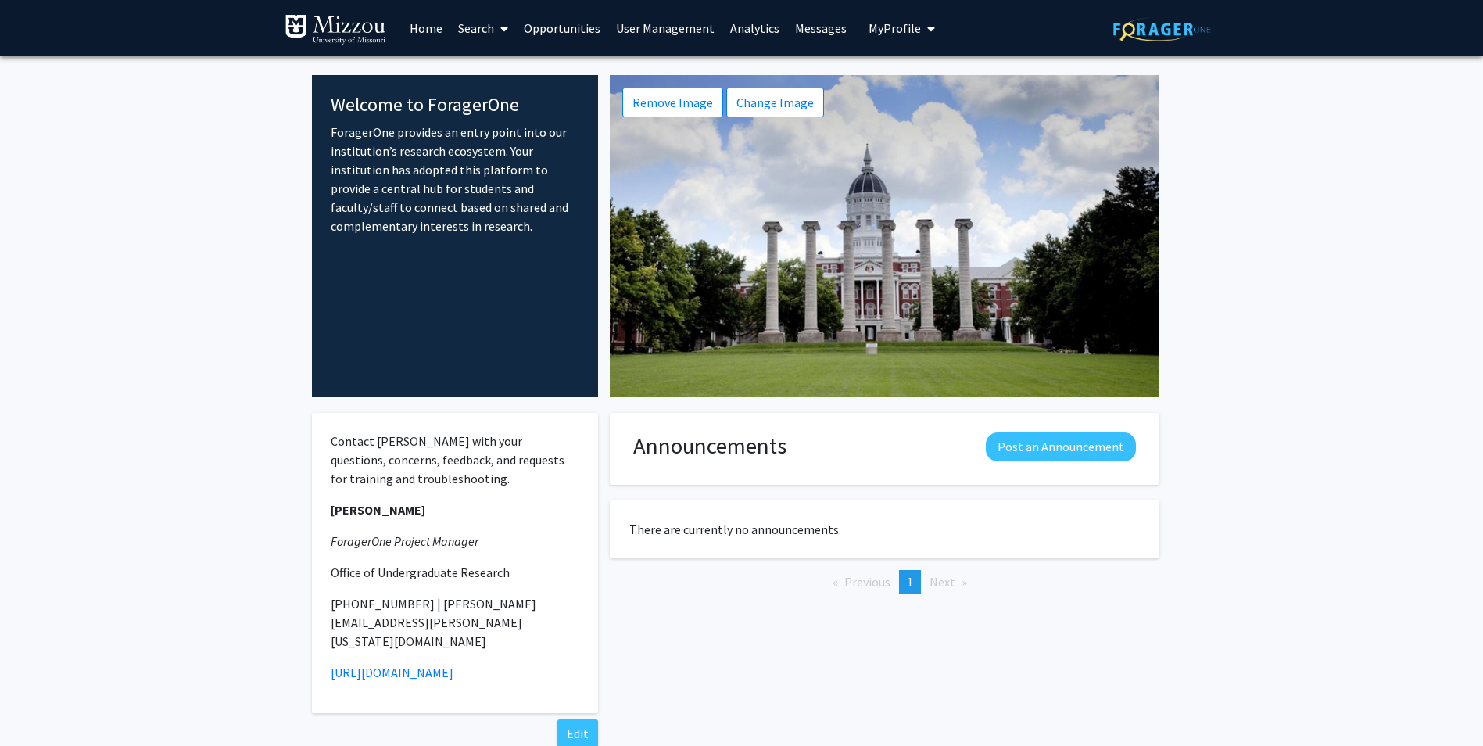
click at [487, 35] on link "Search" at bounding box center [483, 28] width 66 height 55
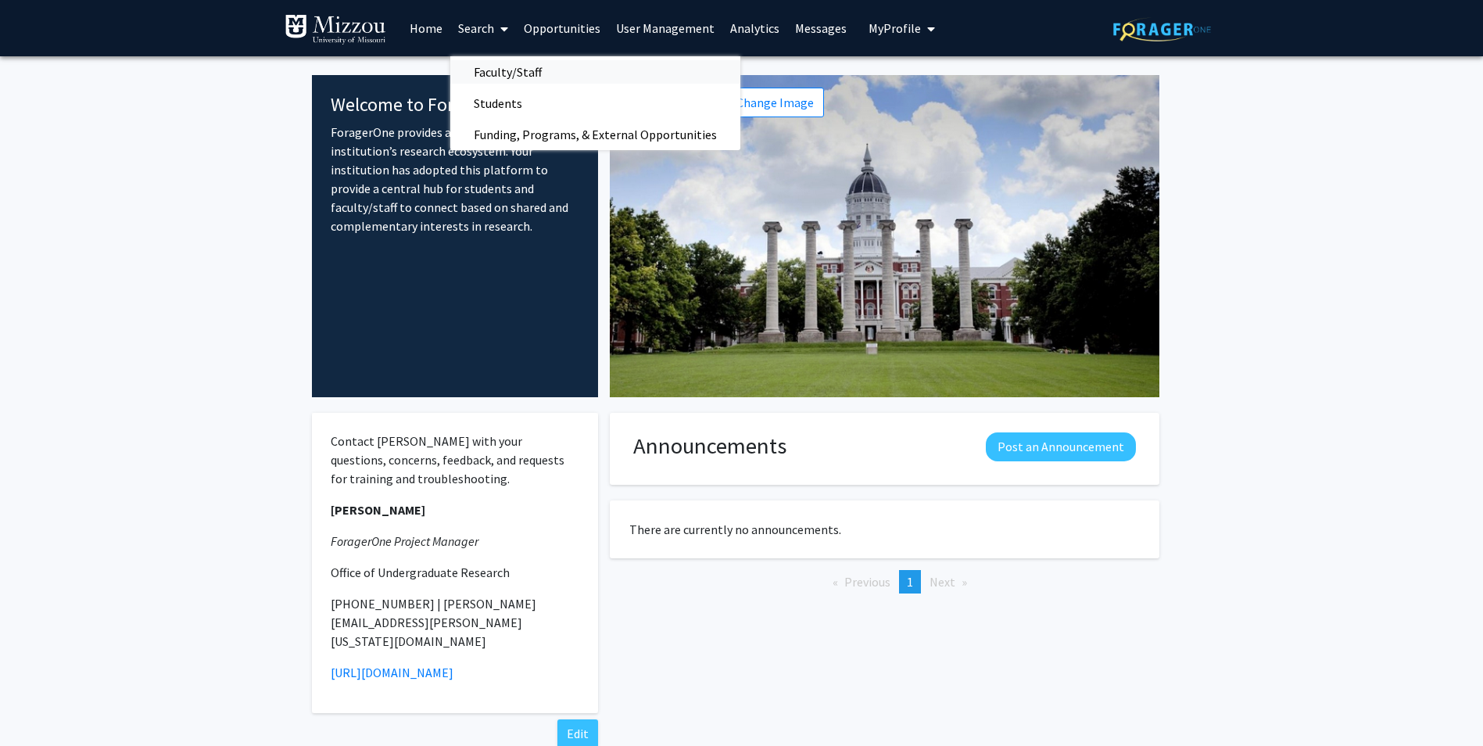
click at [489, 72] on span "Faculty/Staff" at bounding box center [507, 71] width 115 height 31
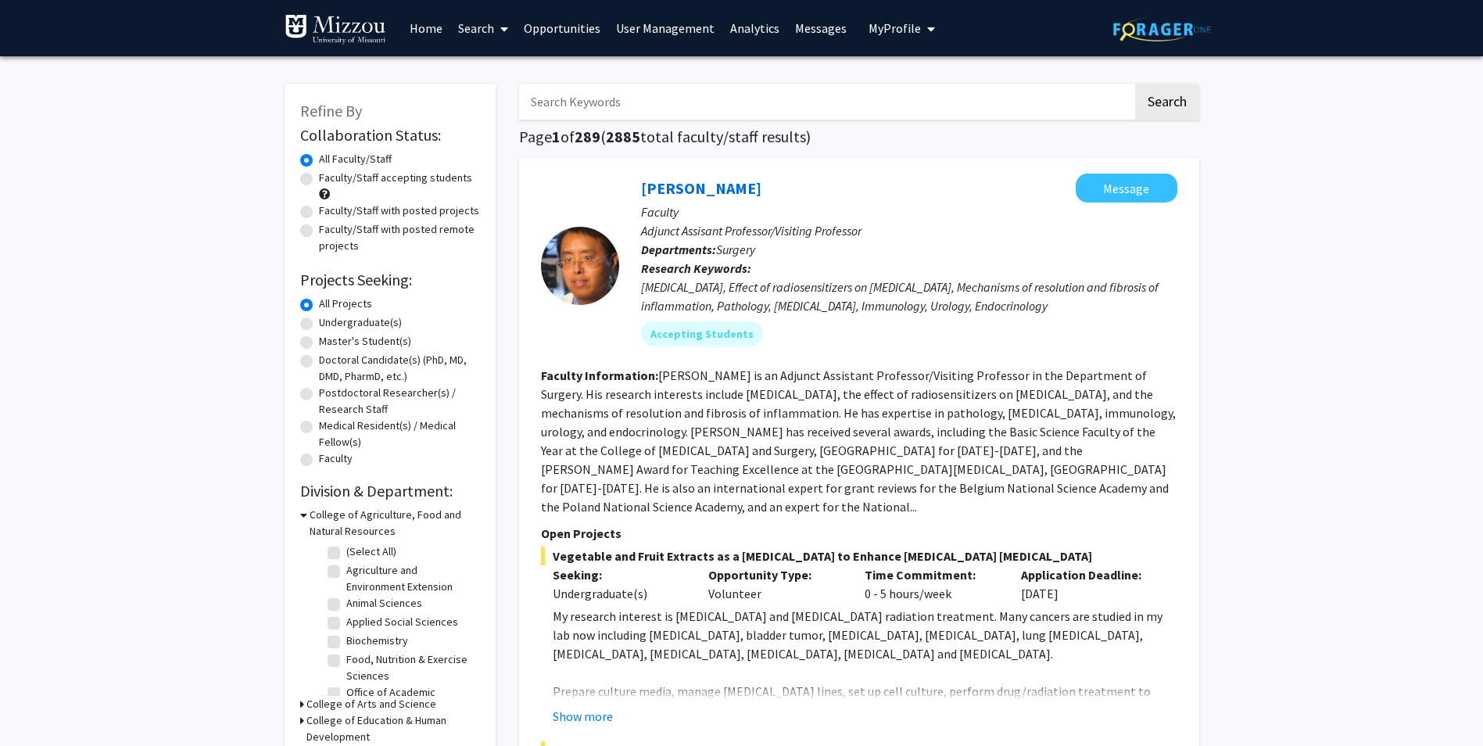
click at [785, 102] on input "Search Keywords" at bounding box center [826, 102] width 614 height 36
type input "[PERSON_NAME]"
click at [1135, 84] on button "Search" at bounding box center [1167, 102] width 64 height 36
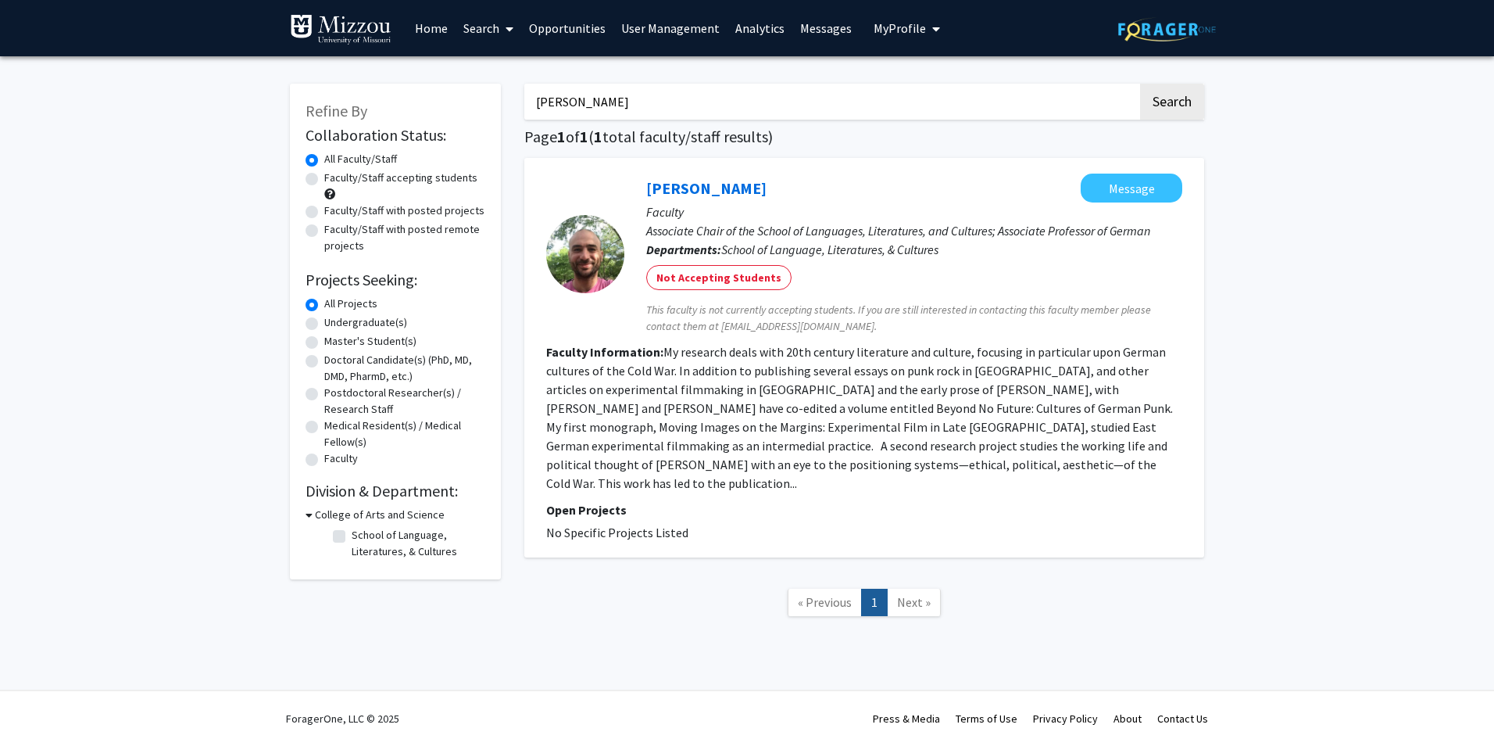
drag, startPoint x: 583, startPoint y: 109, endPoint x: 506, endPoint y: 102, distance: 76.9
click at [506, 102] on div "Refine By Collaboration Status: Collaboration Status All Faculty/Staff Collabor…" at bounding box center [747, 358] width 938 height 580
click at [495, 33] on link "Search" at bounding box center [489, 28] width 66 height 55
click at [496, 67] on span "Faculty/Staff" at bounding box center [513, 71] width 115 height 31
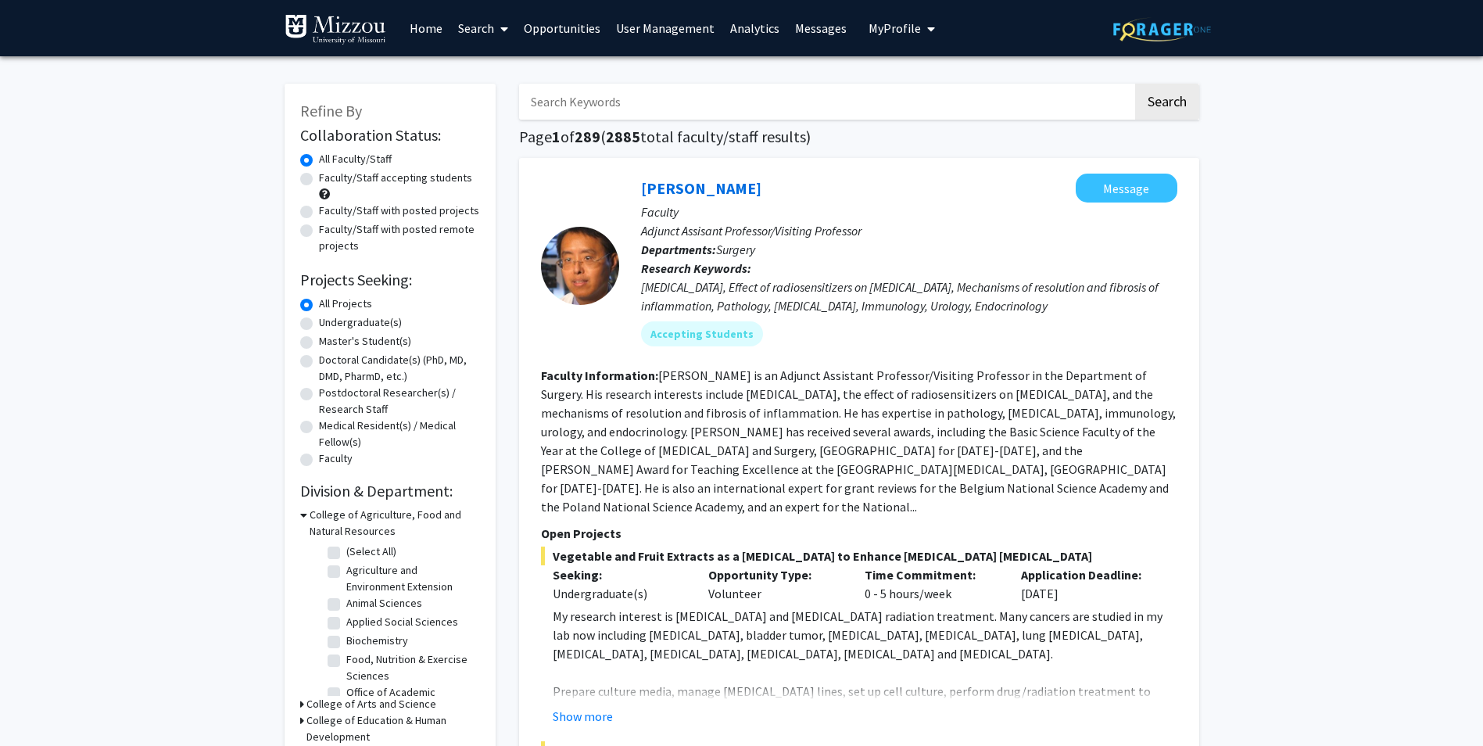
click at [656, 110] on input "Search Keywords" at bounding box center [826, 102] width 614 height 36
type input "[PERSON_NAME]"
click at [1135, 84] on button "Search" at bounding box center [1167, 102] width 64 height 36
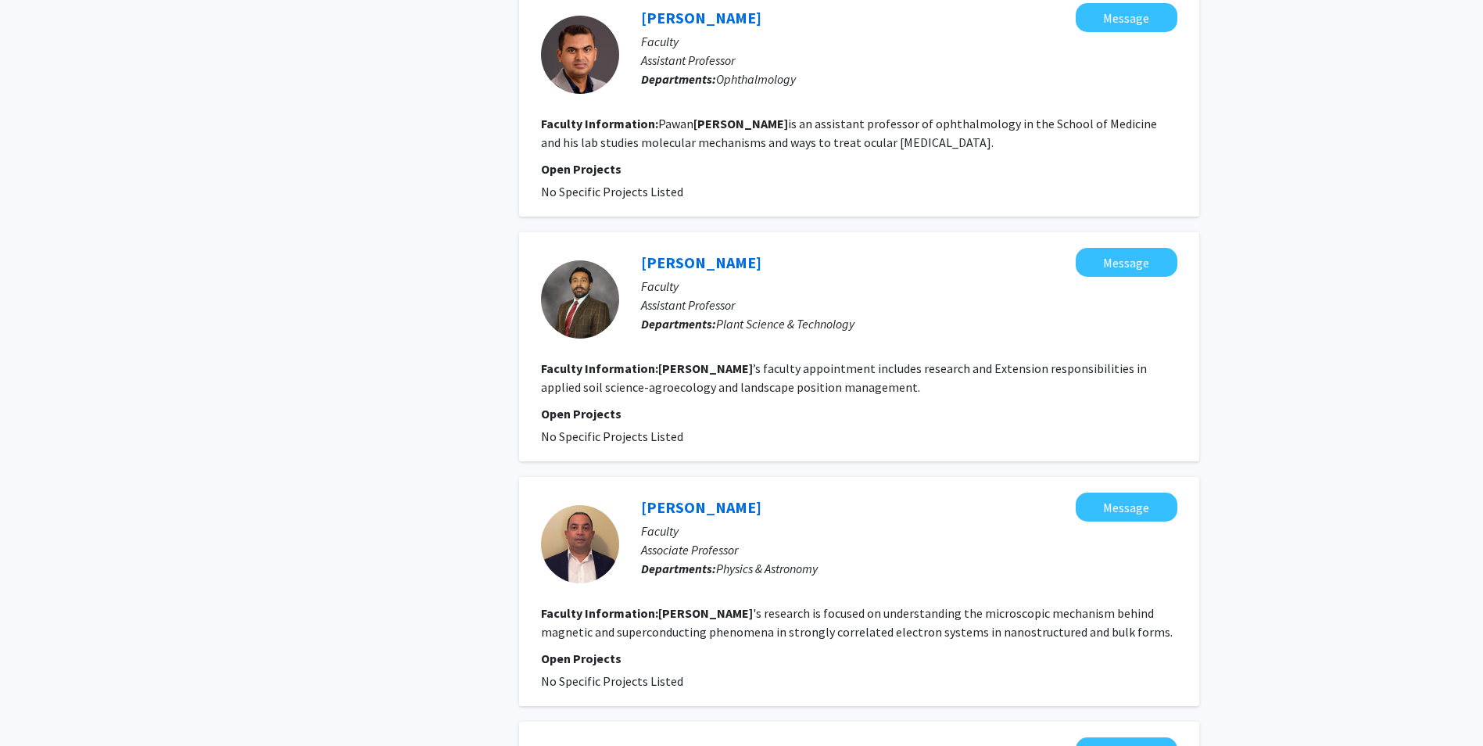
scroll to position [1329, 0]
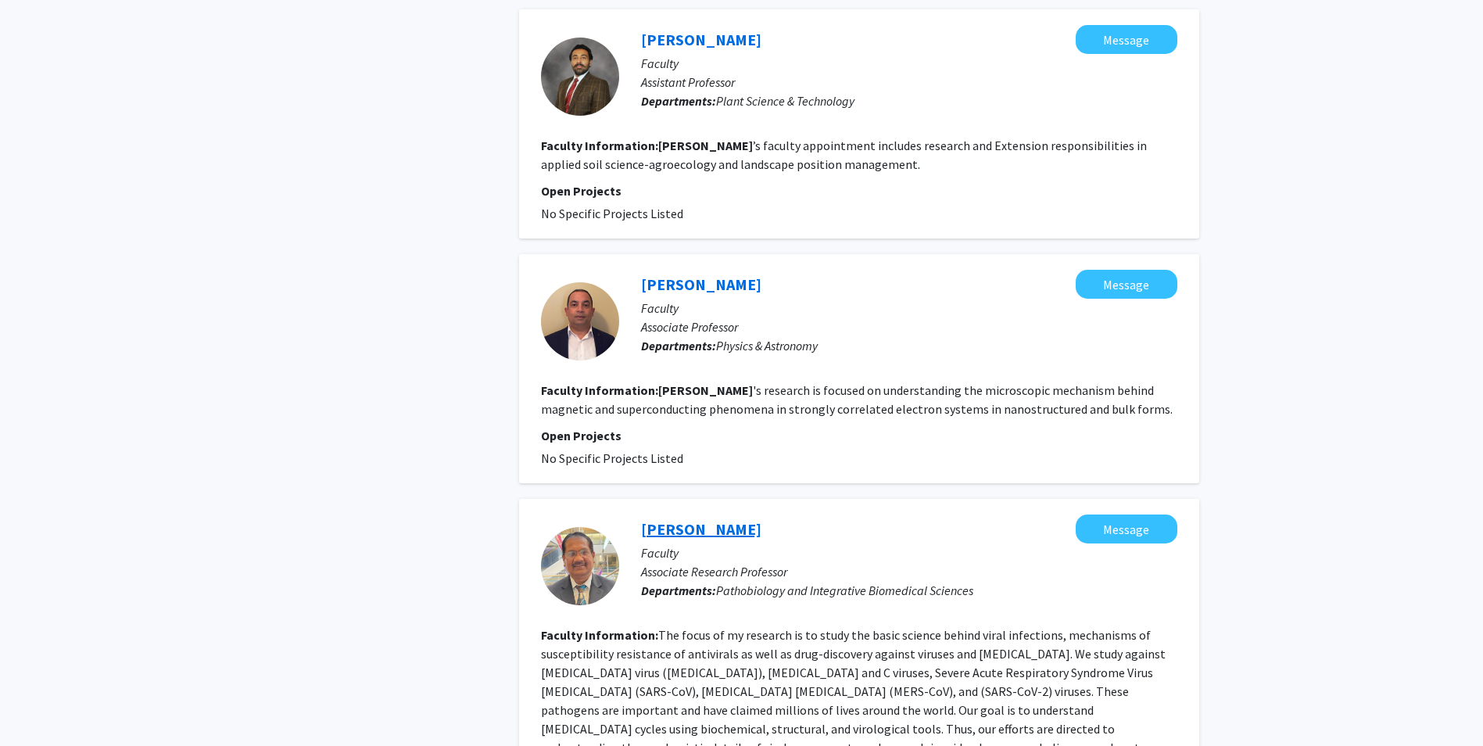
click at [705, 519] on link "[PERSON_NAME]" at bounding box center [701, 529] width 120 height 20
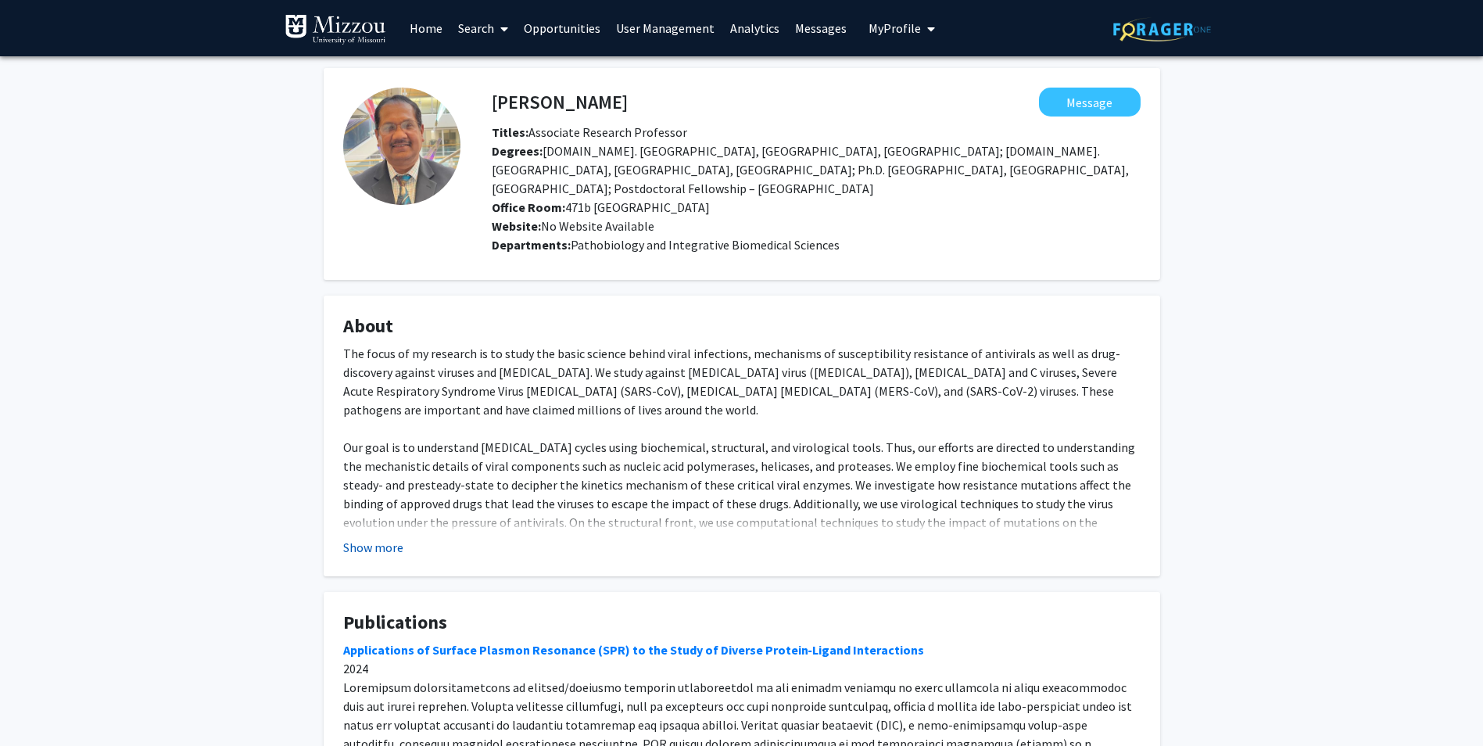
click at [394, 538] on button "Show more" at bounding box center [373, 547] width 60 height 19
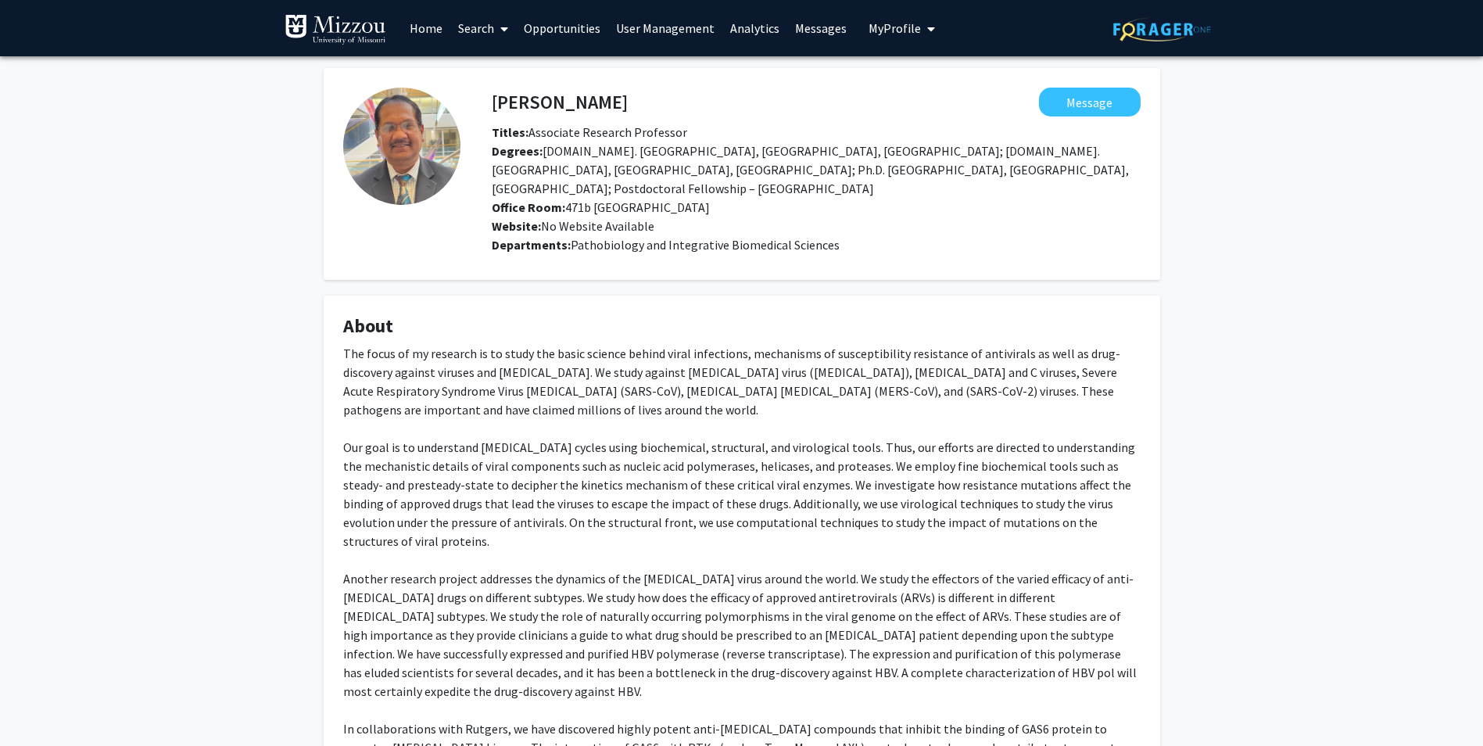
click at [500, 26] on icon at bounding box center [504, 29] width 8 height 13
click at [497, 59] on span "Faculty/Staff" at bounding box center [507, 71] width 115 height 31
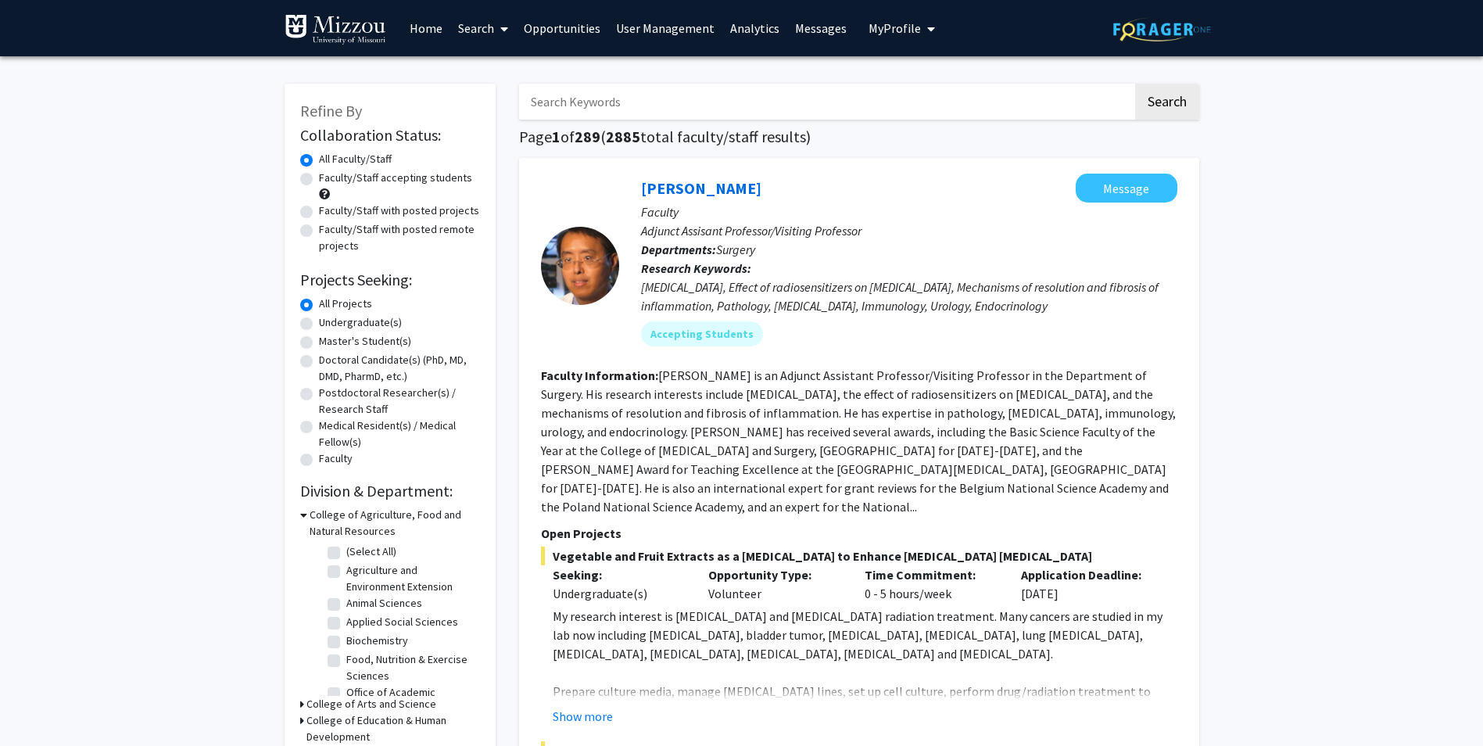
click at [642, 100] on input "Search Keywords" at bounding box center [826, 102] width 614 height 36
type input "[PERSON_NAME]"
click at [1135, 84] on button "Search" at bounding box center [1167, 102] width 64 height 36
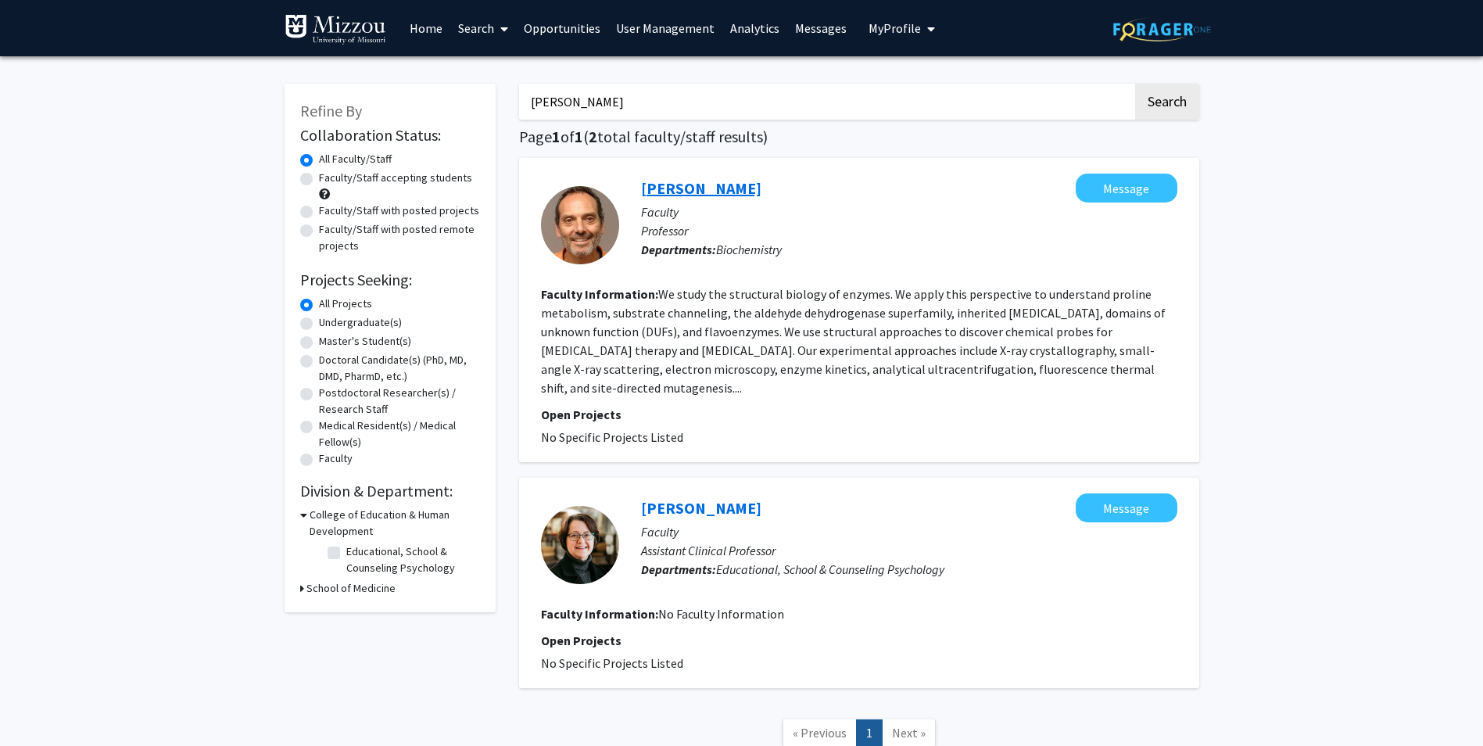
click at [702, 194] on link "[PERSON_NAME]" at bounding box center [701, 188] width 120 height 20
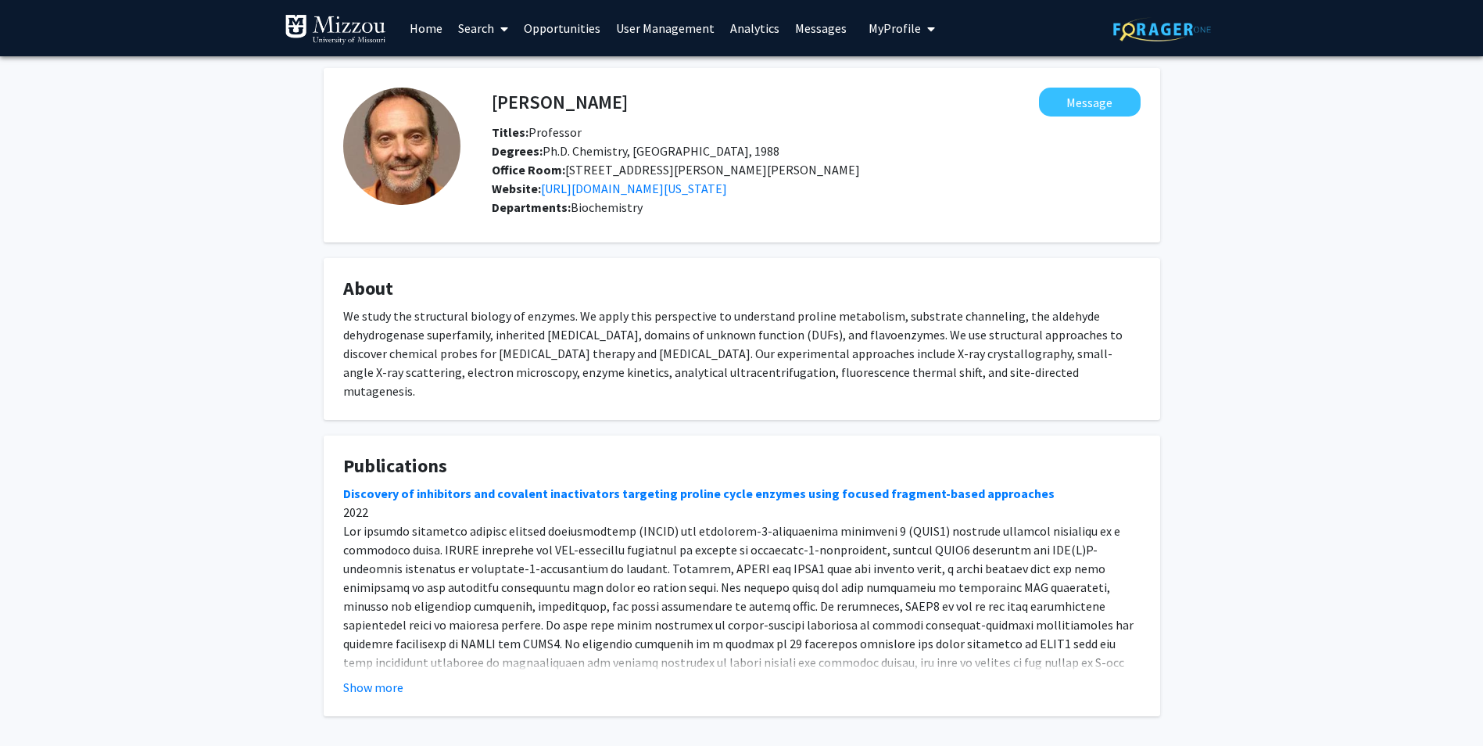
scroll to position [49, 0]
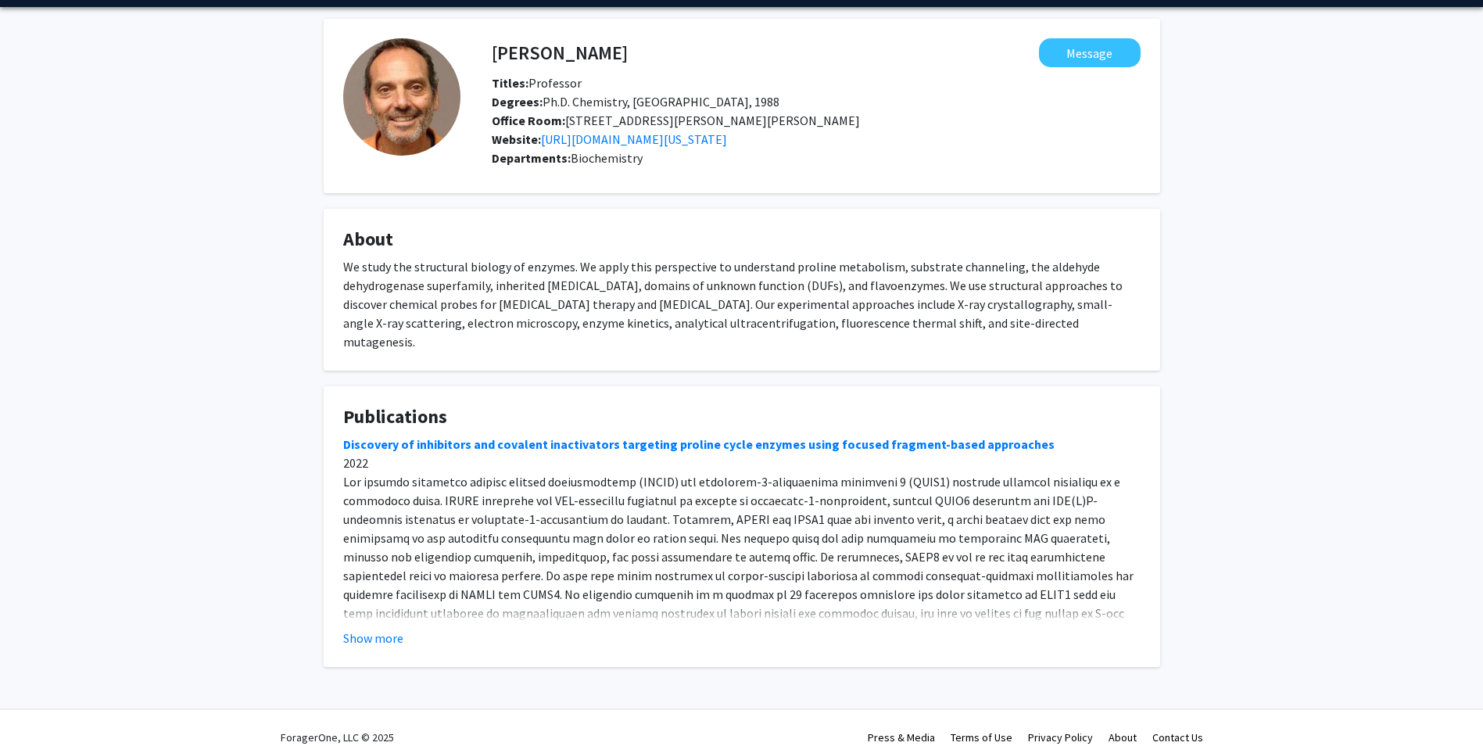
click at [385, 628] on button "Show more" at bounding box center [373, 637] width 60 height 19
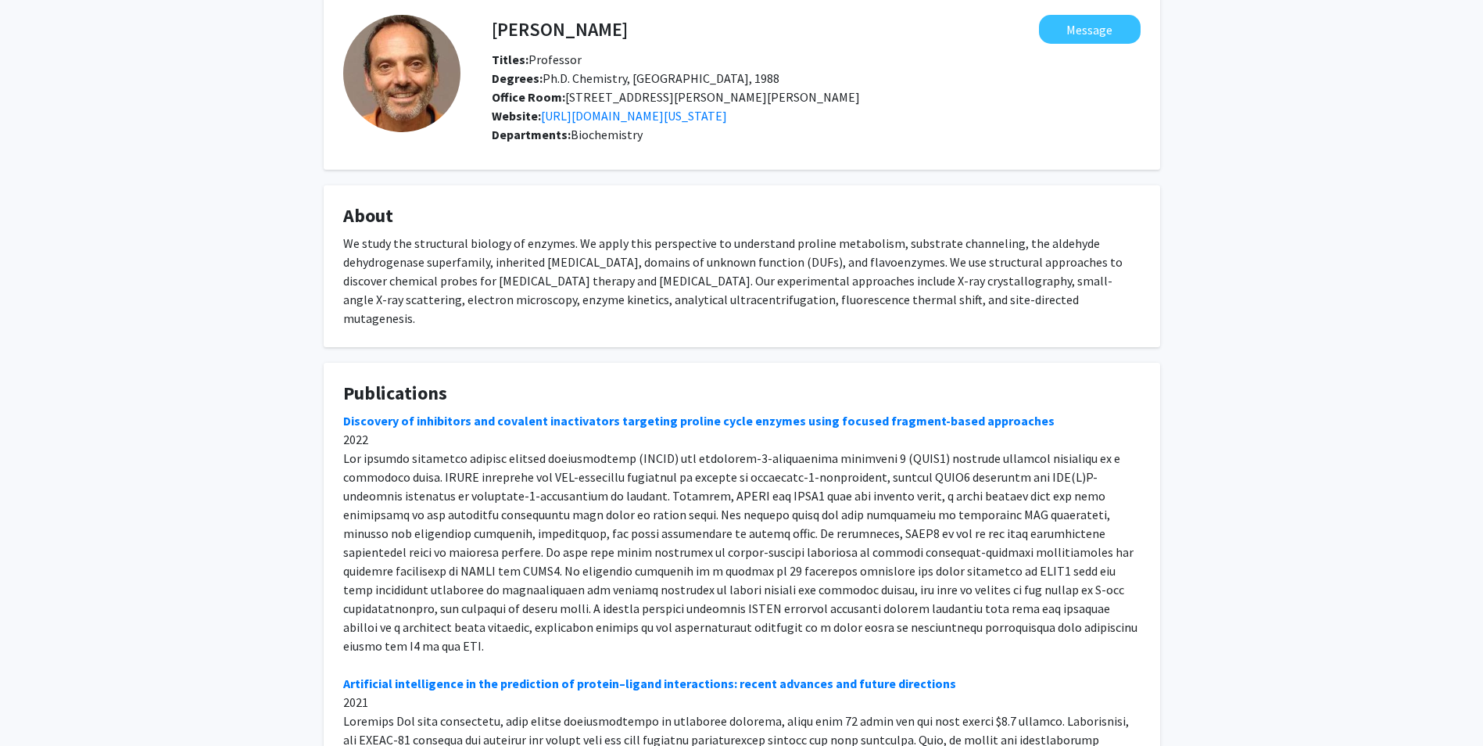
scroll to position [0, 0]
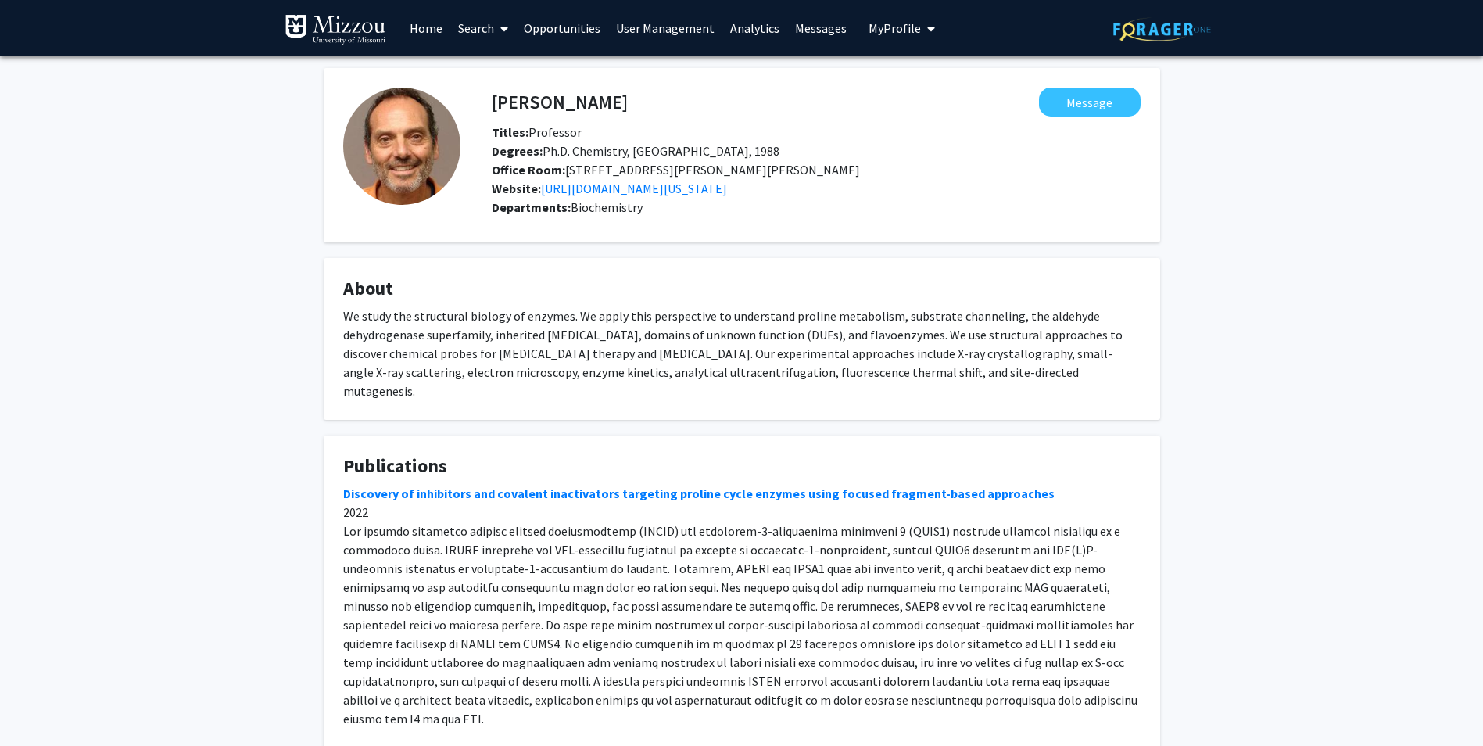
click at [430, 30] on link "Home" at bounding box center [426, 28] width 48 height 55
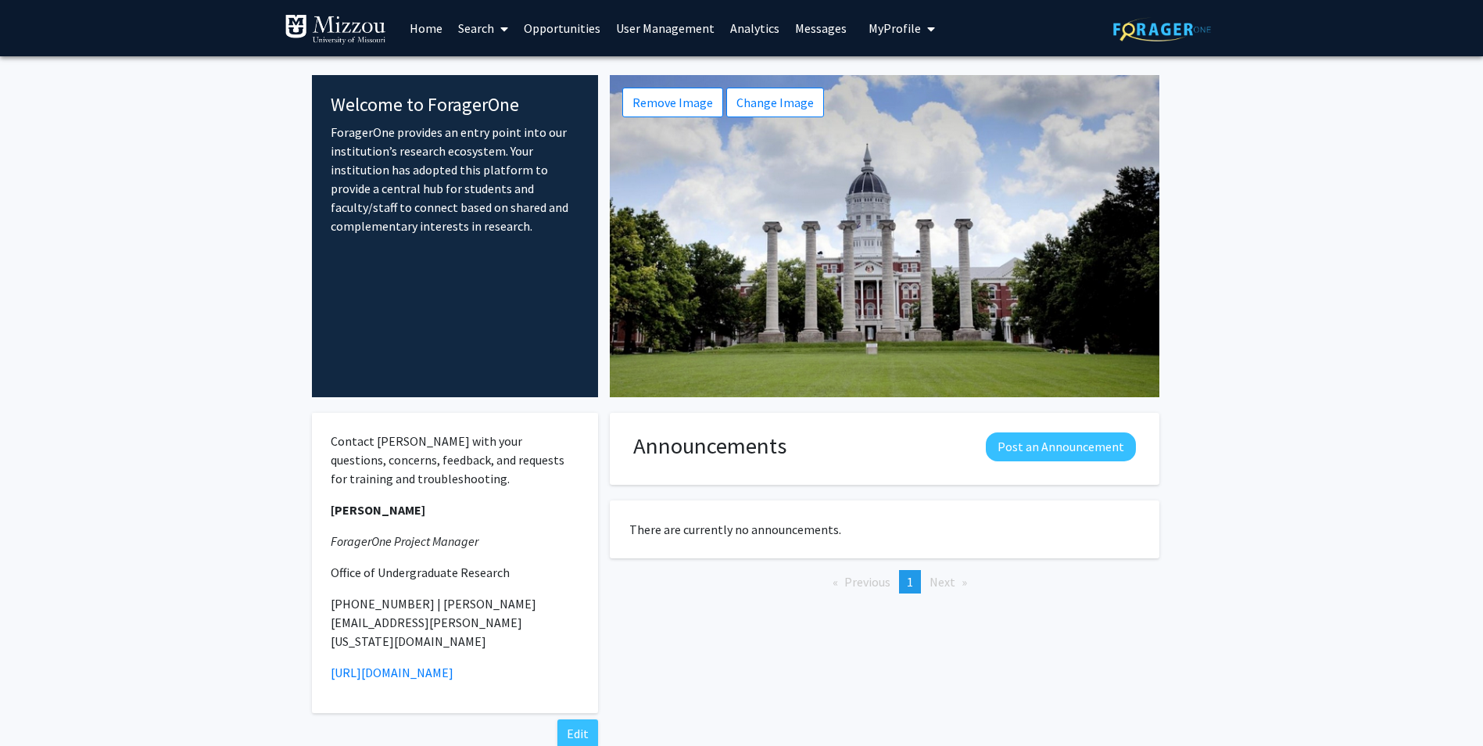
click at [492, 36] on link "Search" at bounding box center [483, 28] width 66 height 55
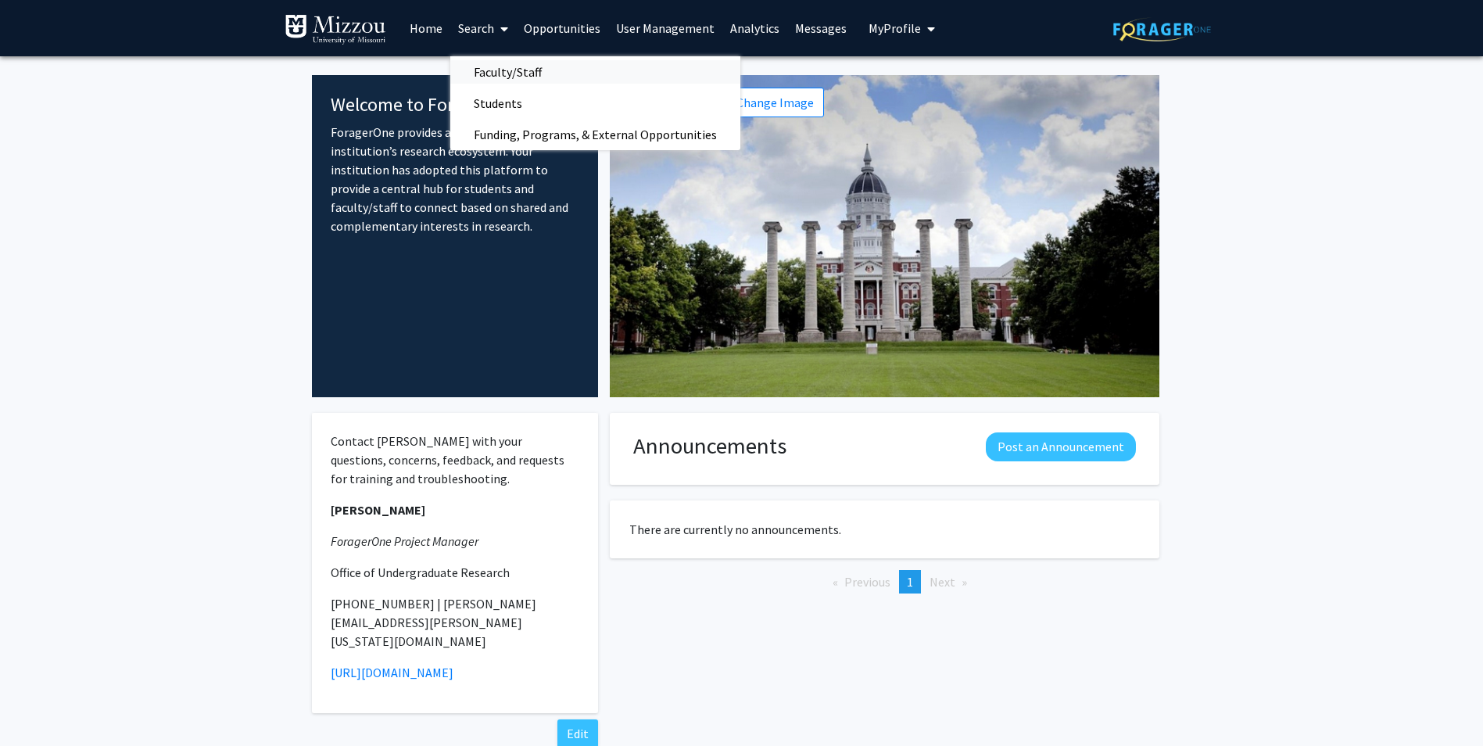
click at [502, 81] on span "Faculty/Staff" at bounding box center [507, 71] width 115 height 31
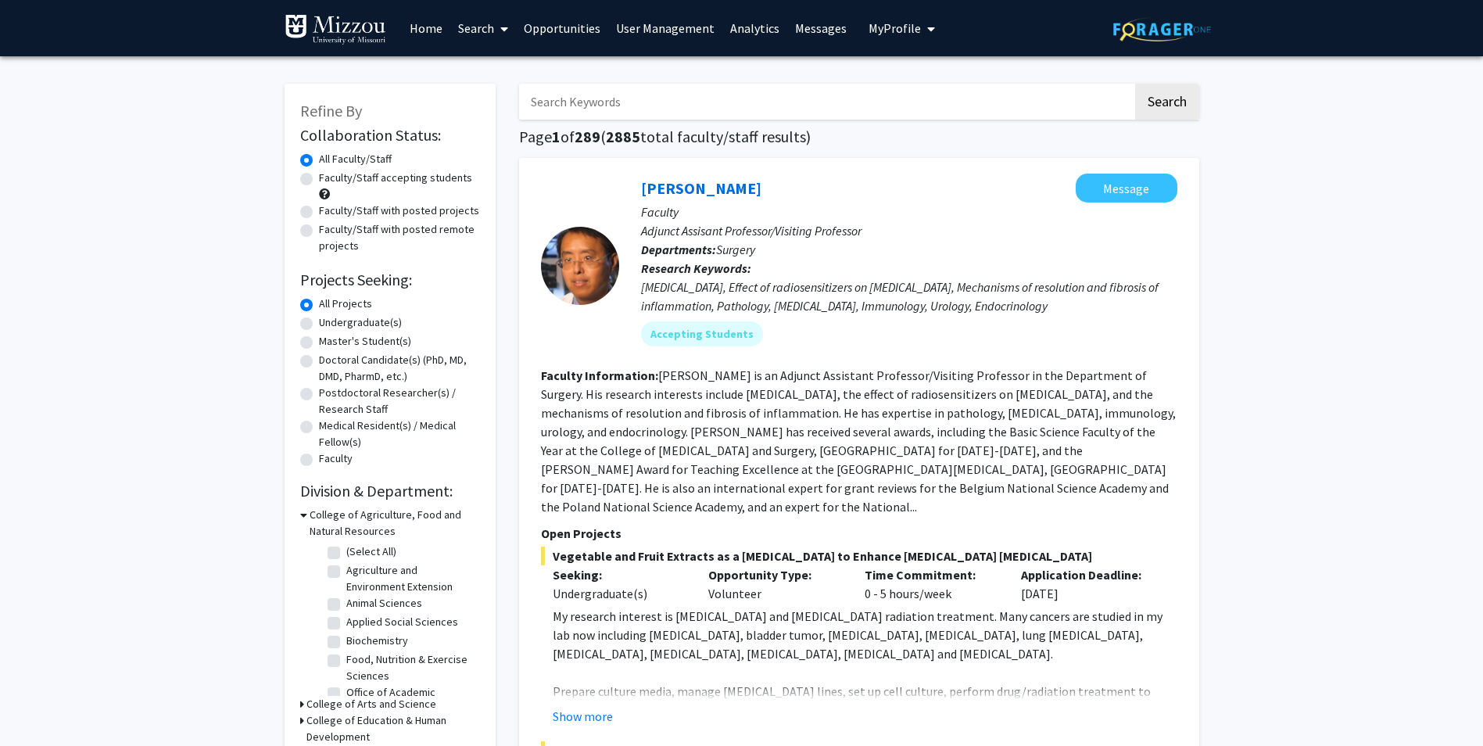
click at [627, 109] on input "Search Keywords" at bounding box center [826, 102] width 614 height 36
type input "[DEMOGRAPHIC_DATA]"
click at [1135, 84] on button "Search" at bounding box center [1167, 102] width 64 height 36
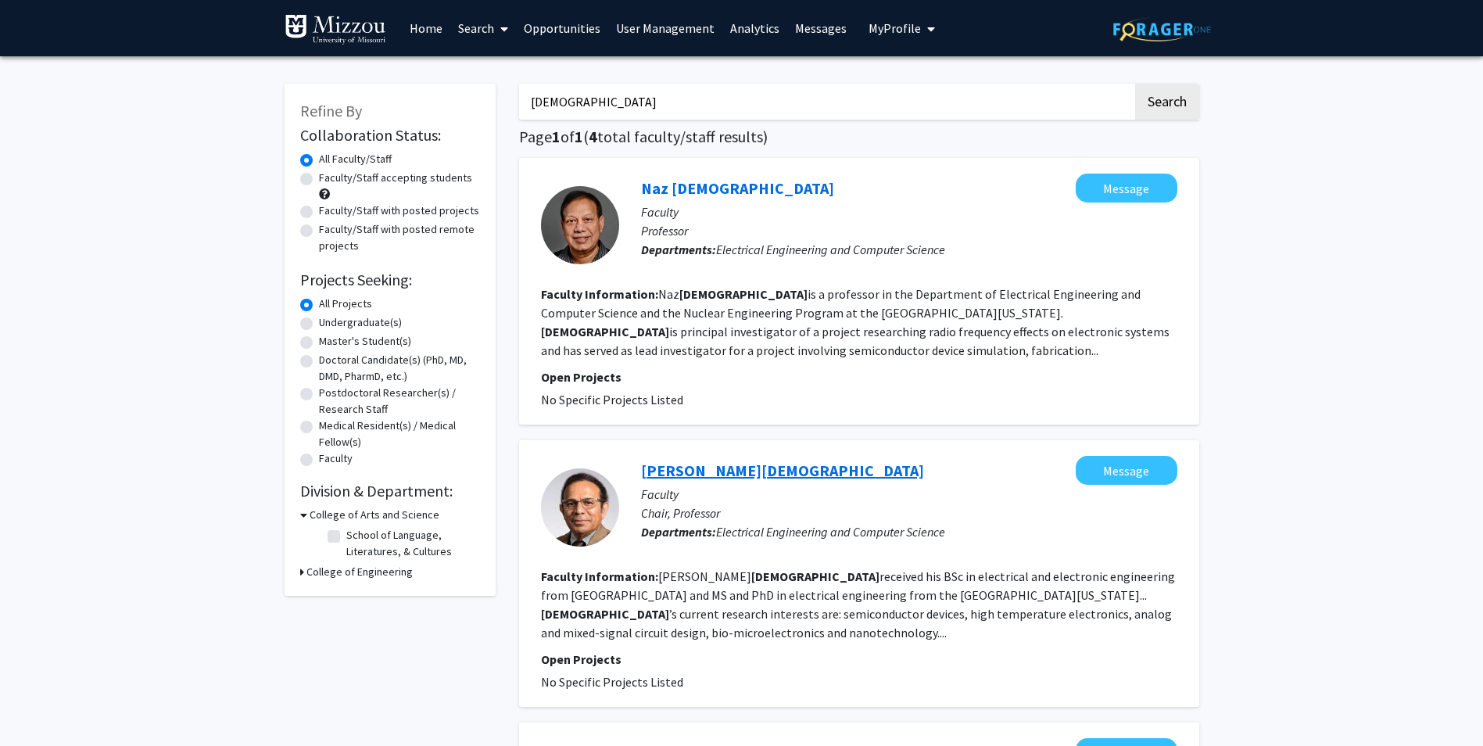
click at [729, 469] on link "[PERSON_NAME][DEMOGRAPHIC_DATA]" at bounding box center [782, 470] width 283 height 20
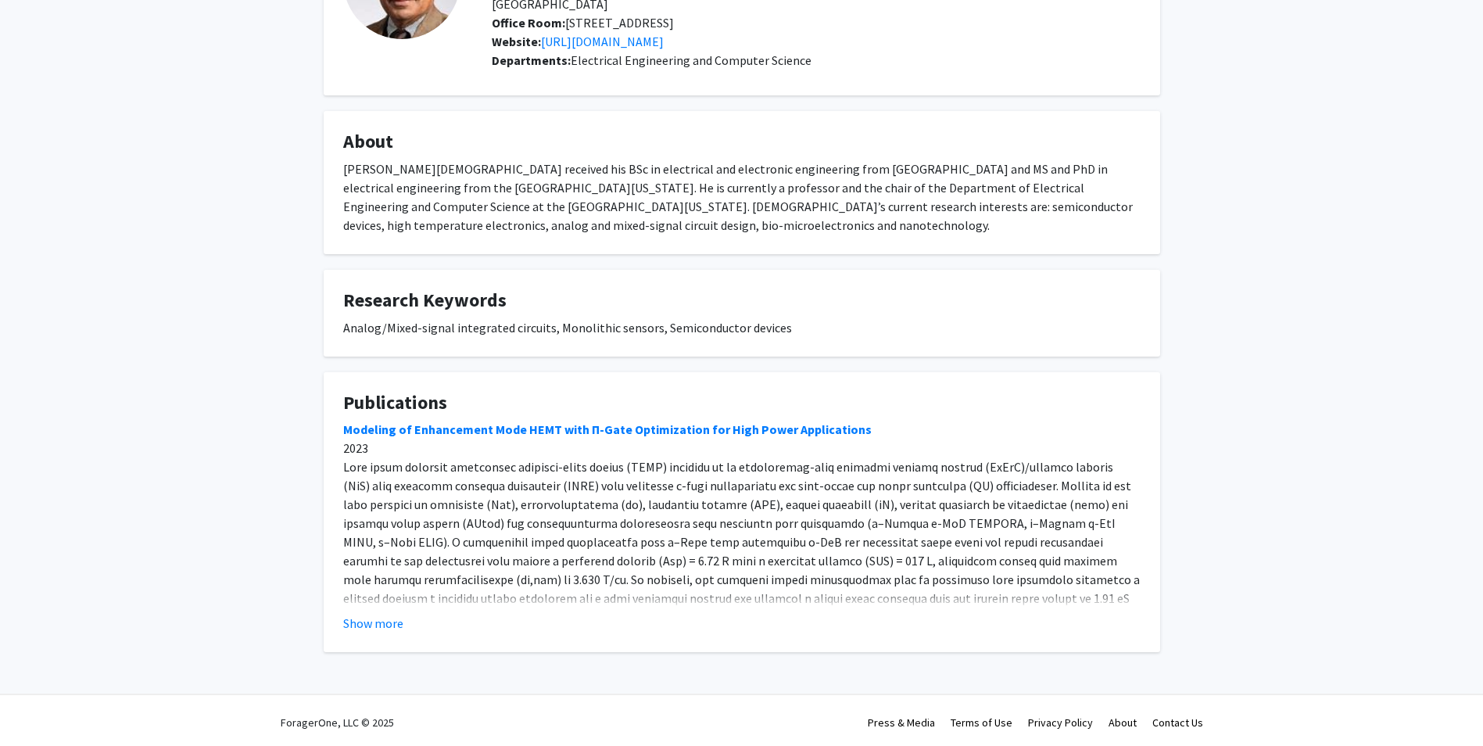
scroll to position [170, 0]
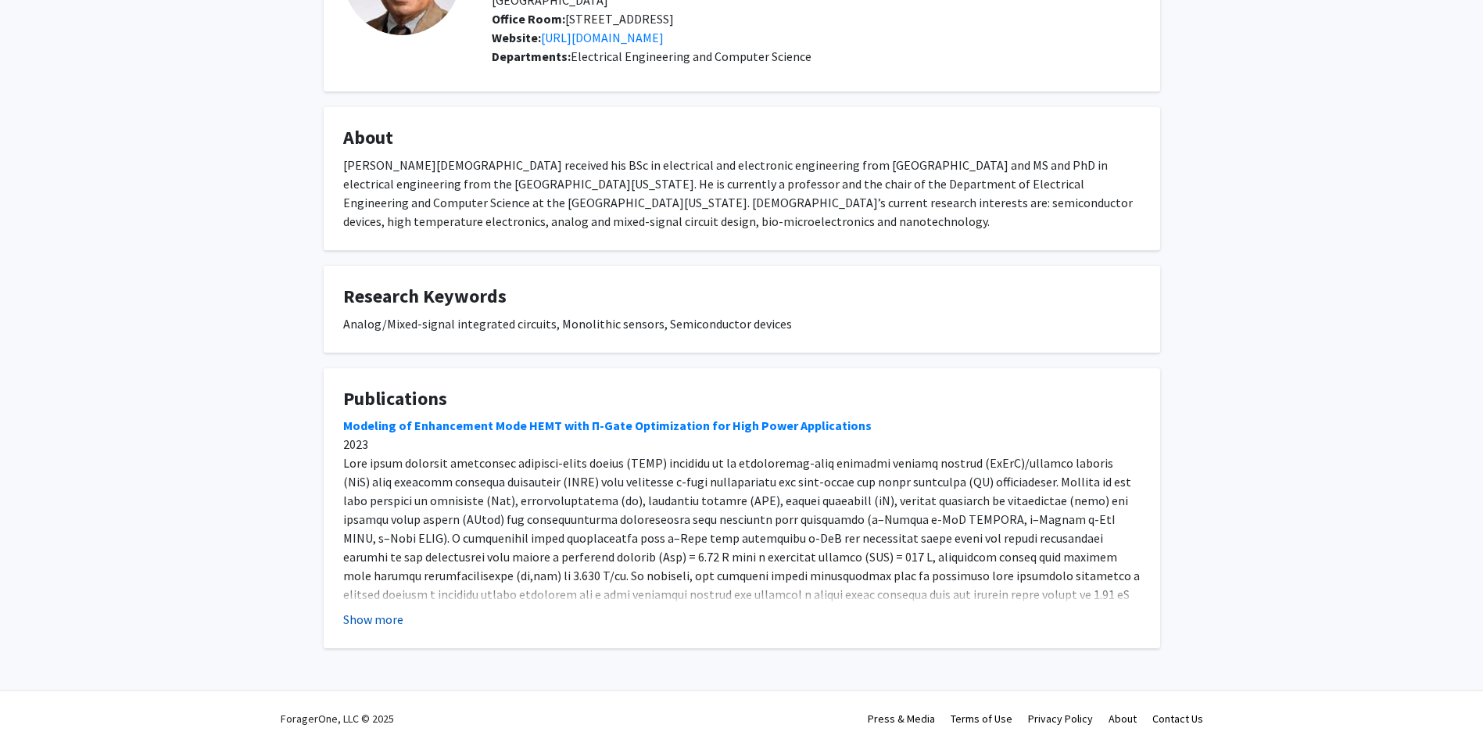
click at [355, 613] on button "Show more" at bounding box center [373, 619] width 60 height 19
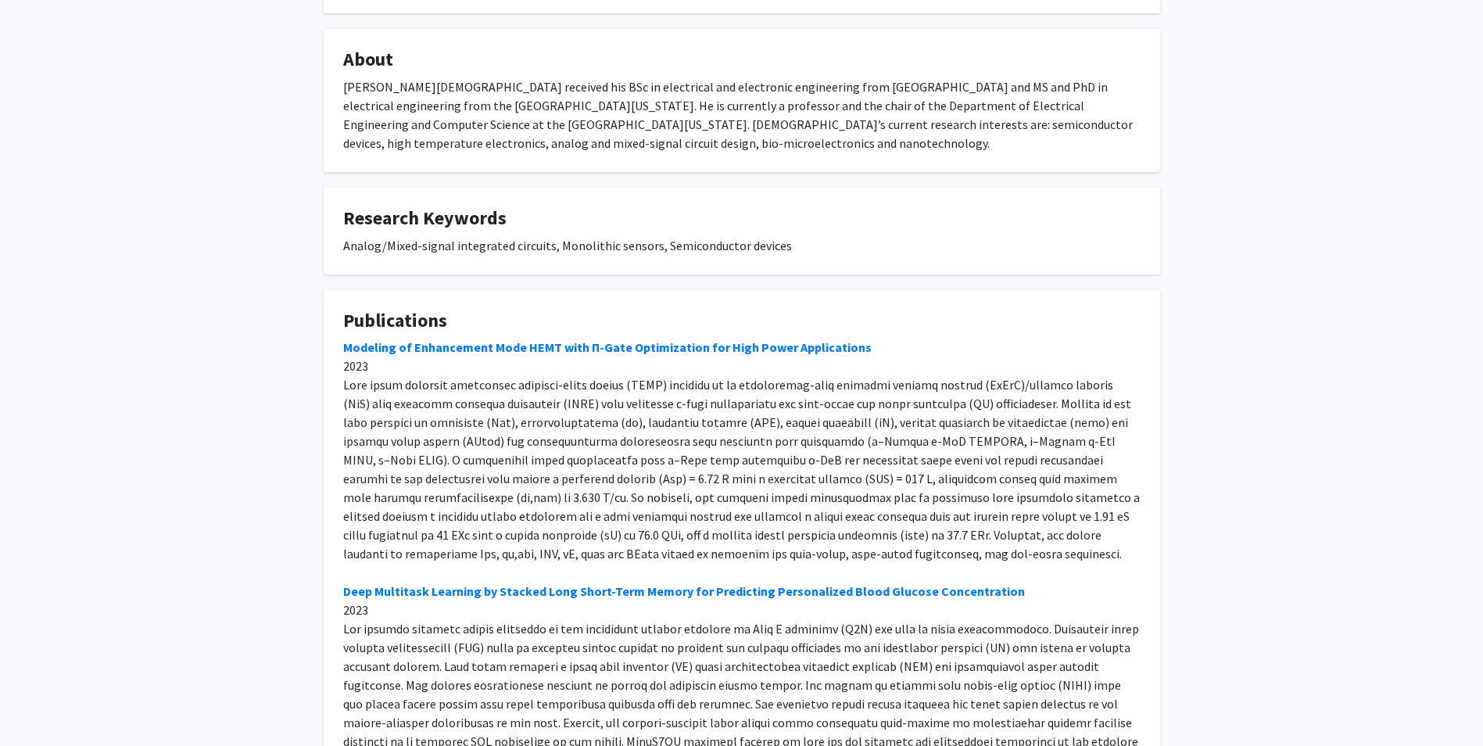
scroll to position [0, 0]
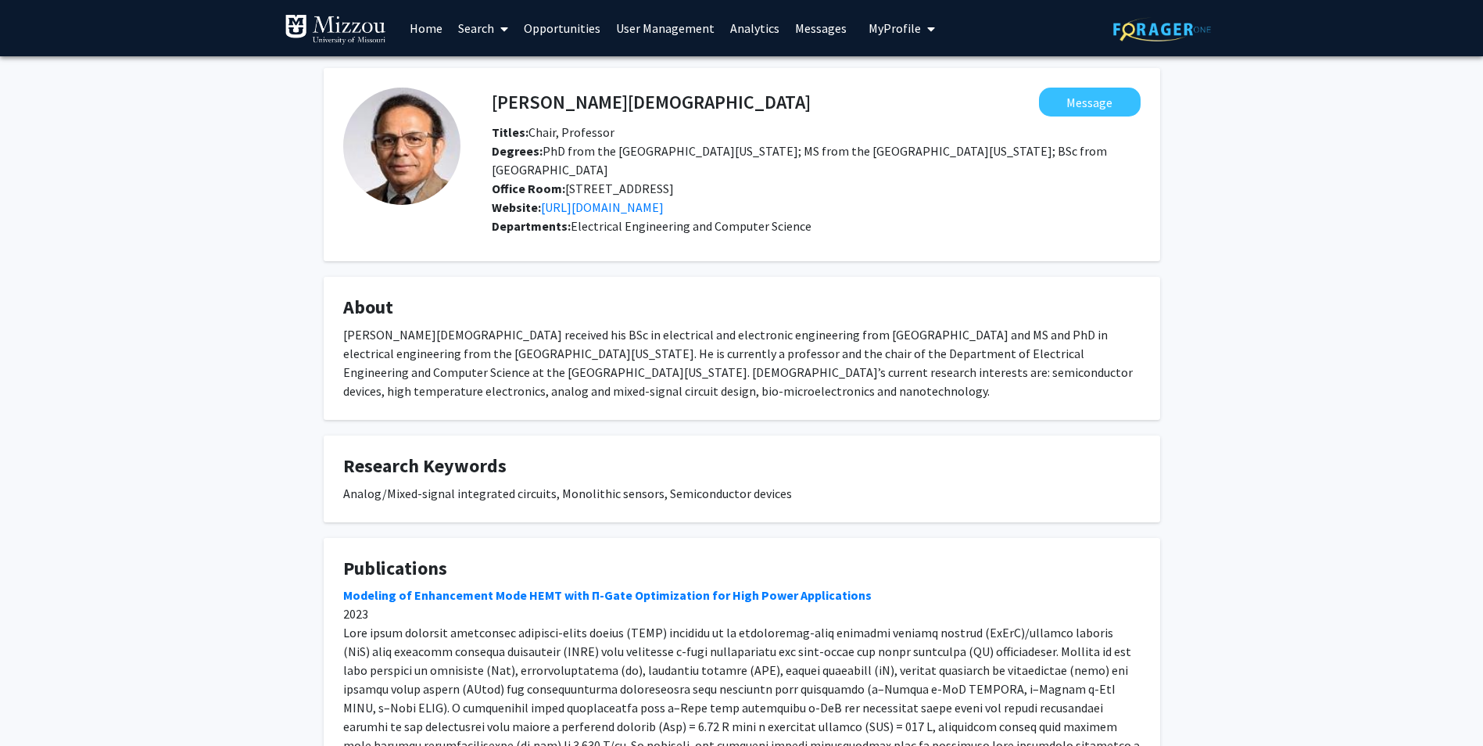
click at [433, 40] on link "Home" at bounding box center [426, 28] width 48 height 55
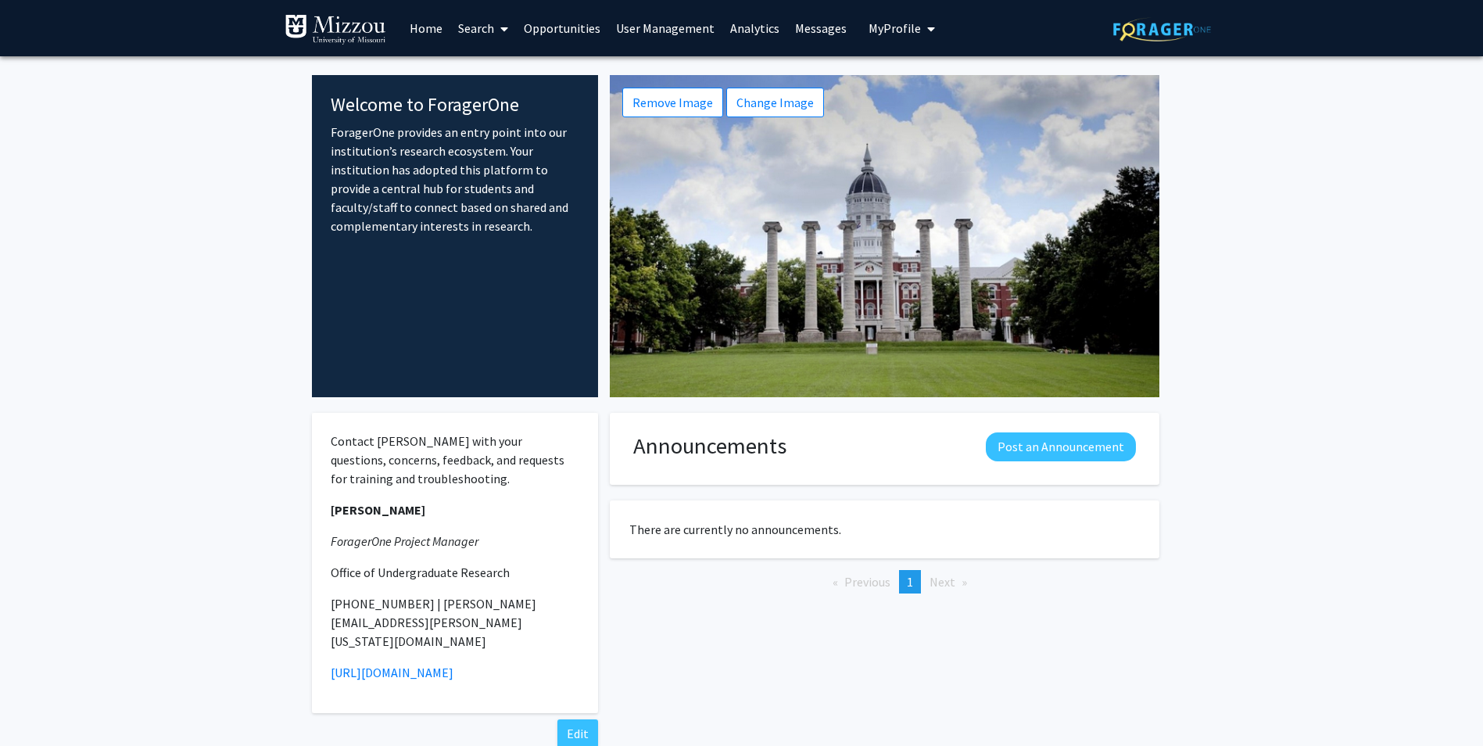
click at [486, 38] on link "Search" at bounding box center [483, 28] width 66 height 55
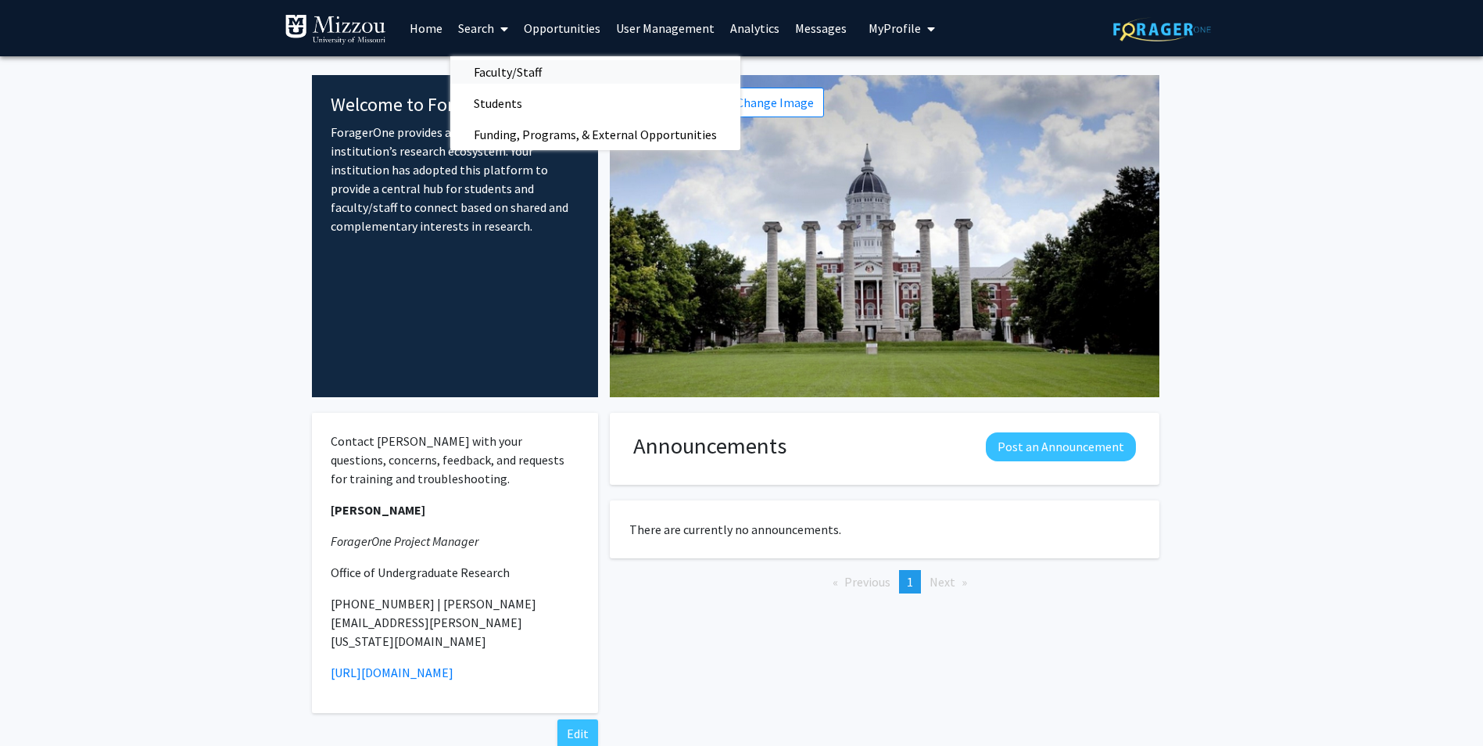
click at [612, 79] on link "Faculty/Staff" at bounding box center [595, 71] width 290 height 23
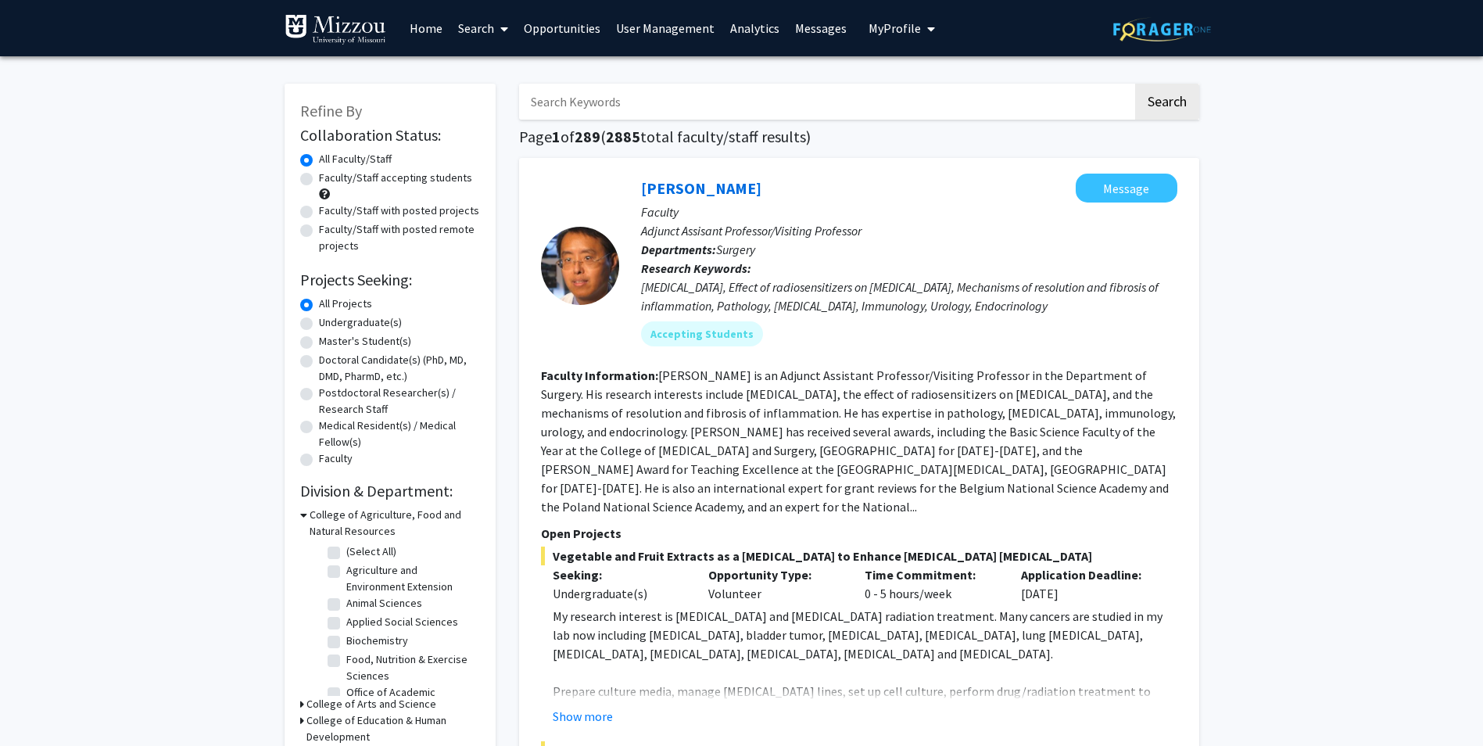
click at [727, 103] on input "Search Keywords" at bounding box center [826, 102] width 614 height 36
type input "[PERSON_NAME]"
click at [1135, 84] on button "Search" at bounding box center [1167, 102] width 64 height 36
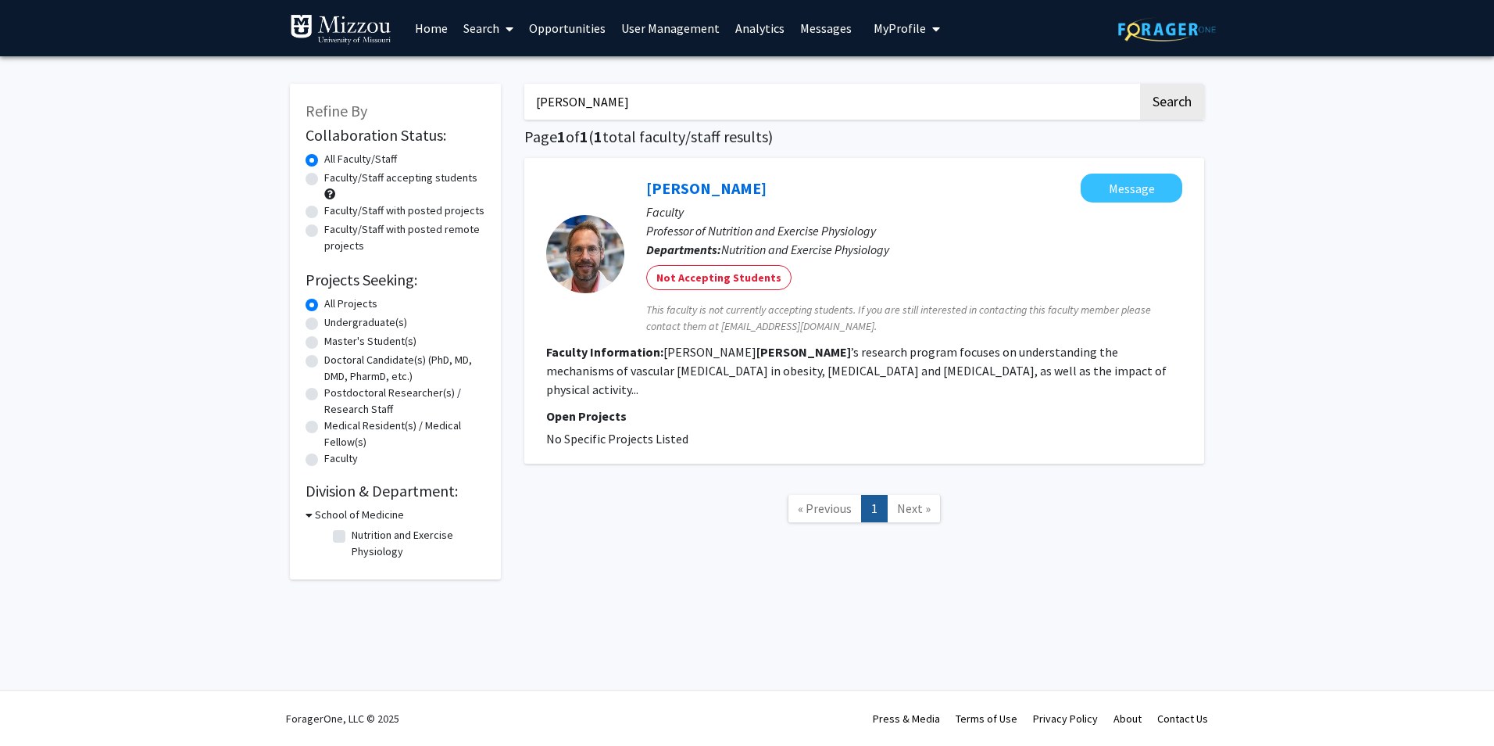
click at [479, 30] on link "Search" at bounding box center [489, 28] width 66 height 55
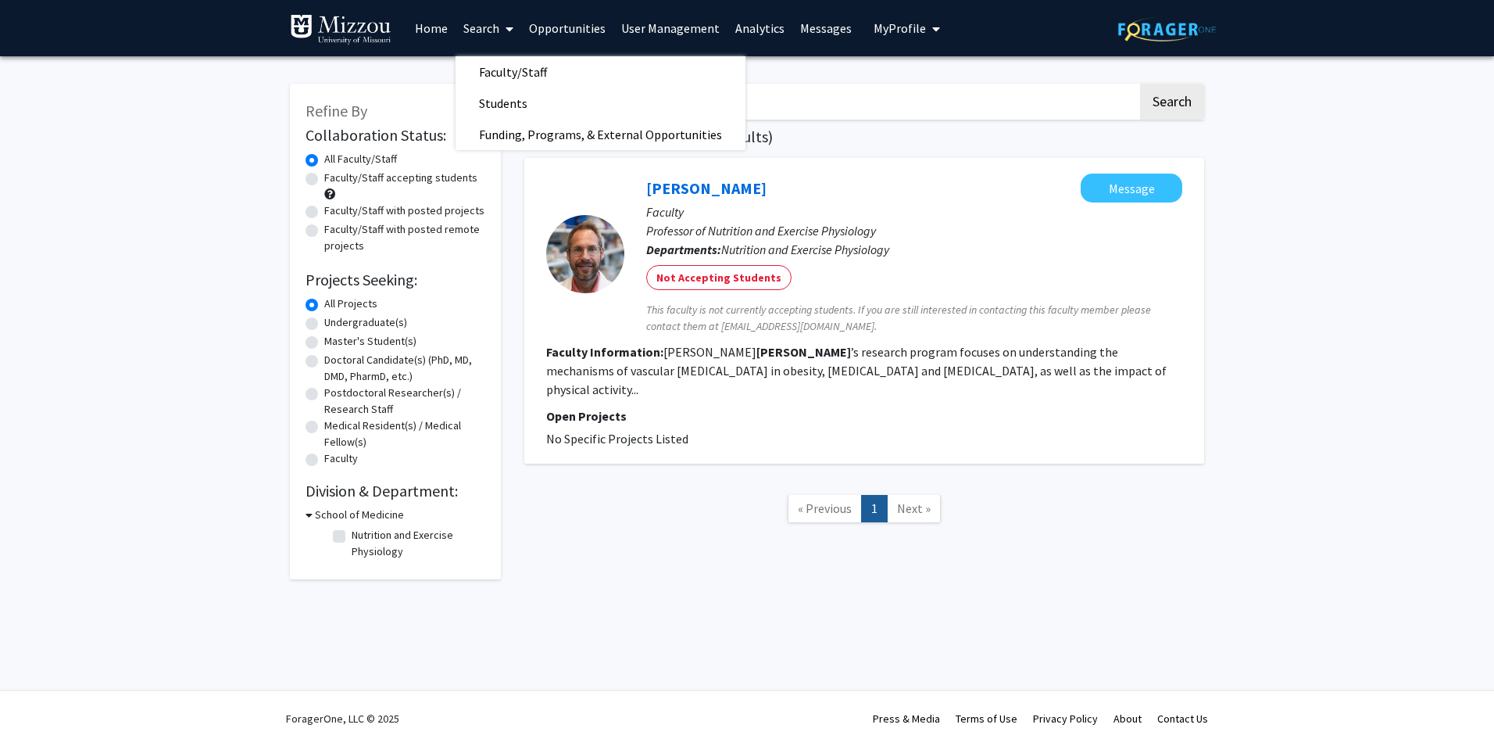
click at [435, 33] on link "Home" at bounding box center [431, 28] width 48 height 55
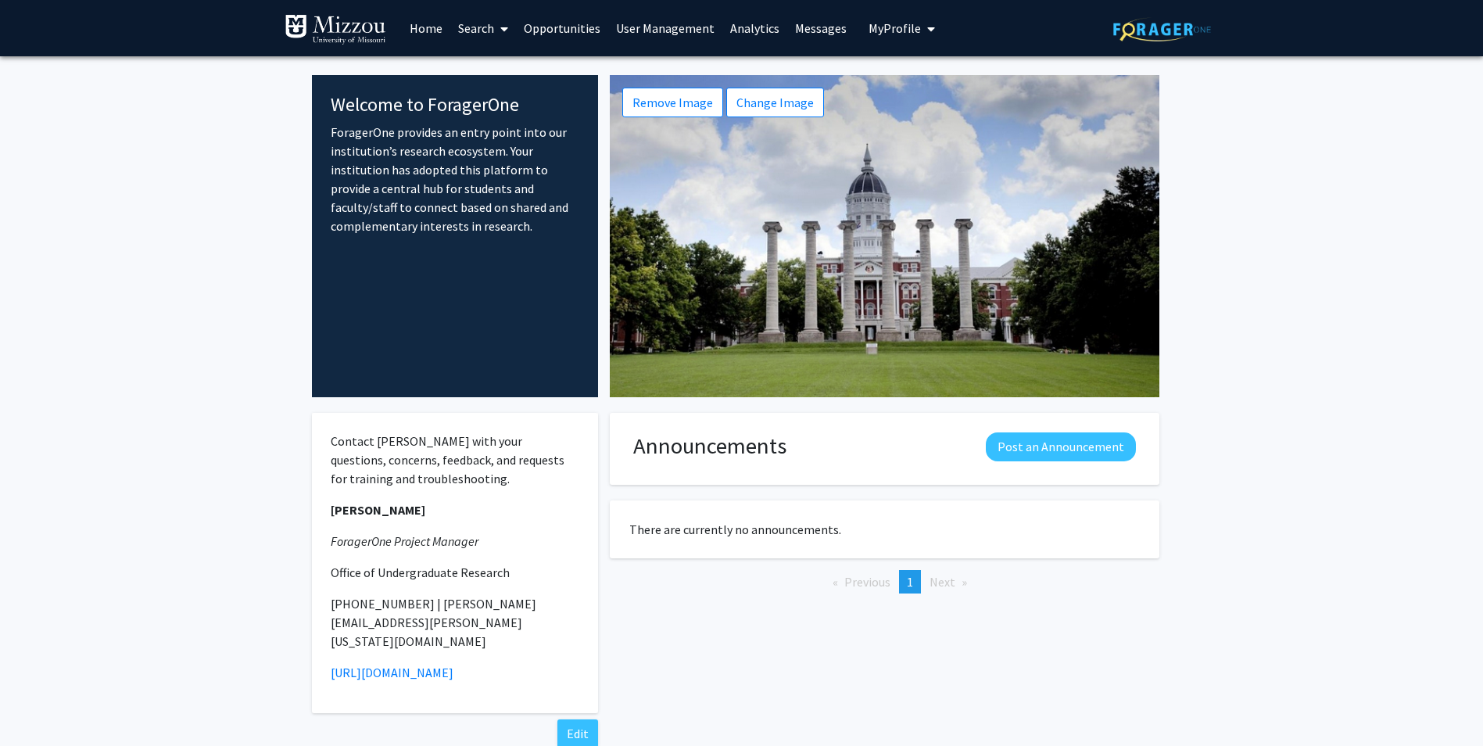
click at [479, 21] on link "Search" at bounding box center [483, 28] width 66 height 55
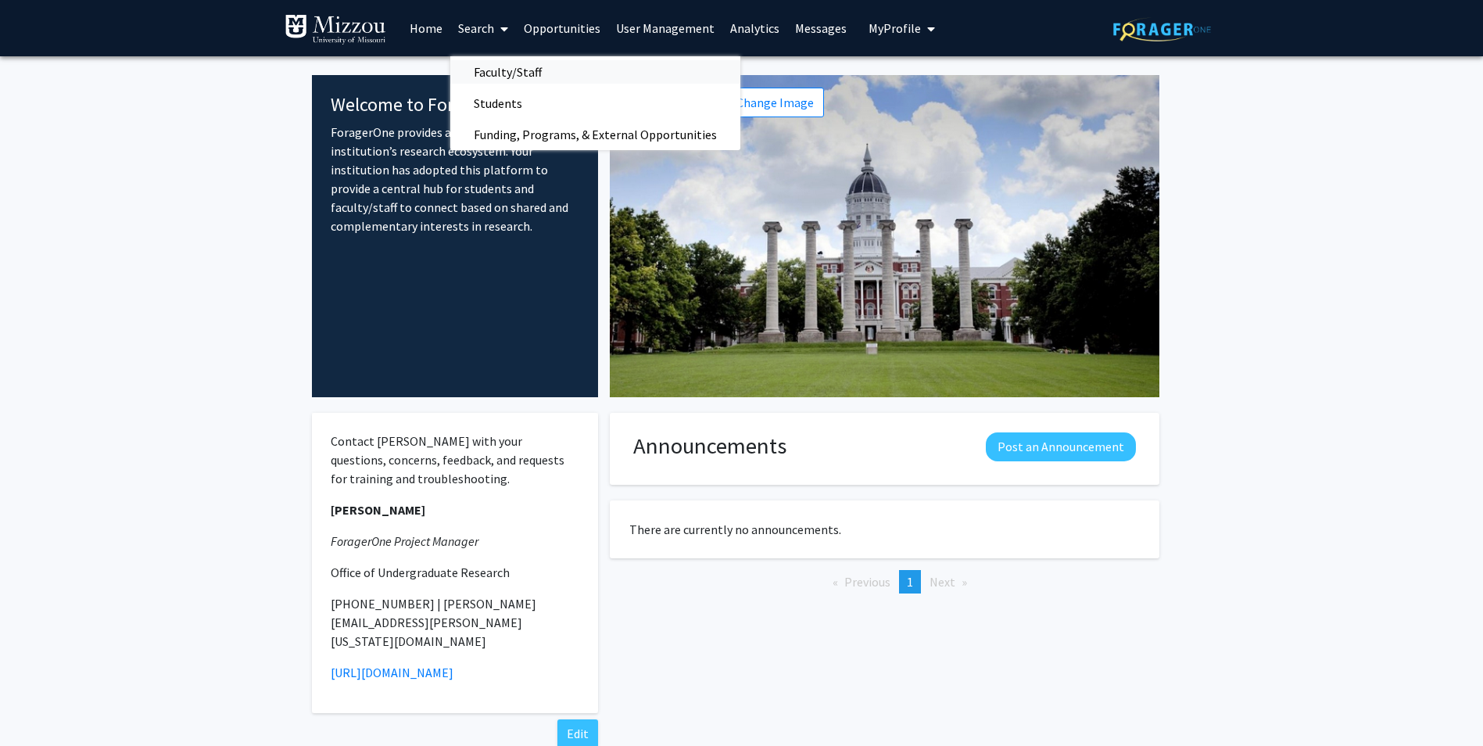
click at [503, 71] on span "Faculty/Staff" at bounding box center [507, 71] width 115 height 31
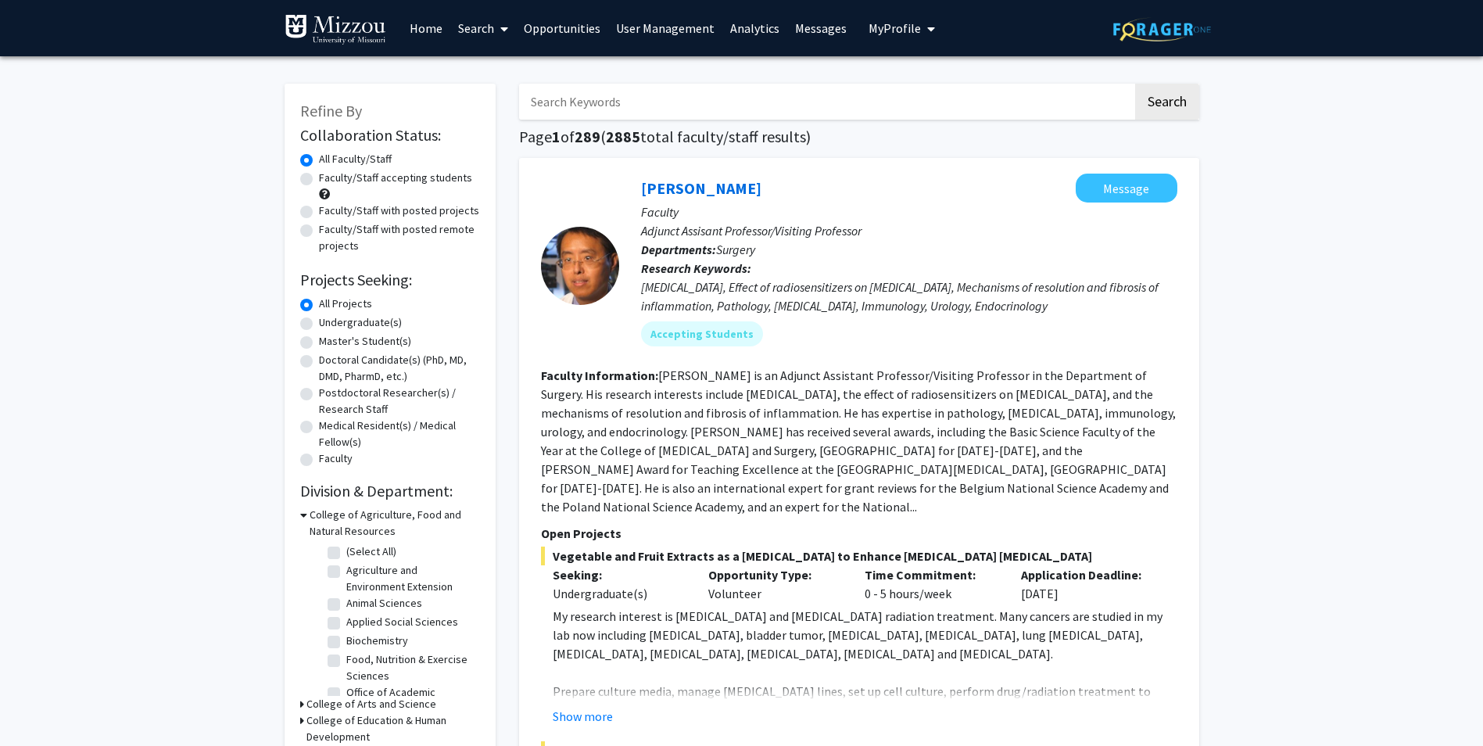
click at [653, 104] on input "Search Keywords" at bounding box center [826, 102] width 614 height 36
type input "[PERSON_NAME]"
click at [1135, 84] on button "Search" at bounding box center [1167, 102] width 64 height 36
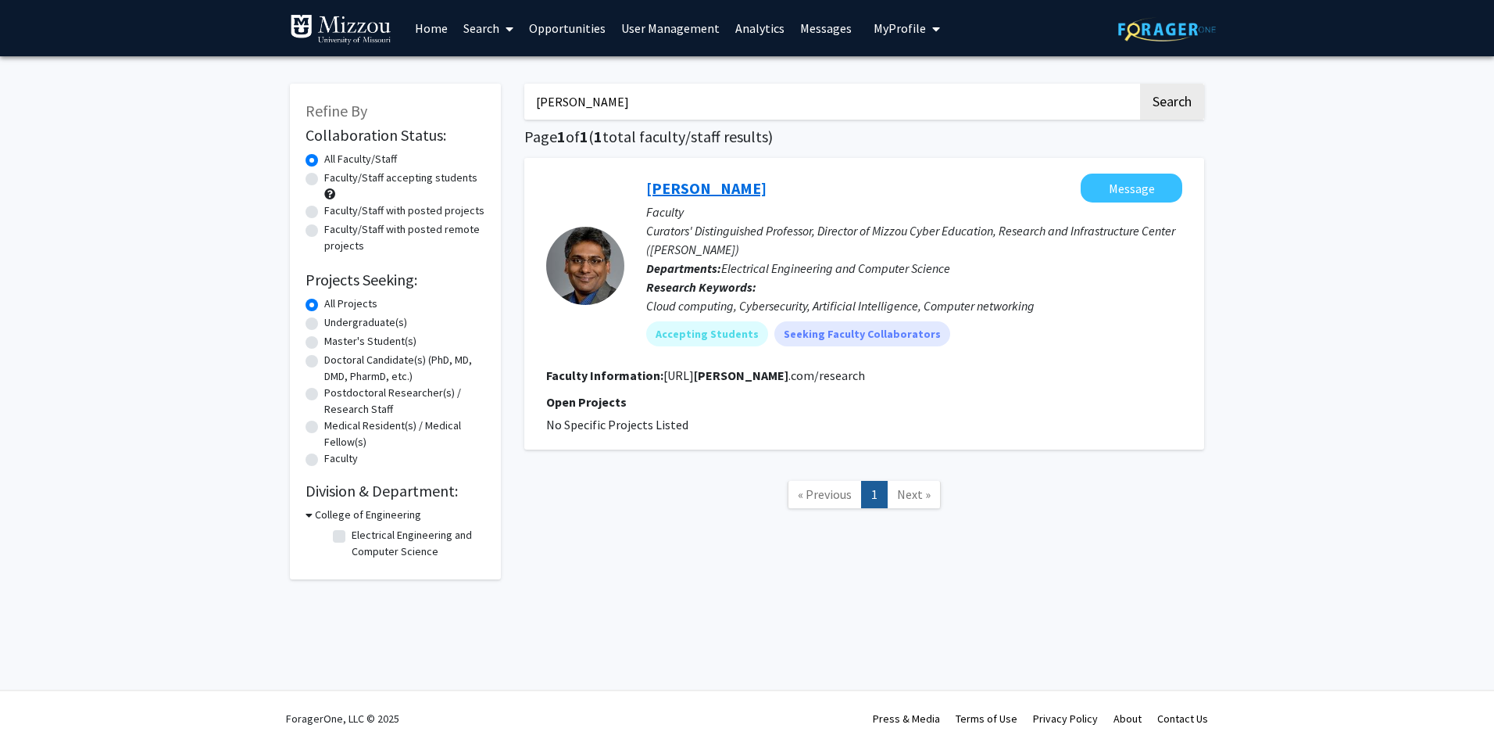
click at [666, 187] on link "[PERSON_NAME]" at bounding box center [706, 188] width 120 height 20
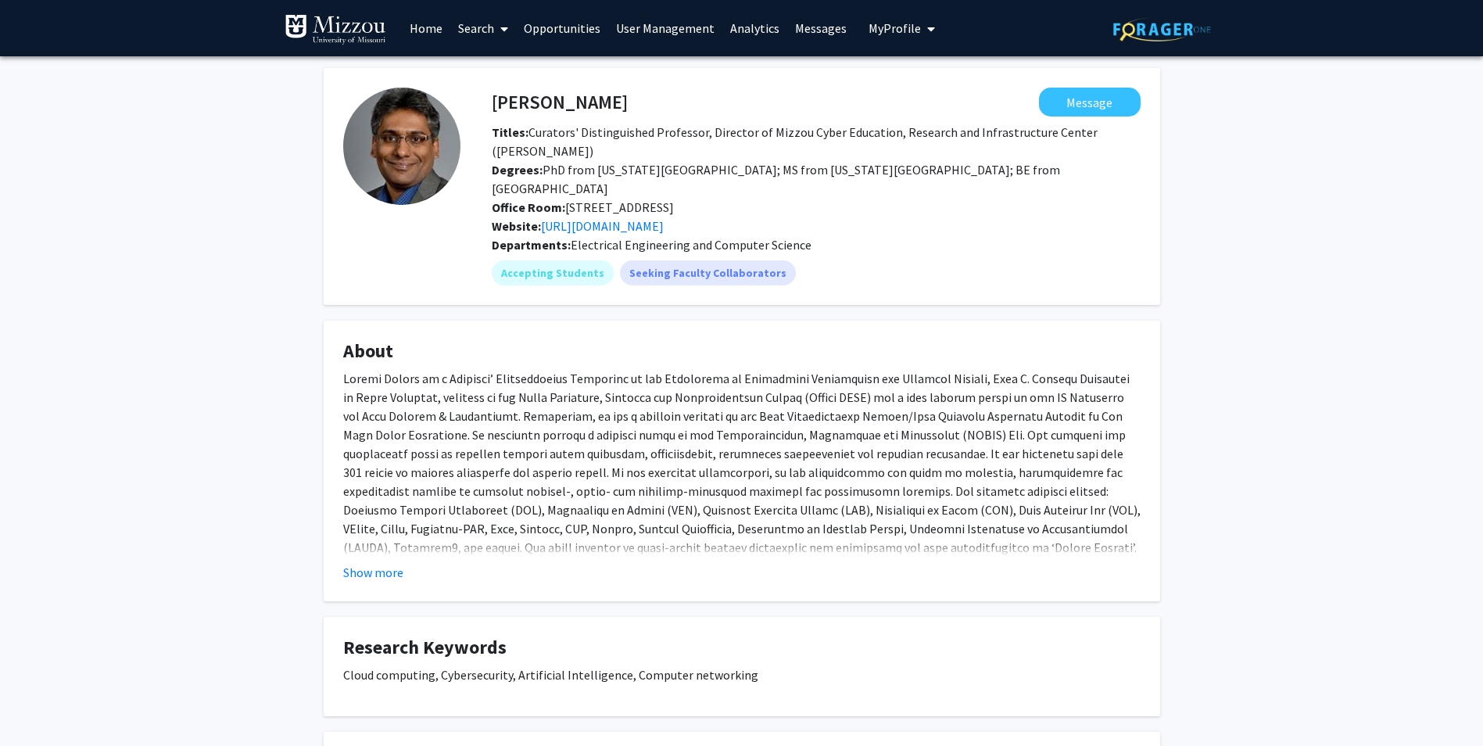
click at [421, 20] on link "Home" at bounding box center [426, 28] width 48 height 55
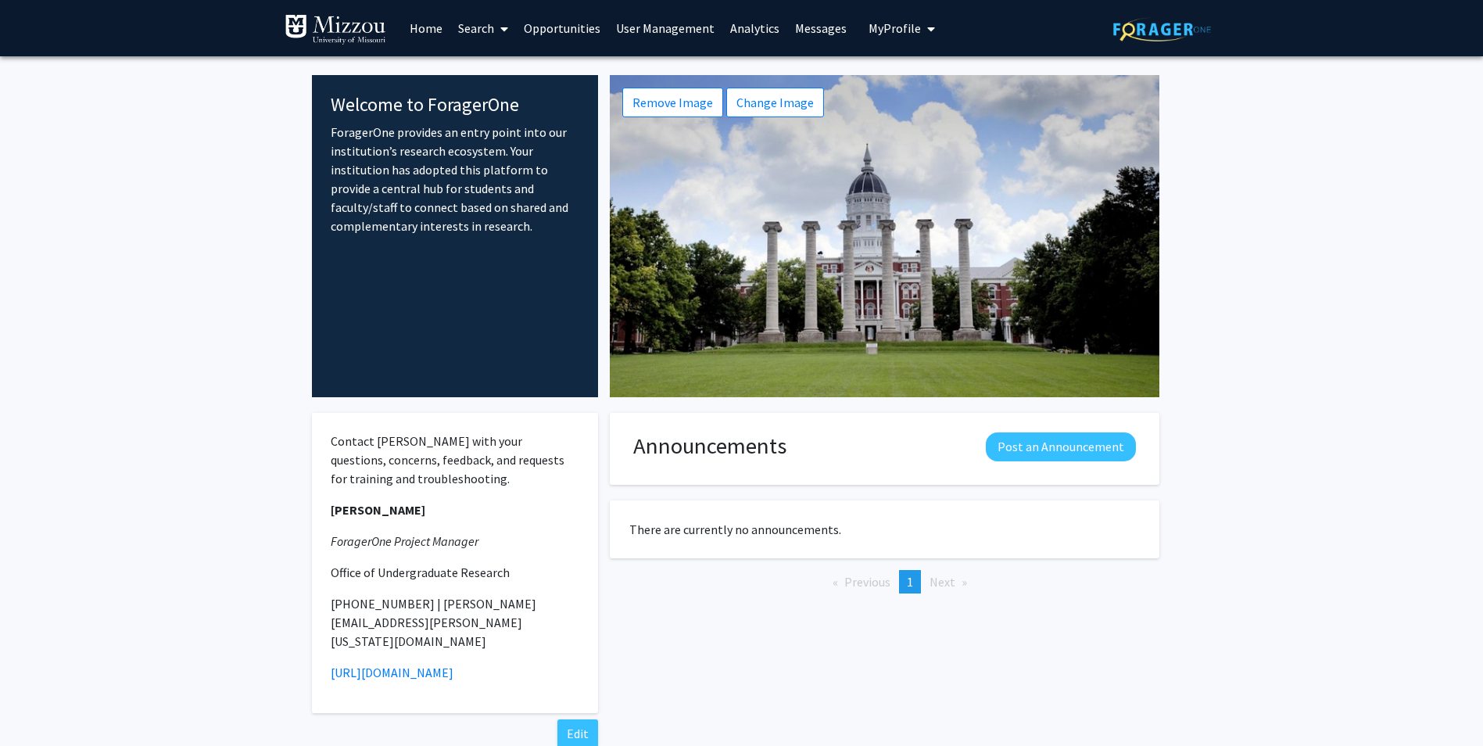
click at [492, 25] on link "Search" at bounding box center [483, 28] width 66 height 55
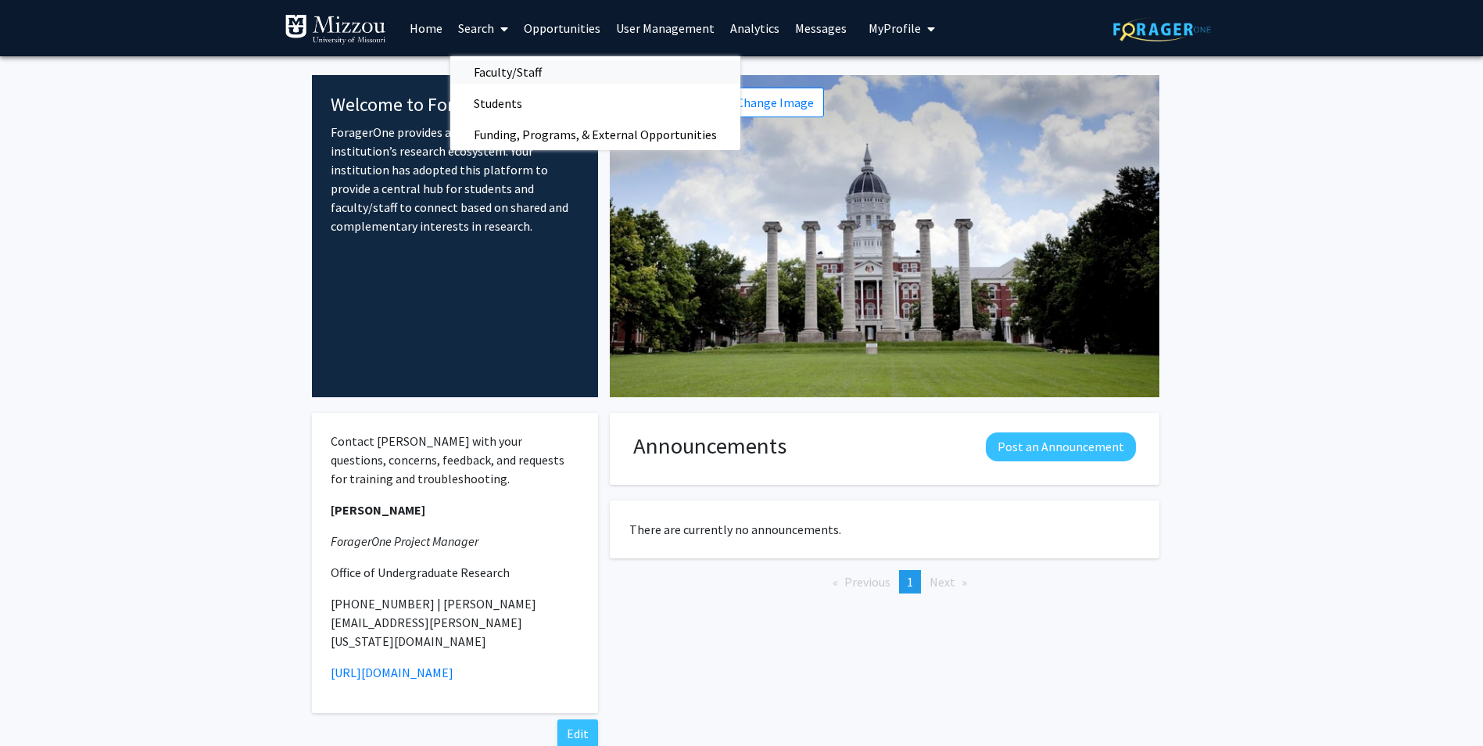
click at [571, 69] on link "Faculty/Staff" at bounding box center [595, 71] width 290 height 23
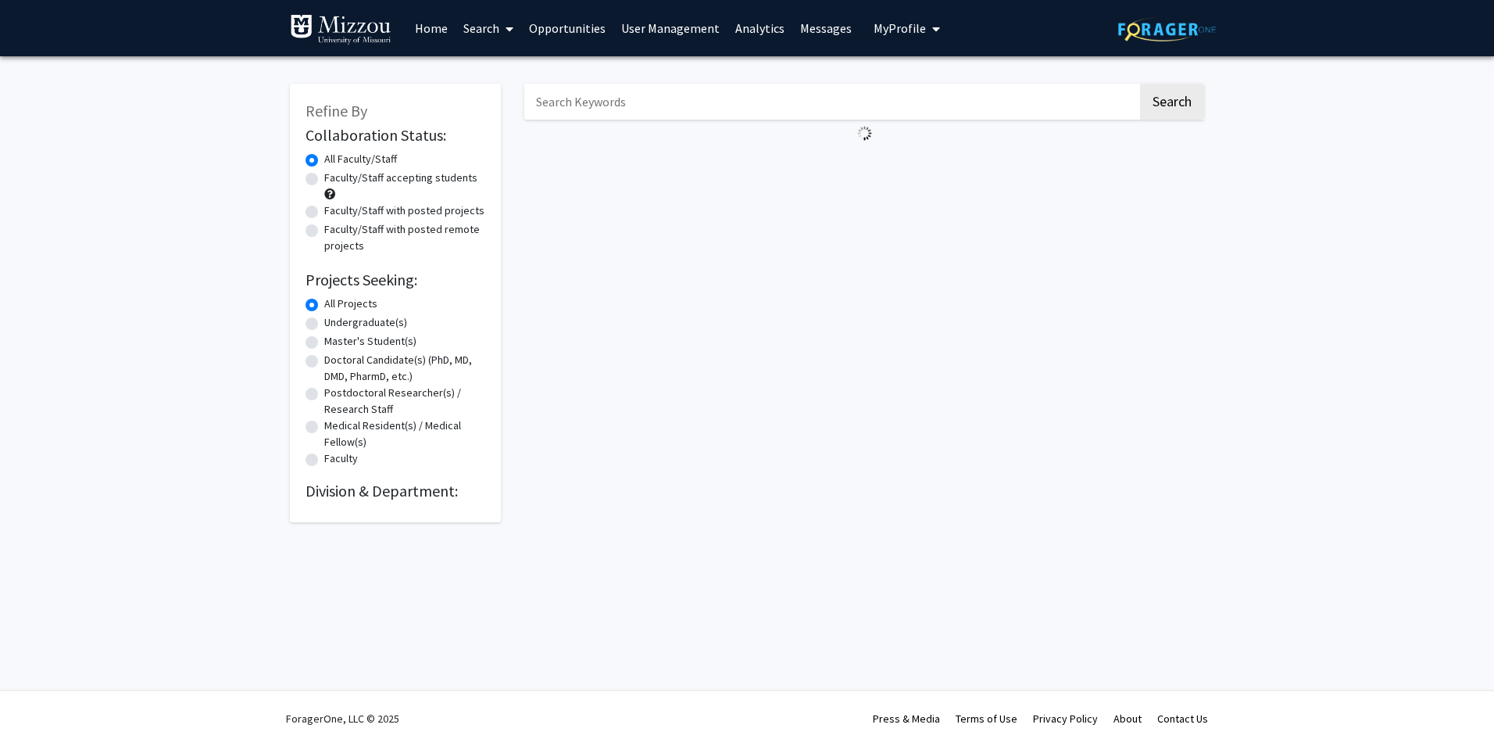
click at [626, 106] on input "Search Keywords" at bounding box center [831, 102] width 614 height 36
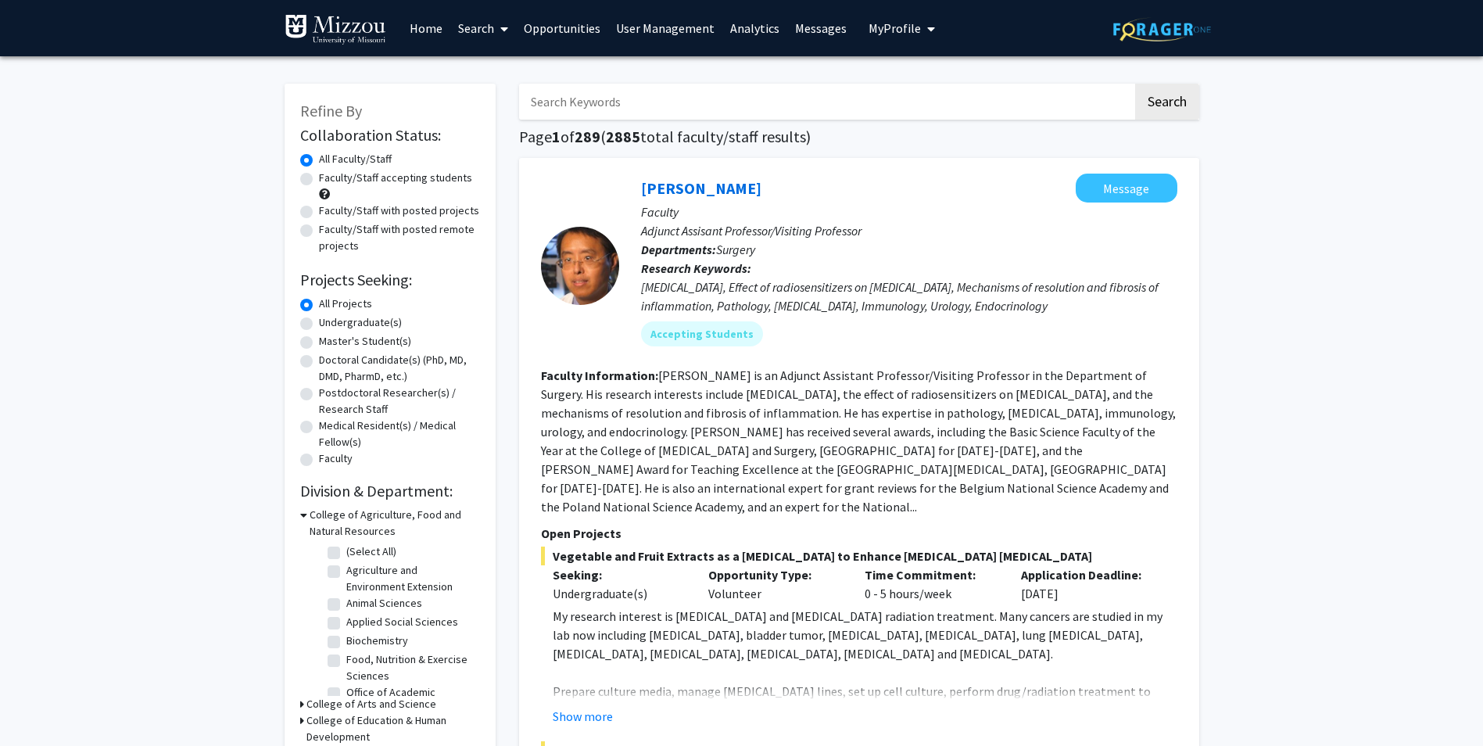
click at [1135, 84] on button "Search" at bounding box center [1167, 102] width 64 height 36
type input "[PERSON_NAME]"
click at [1135, 84] on button "Search" at bounding box center [1167, 102] width 64 height 36
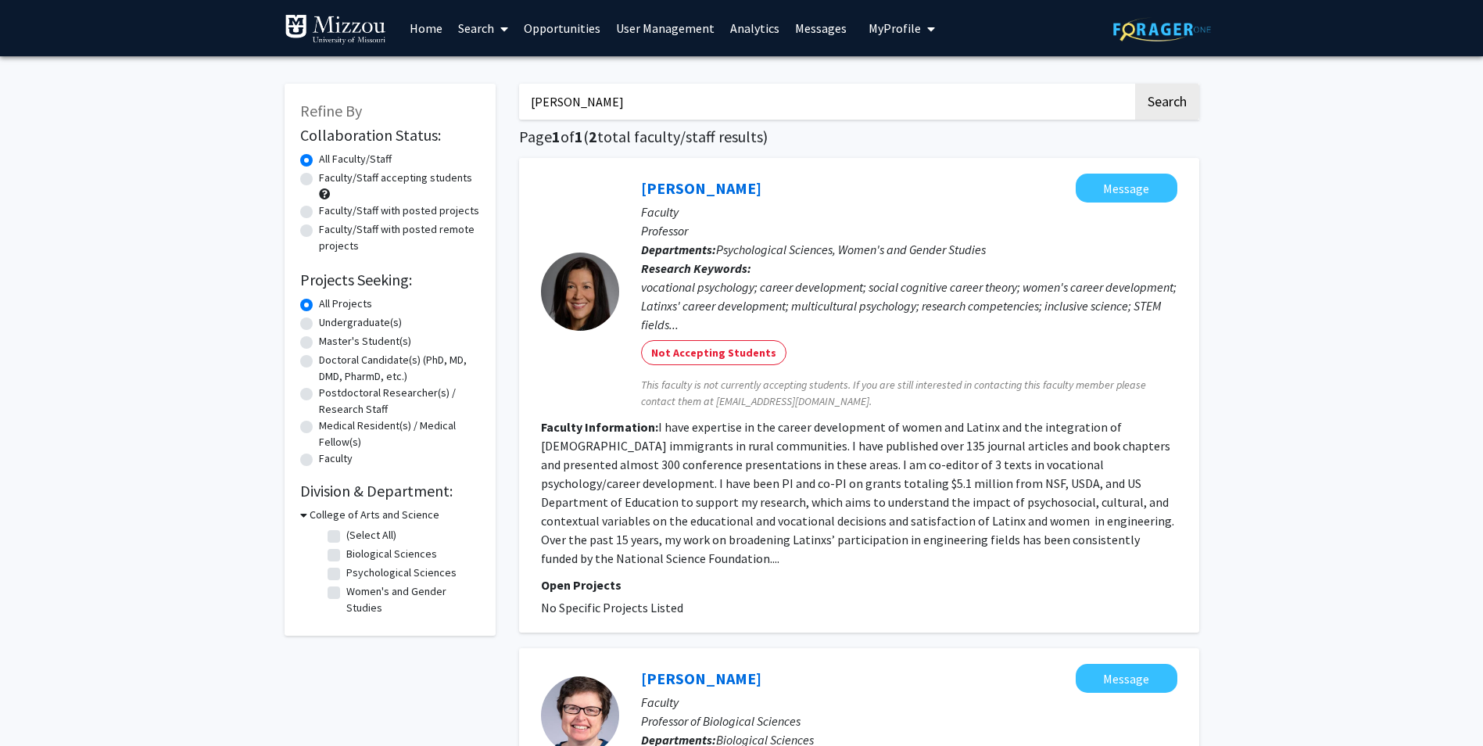
click at [408, 29] on link "Home" at bounding box center [426, 28] width 48 height 55
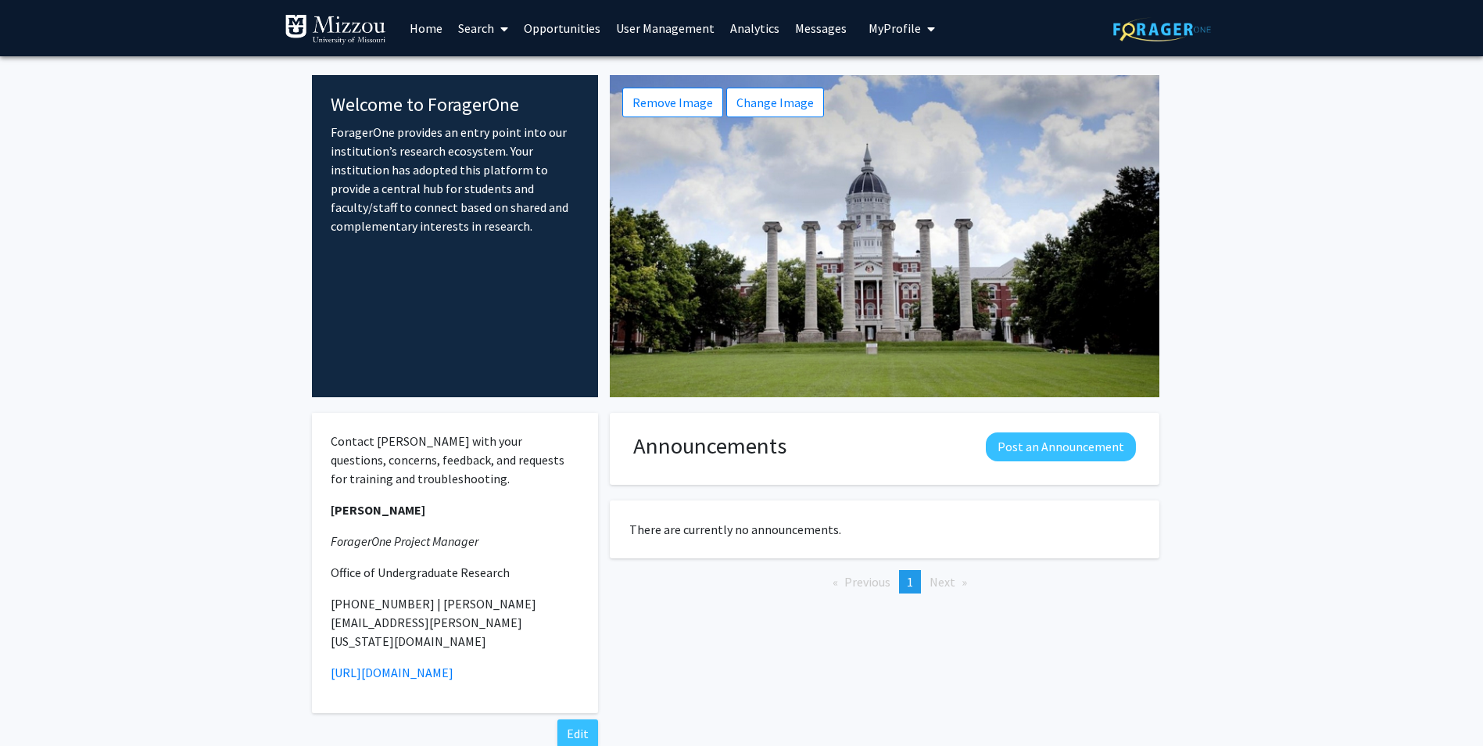
click at [465, 34] on link "Search" at bounding box center [483, 28] width 66 height 55
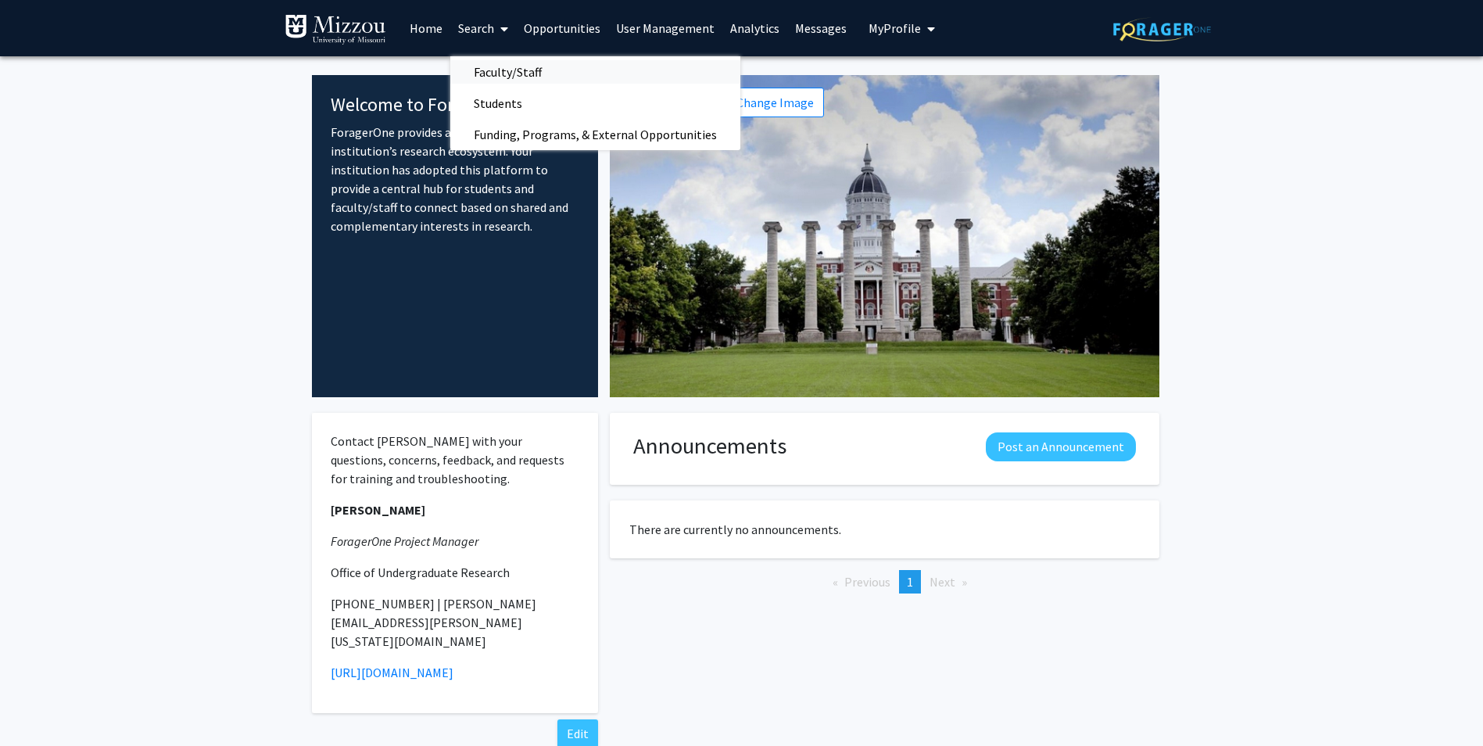
click at [482, 63] on span "Faculty/Staff" at bounding box center [507, 71] width 115 height 31
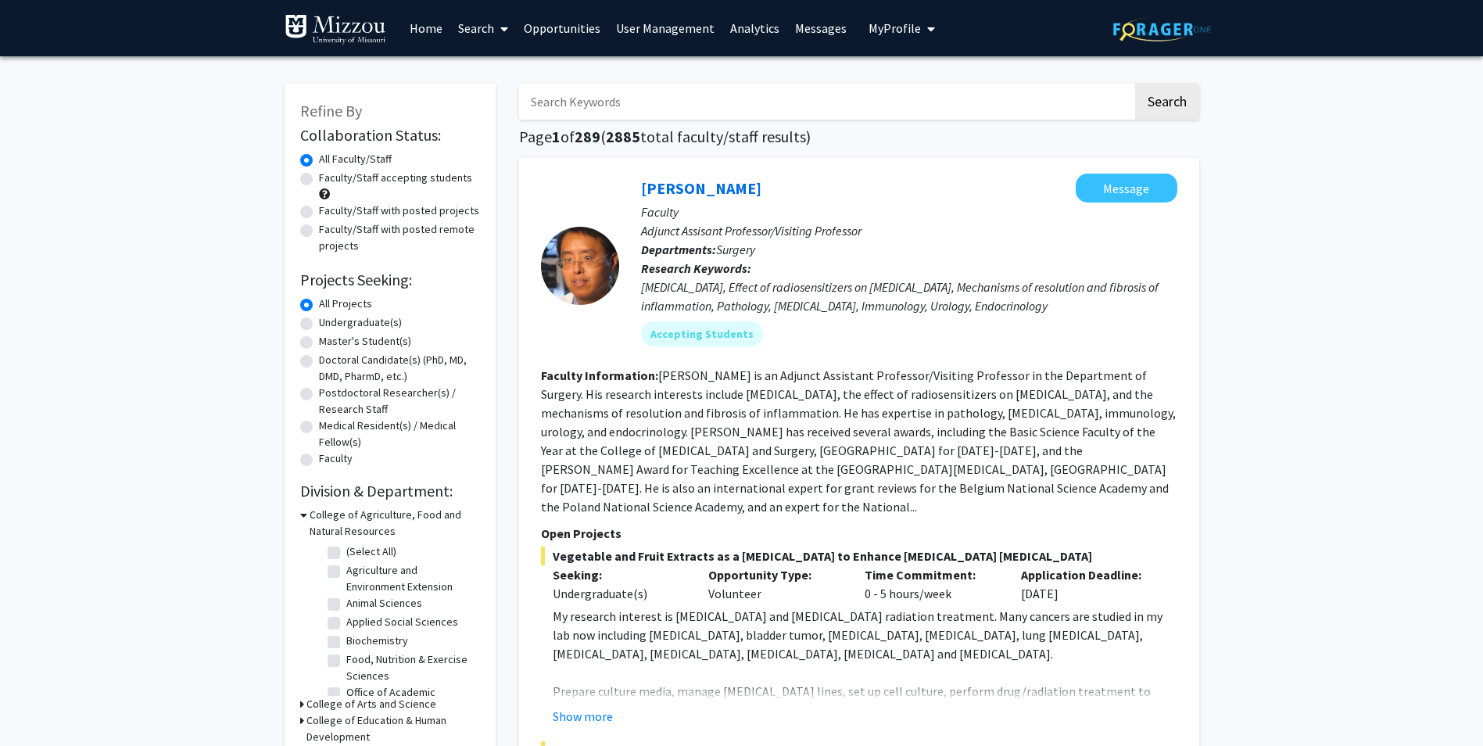
click at [601, 100] on input "Search Keywords" at bounding box center [826, 102] width 614 height 36
type input "[PERSON_NAME]"
click at [1135, 84] on button "Search" at bounding box center [1167, 102] width 64 height 36
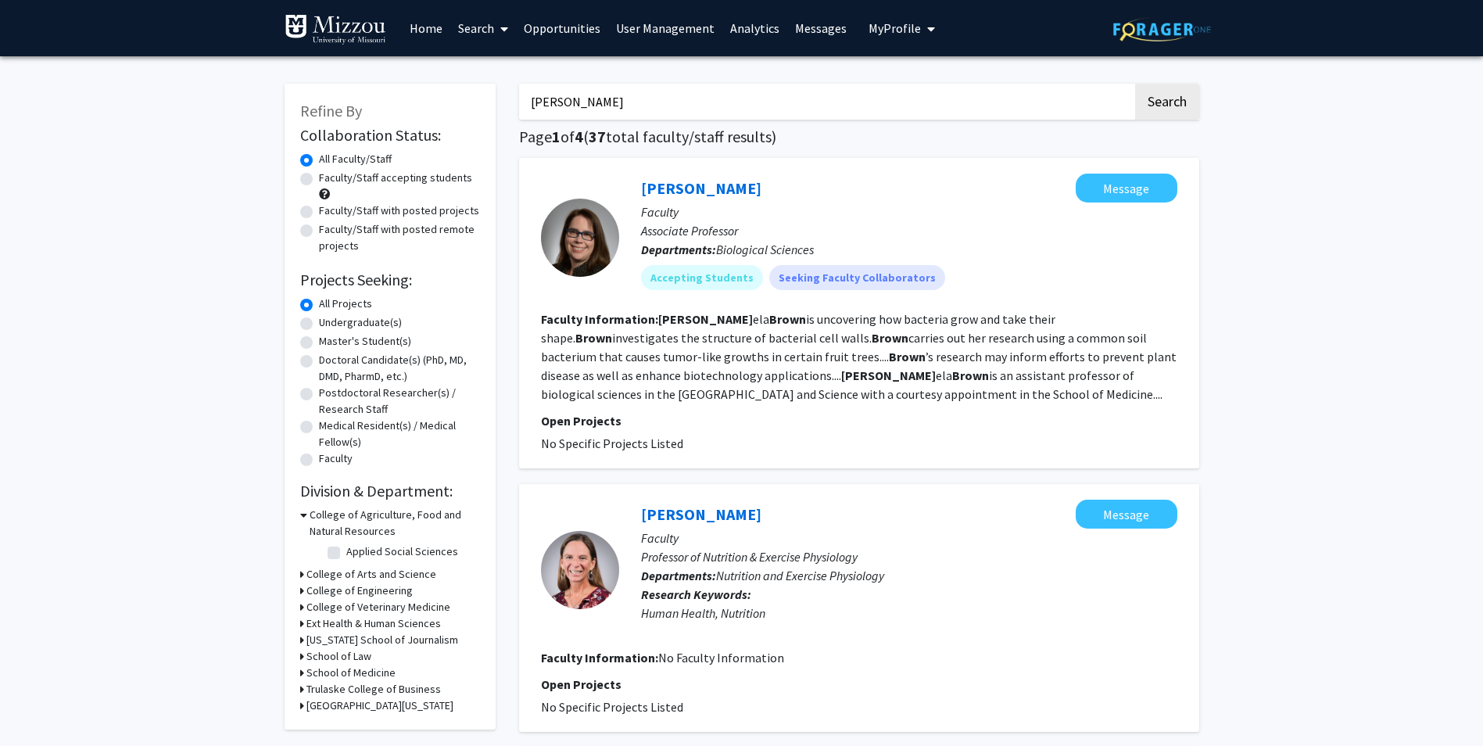
click at [468, 32] on link "Search" at bounding box center [483, 28] width 66 height 55
click at [492, 81] on span "Faculty/Staff" at bounding box center [507, 71] width 115 height 31
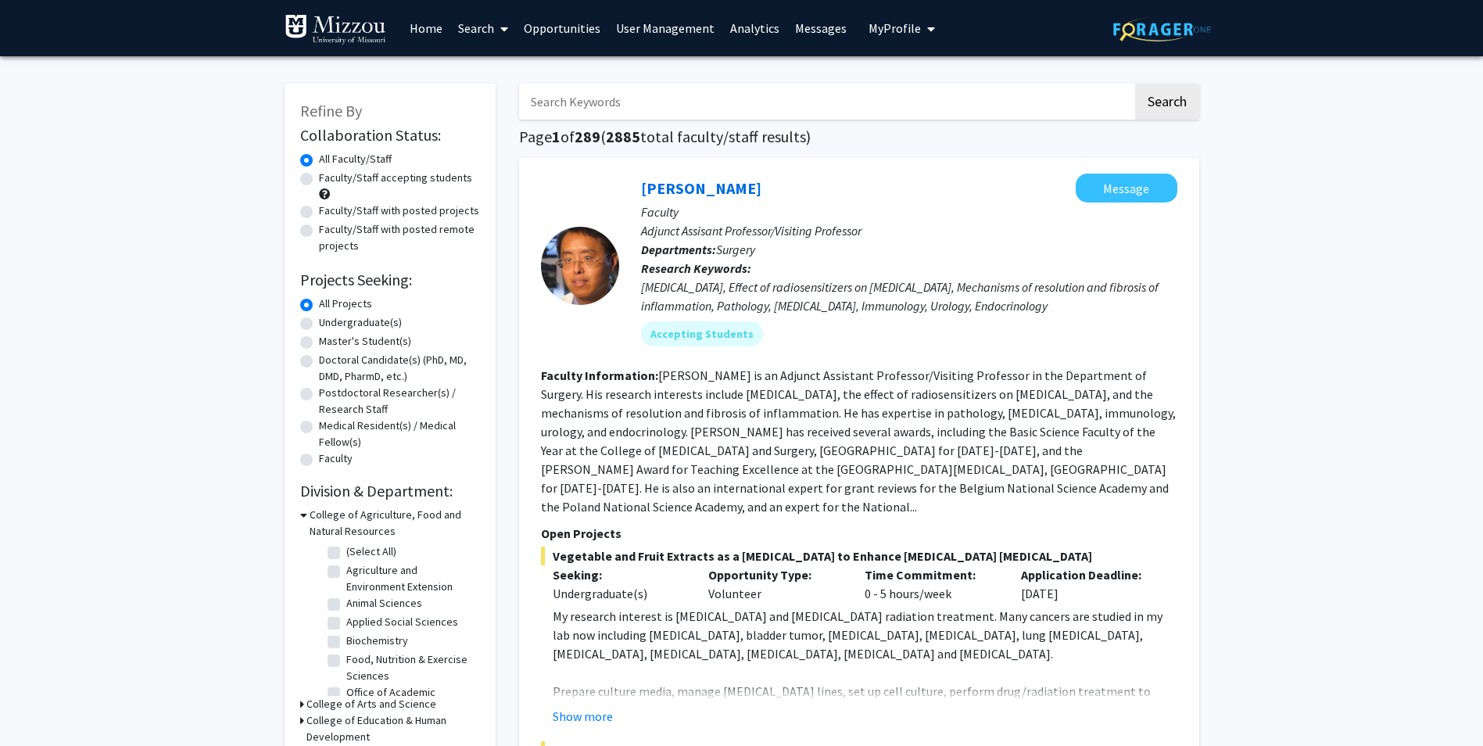
click at [626, 110] on input "Search Keywords" at bounding box center [826, 102] width 614 height 36
type input "[PERSON_NAME]"
click at [1135, 84] on button "Search" at bounding box center [1167, 102] width 64 height 36
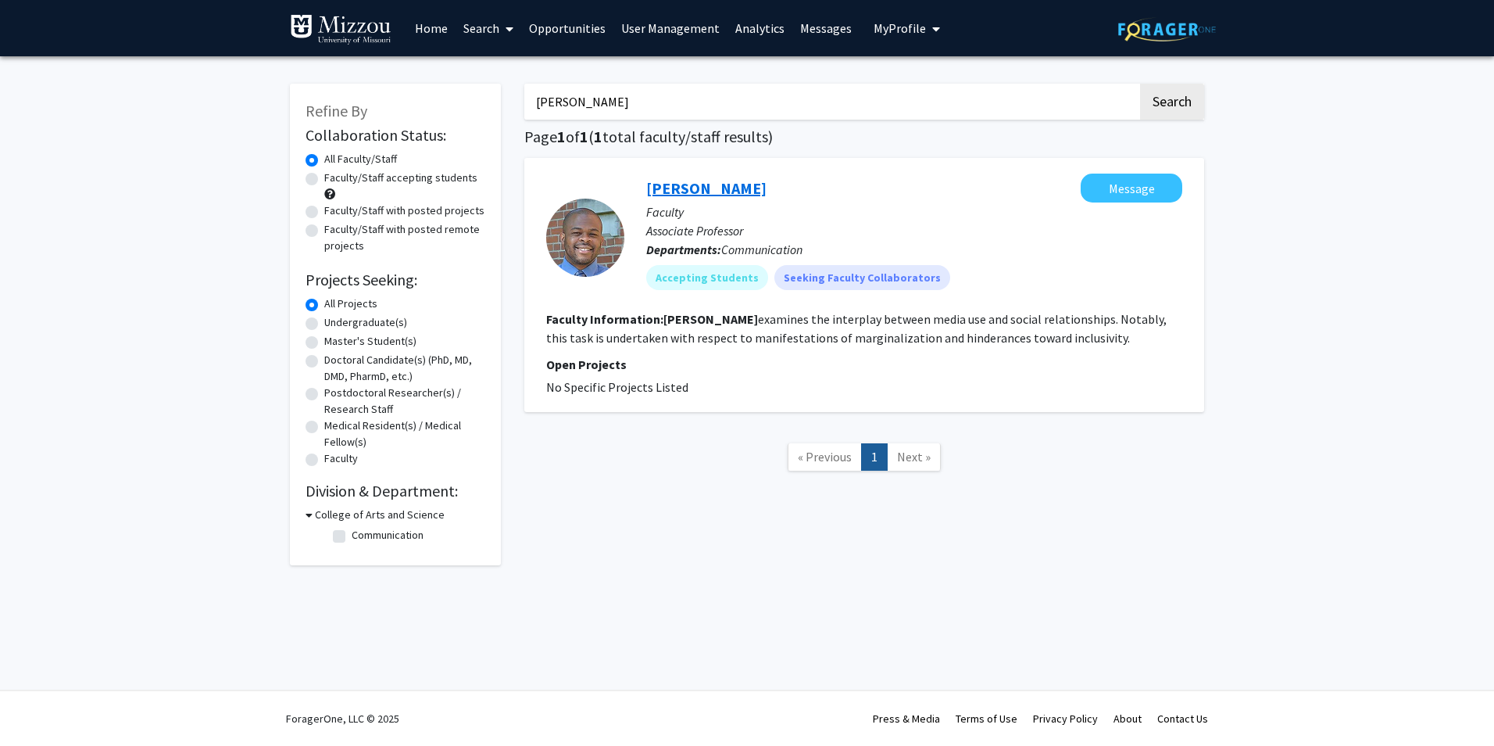
click at [699, 186] on link "[PERSON_NAME]" at bounding box center [706, 188] width 120 height 20
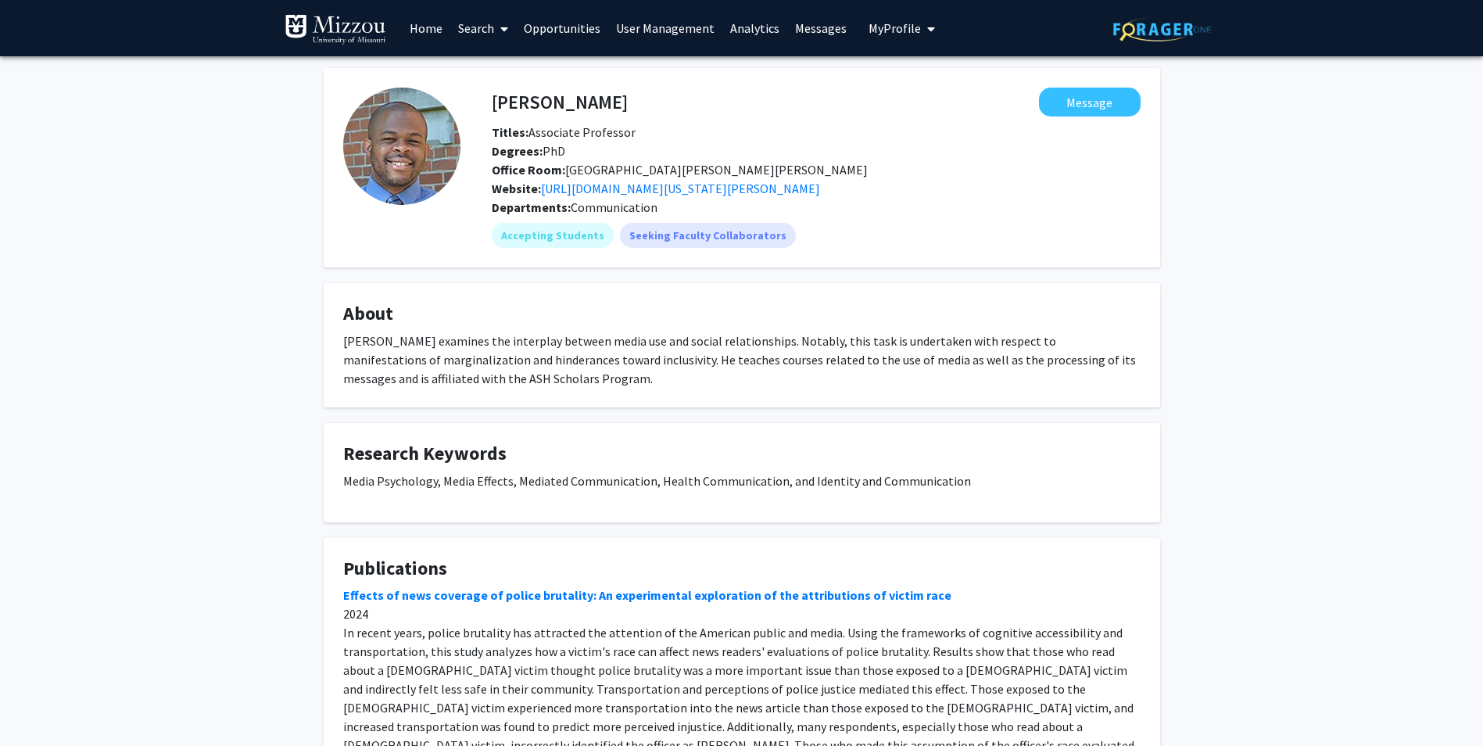
click at [470, 23] on link "Search" at bounding box center [483, 28] width 66 height 55
click at [481, 59] on span "Faculty/Staff" at bounding box center [507, 71] width 115 height 31
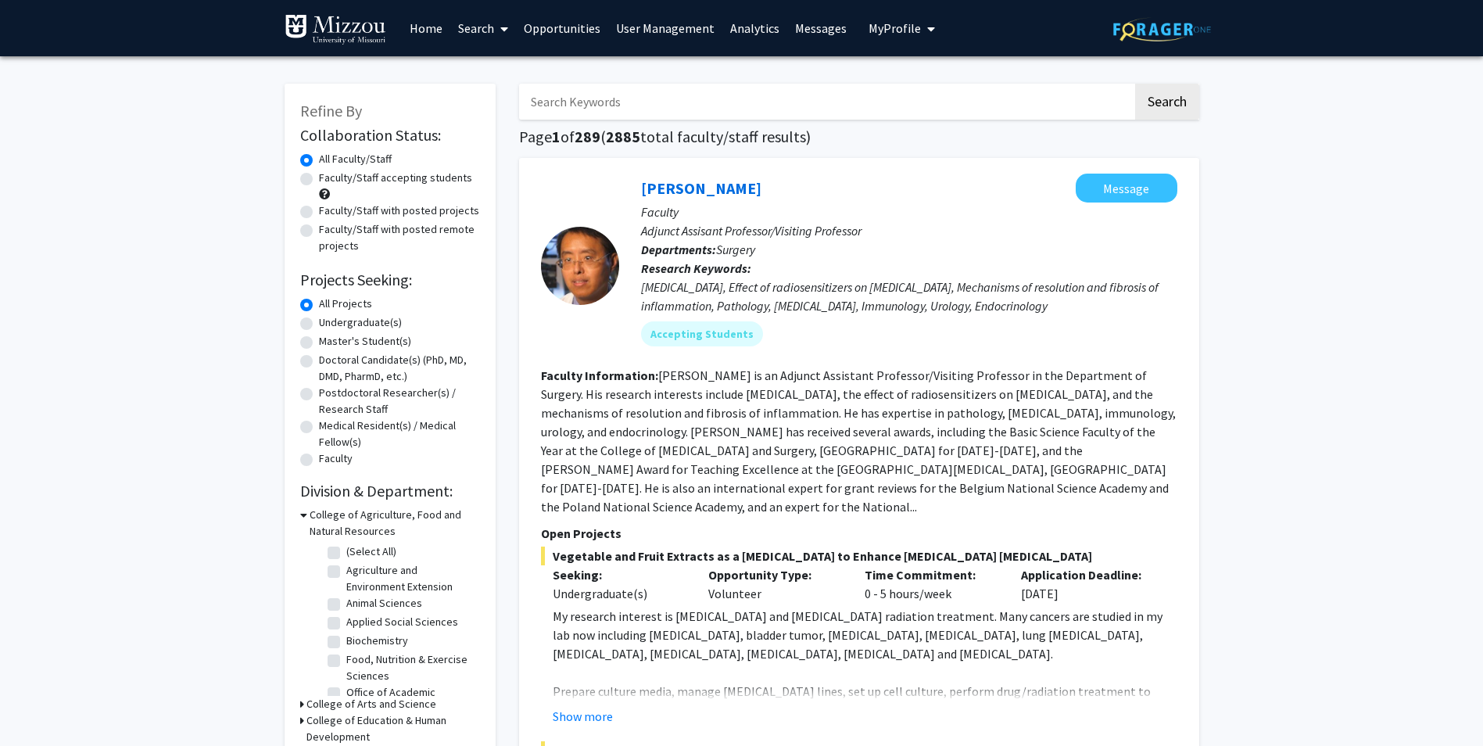
click at [600, 103] on input "Search Keywords" at bounding box center [826, 102] width 614 height 36
type input "[PERSON_NAME]"
click at [1148, 98] on button "Search" at bounding box center [1167, 102] width 64 height 36
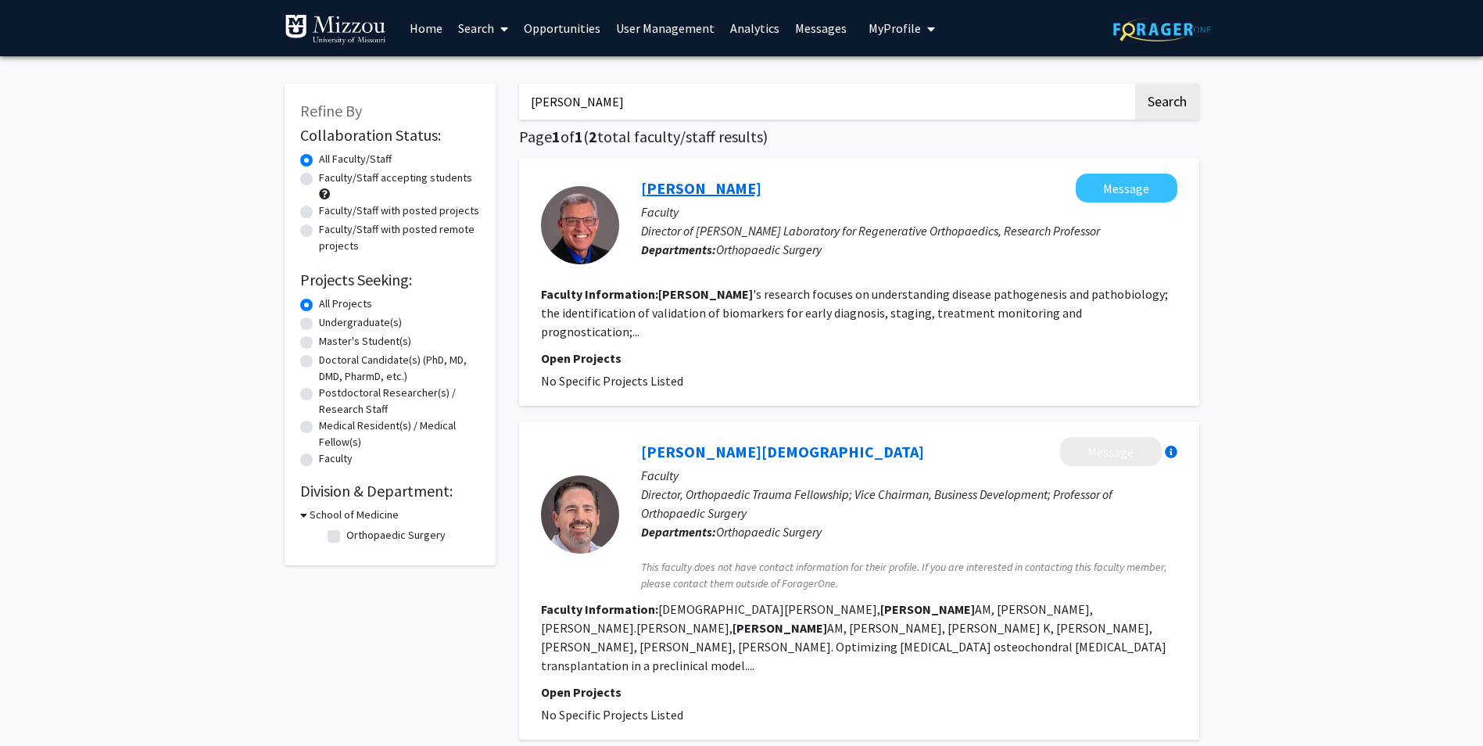
click at [692, 187] on link "[PERSON_NAME]" at bounding box center [701, 188] width 120 height 20
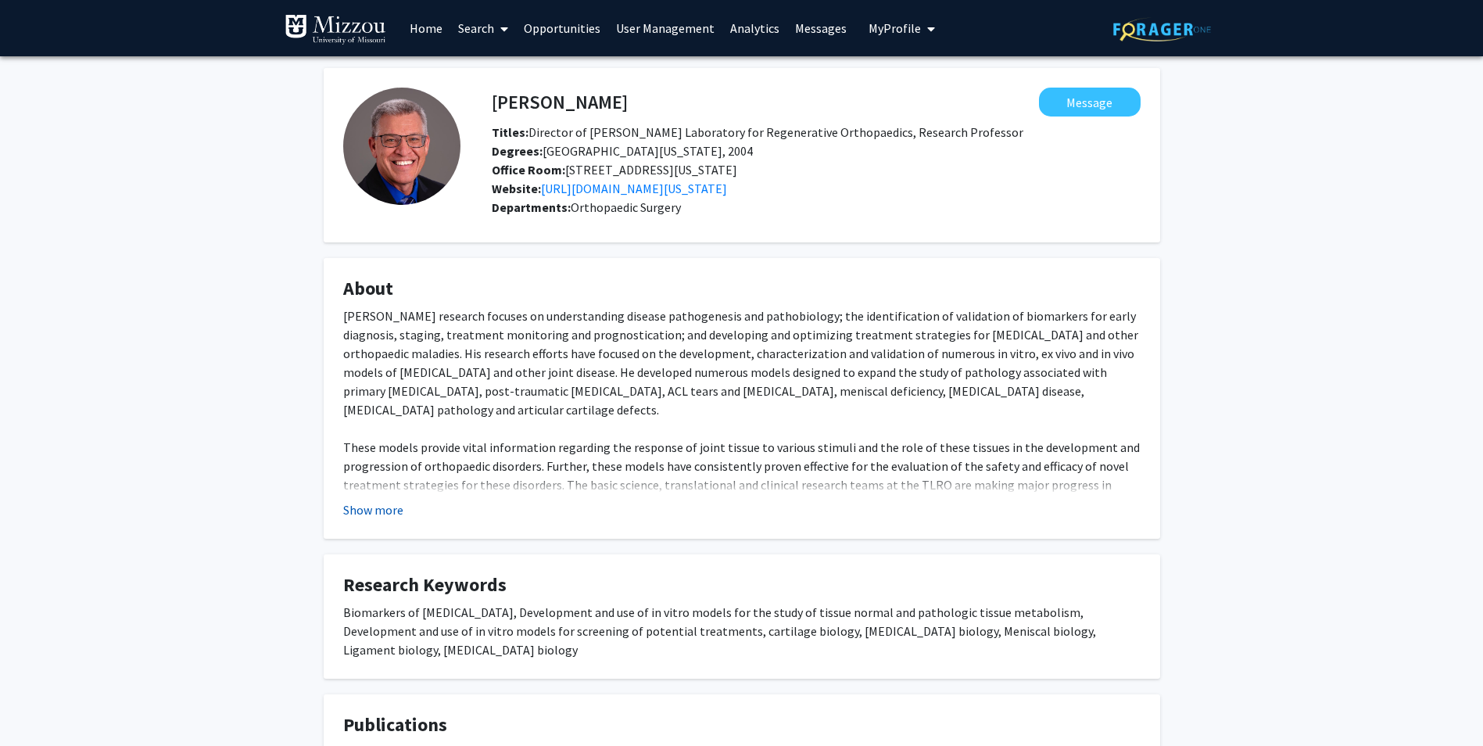
click at [379, 517] on button "Show more" at bounding box center [373, 509] width 60 height 19
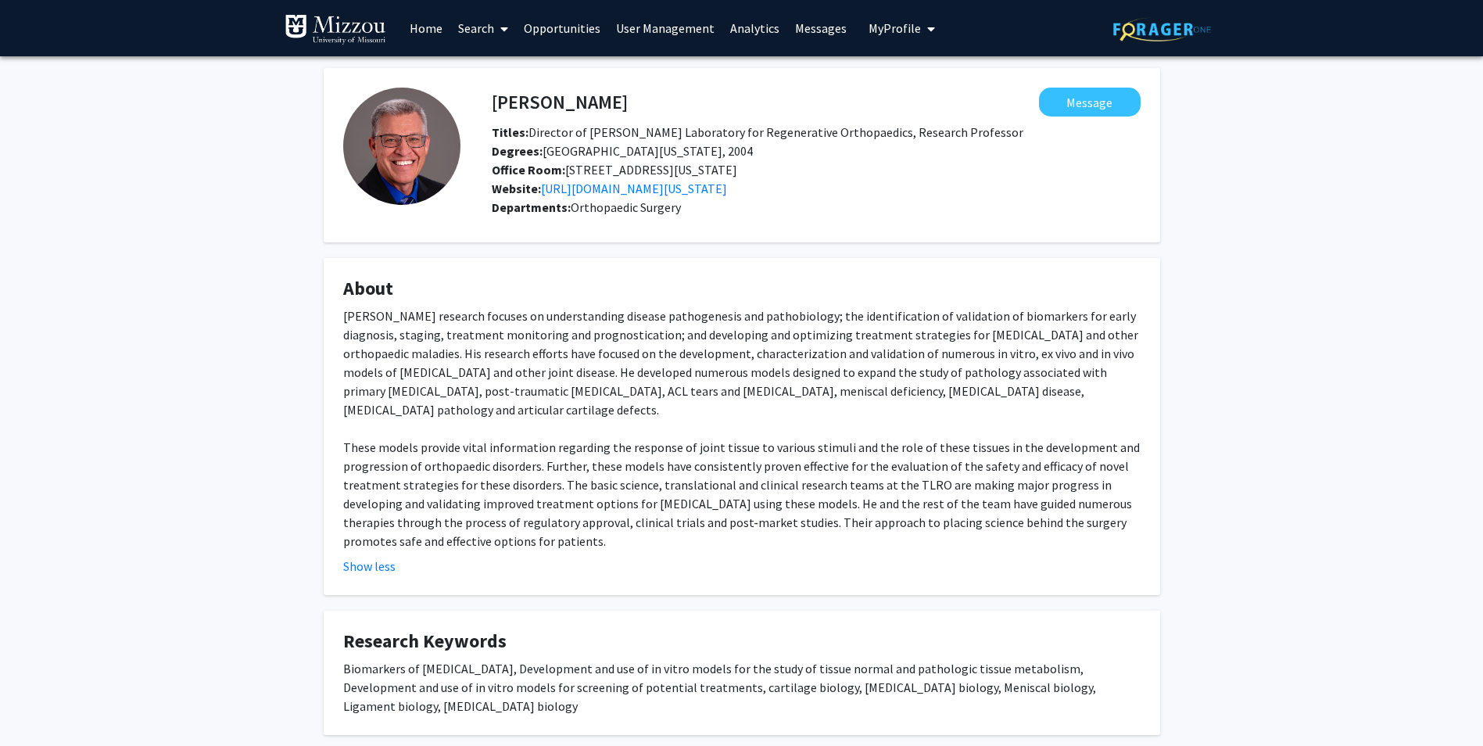
click at [435, 28] on link "Home" at bounding box center [426, 28] width 48 height 55
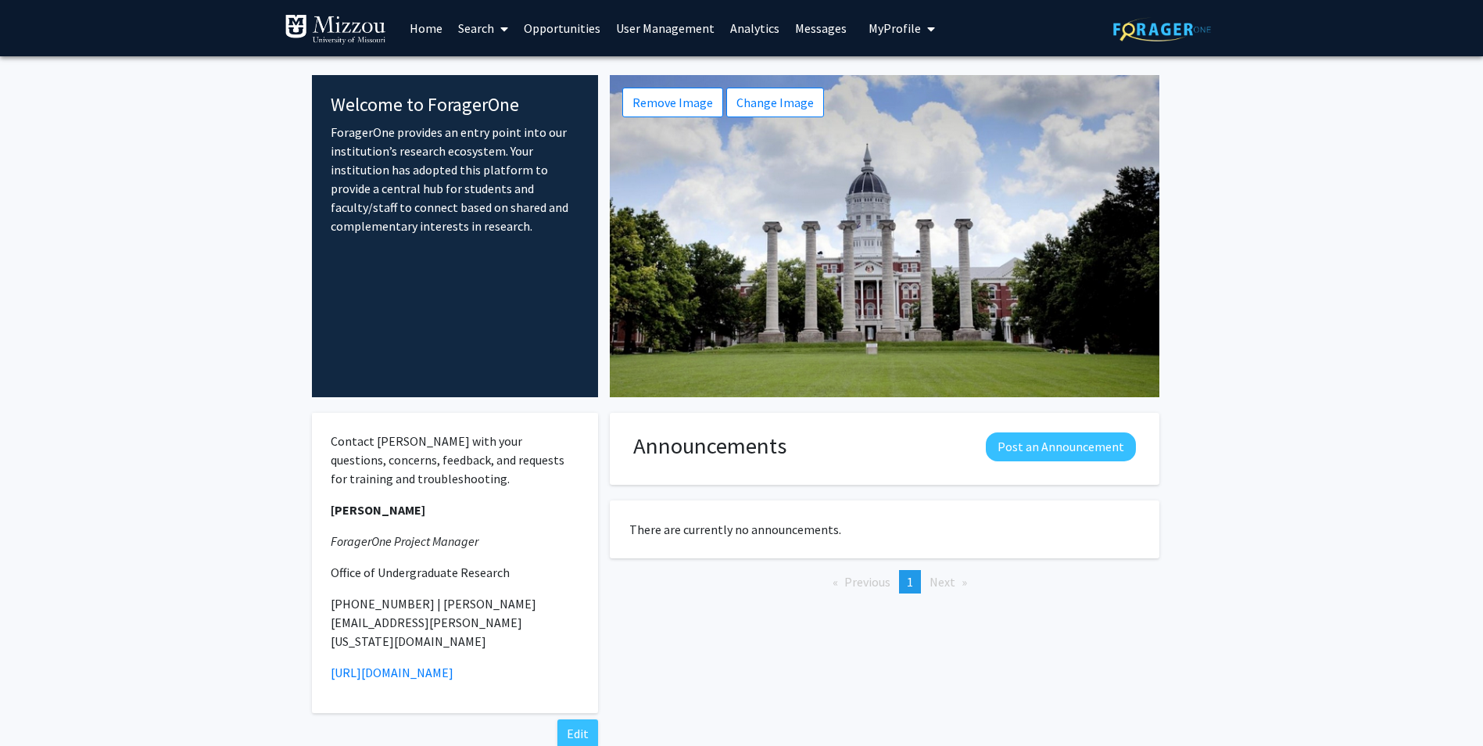
click at [485, 30] on link "Search" at bounding box center [483, 28] width 66 height 55
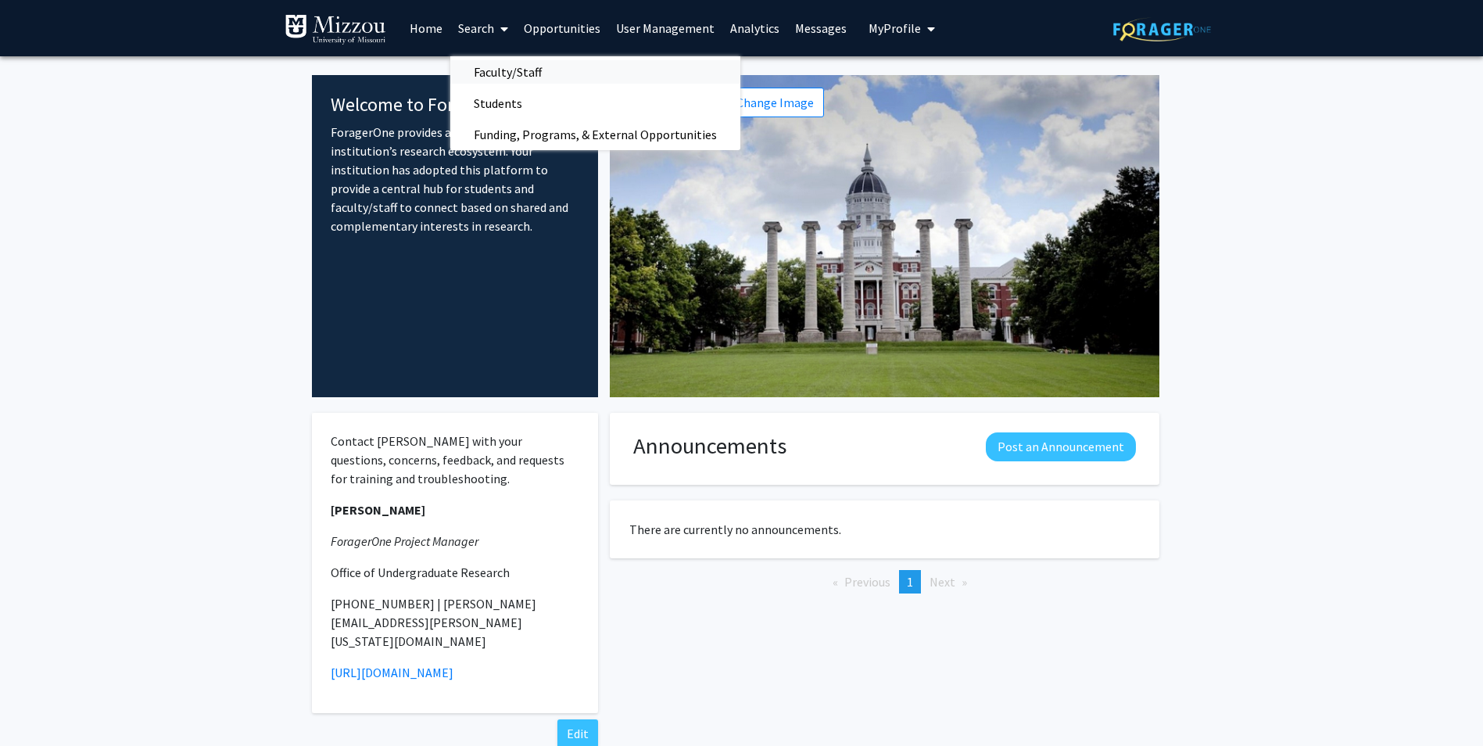
click at [496, 70] on span "Faculty/Staff" at bounding box center [507, 71] width 115 height 31
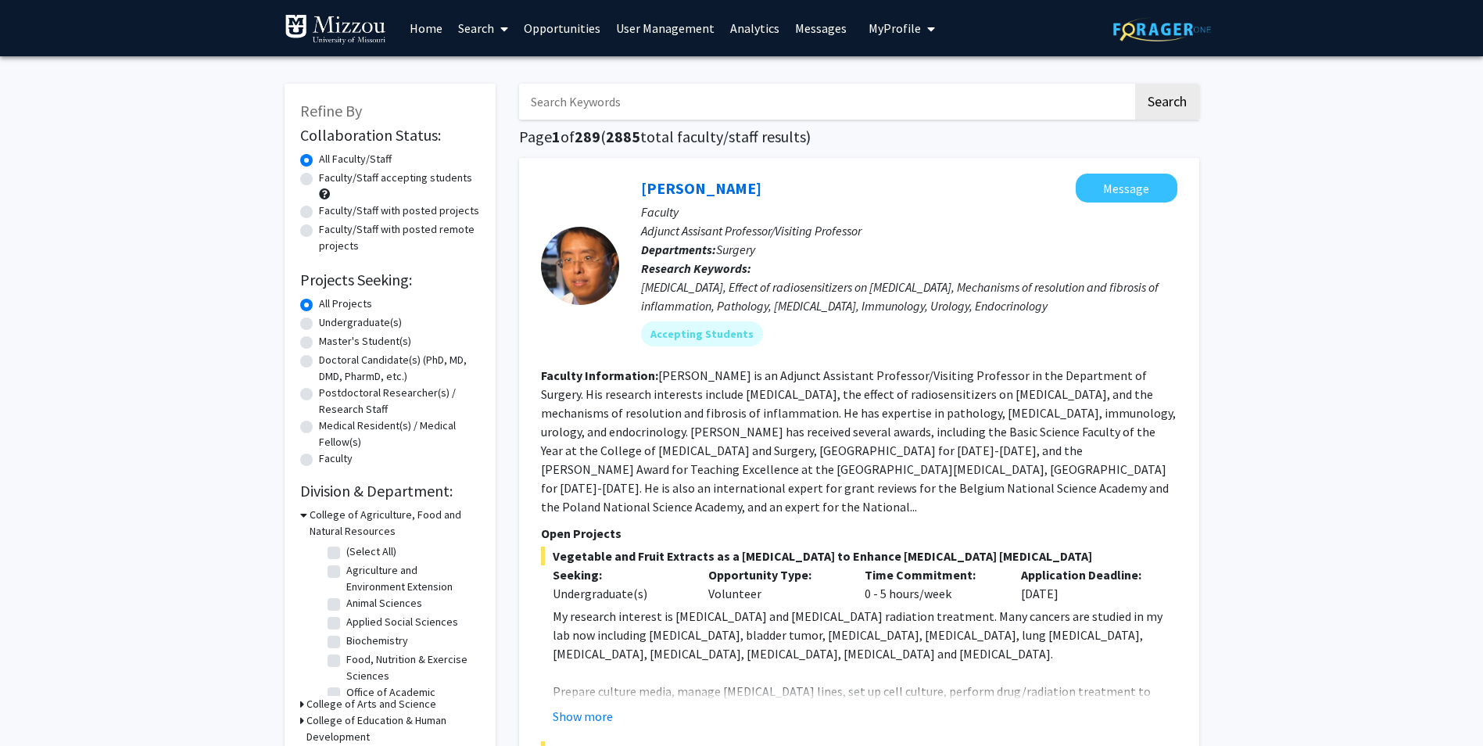
click at [570, 109] on input "Search Keywords" at bounding box center [826, 102] width 614 height 36
type input "[PERSON_NAME]"
click at [1135, 84] on button "Search" at bounding box center [1167, 102] width 64 height 36
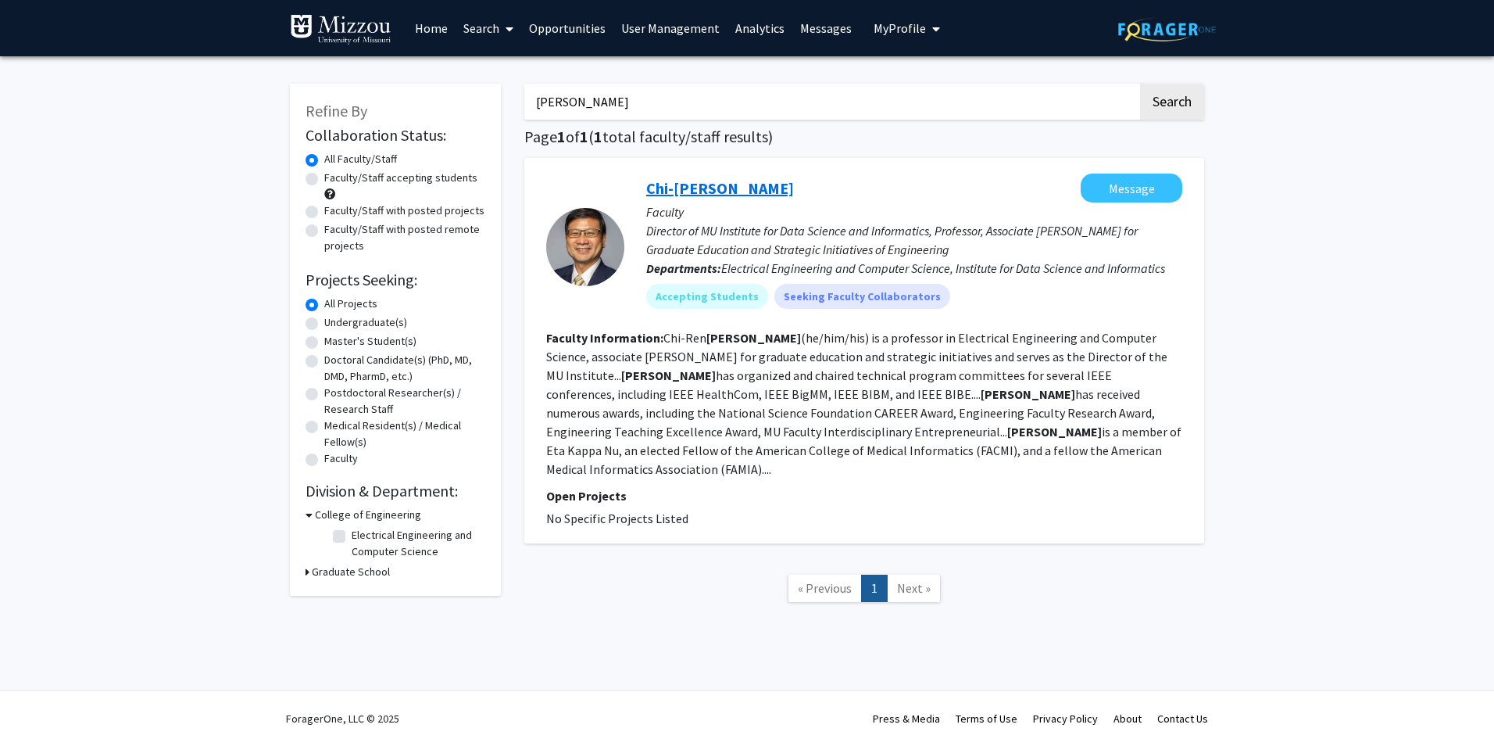
click at [673, 190] on link "Chi-[PERSON_NAME]" at bounding box center [720, 188] width 148 height 20
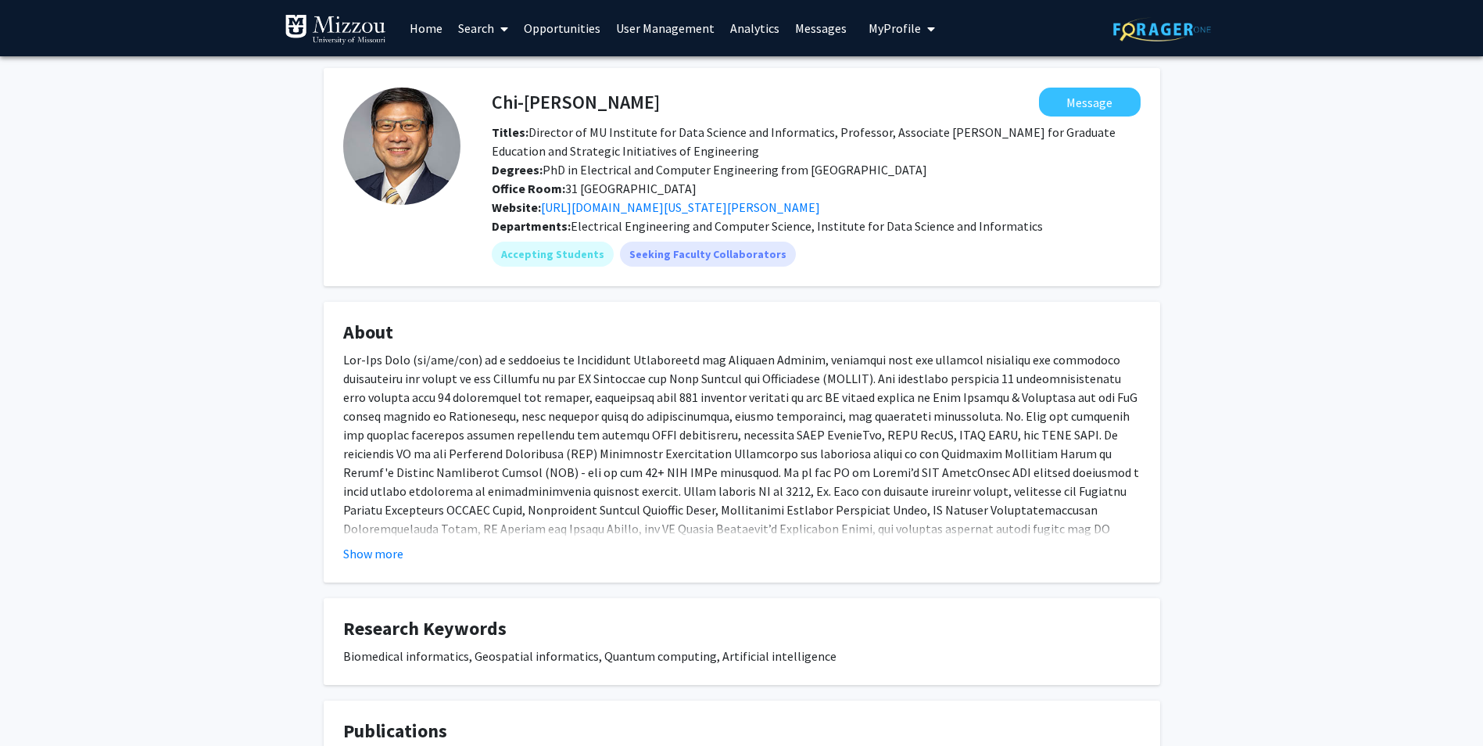
click at [499, 21] on span at bounding box center [501, 29] width 14 height 55
click at [510, 66] on span "Faculty/Staff" at bounding box center [507, 71] width 115 height 31
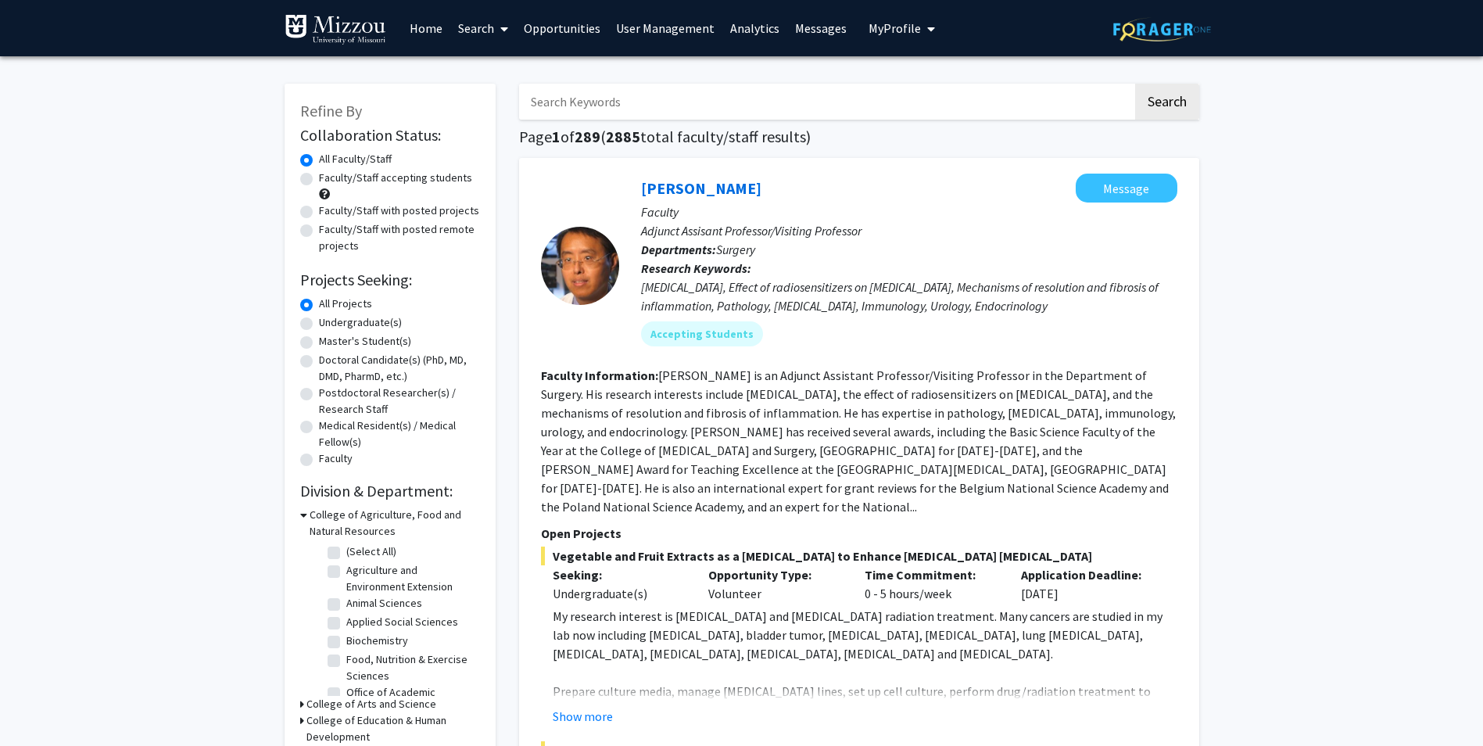
click at [624, 97] on input "Search Keywords" at bounding box center [826, 102] width 614 height 36
type input "Bergstralh"
click at [1135, 84] on button "Search" at bounding box center [1167, 102] width 64 height 36
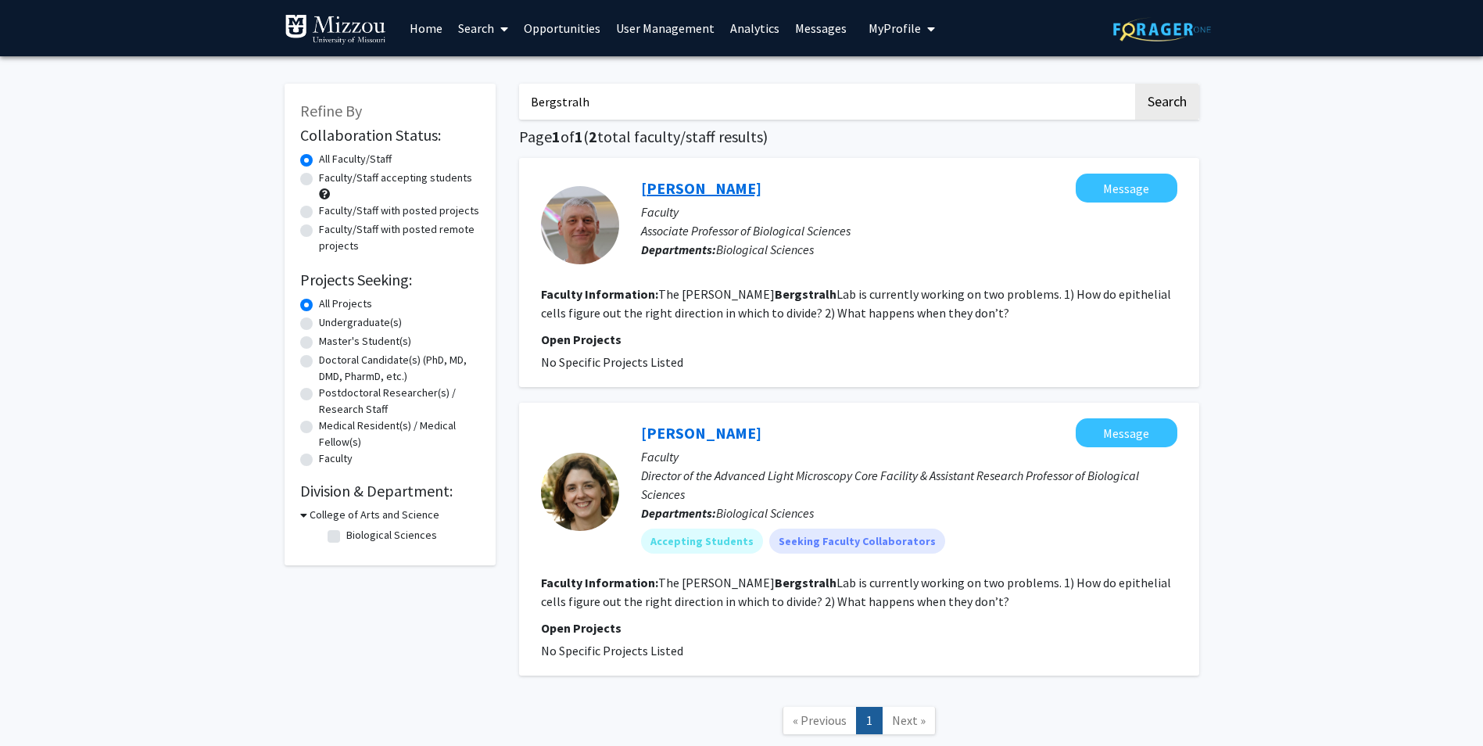
click at [727, 195] on link "[PERSON_NAME]" at bounding box center [701, 188] width 120 height 20
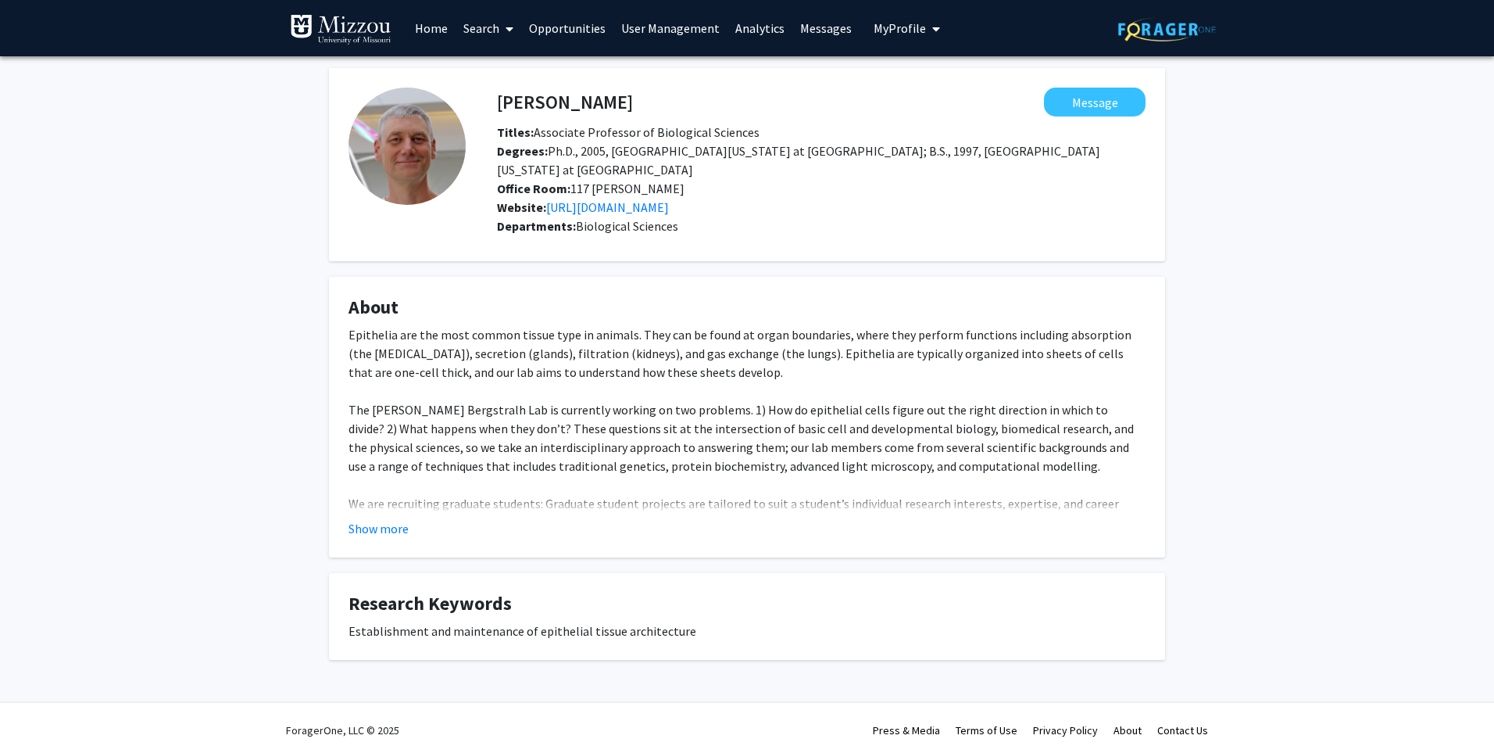
click at [757, 38] on link "Analytics" at bounding box center [760, 28] width 65 height 55
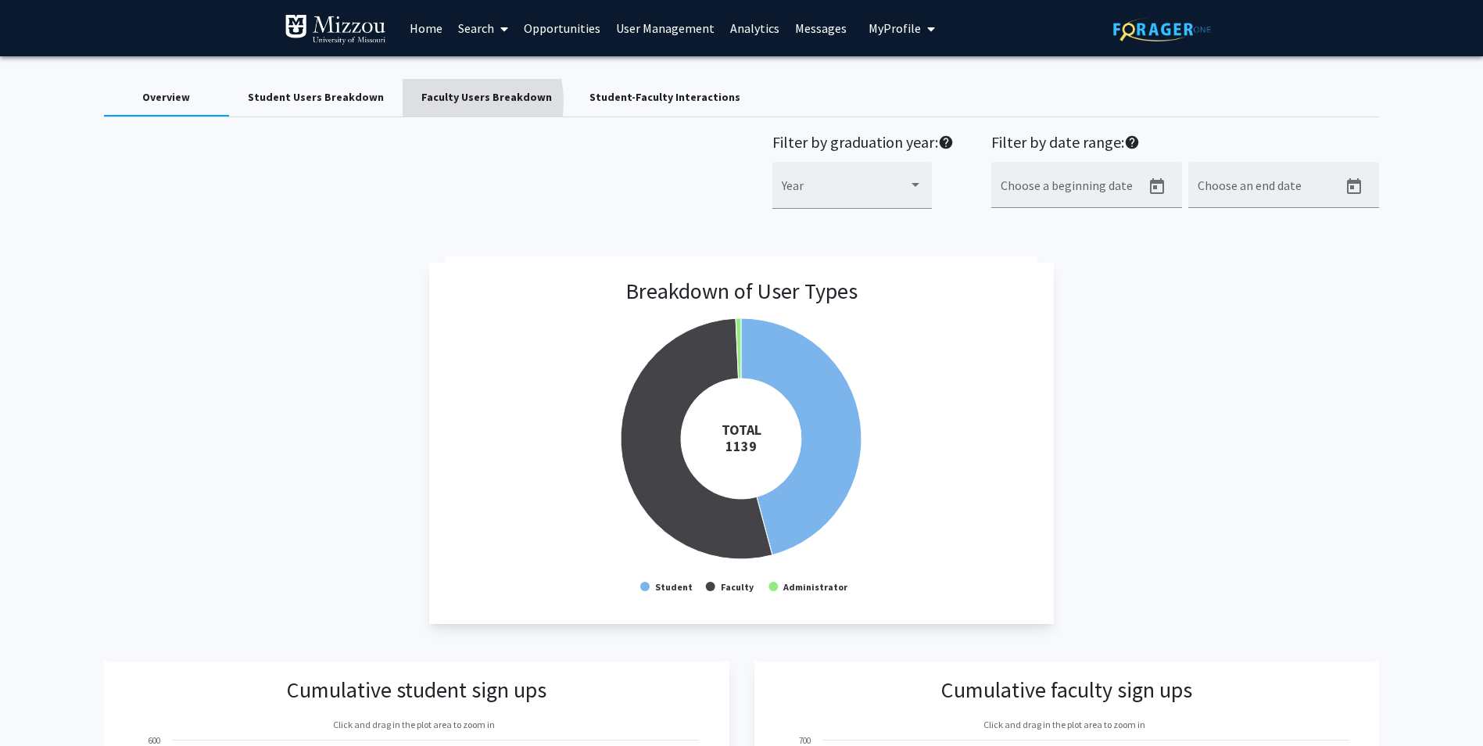
click at [446, 102] on div "Faculty Users Breakdown" at bounding box center [486, 97] width 131 height 16
